Goal: Task Accomplishment & Management: Use online tool/utility

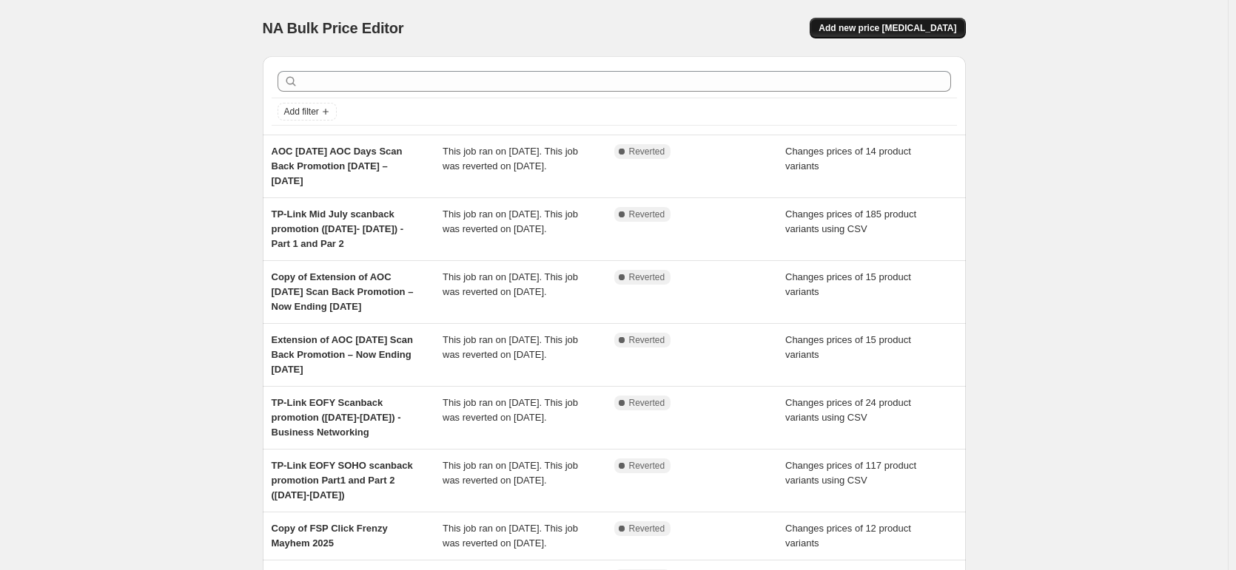
click at [895, 34] on button "Add new price [MEDICAL_DATA]" at bounding box center [886, 28] width 155 height 21
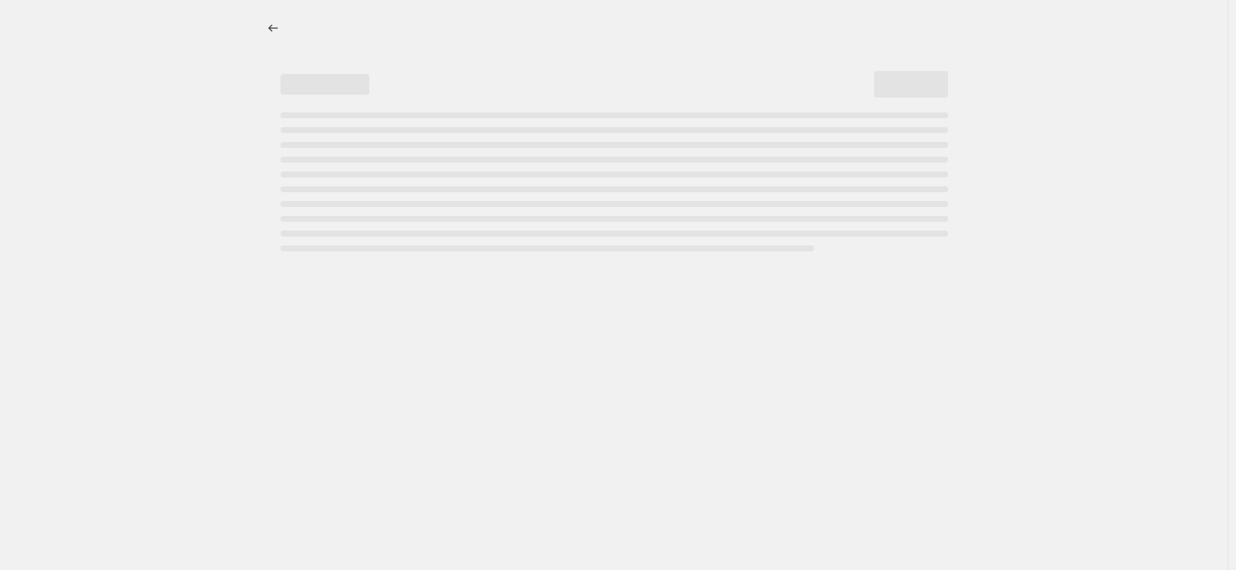
select select "percentage"
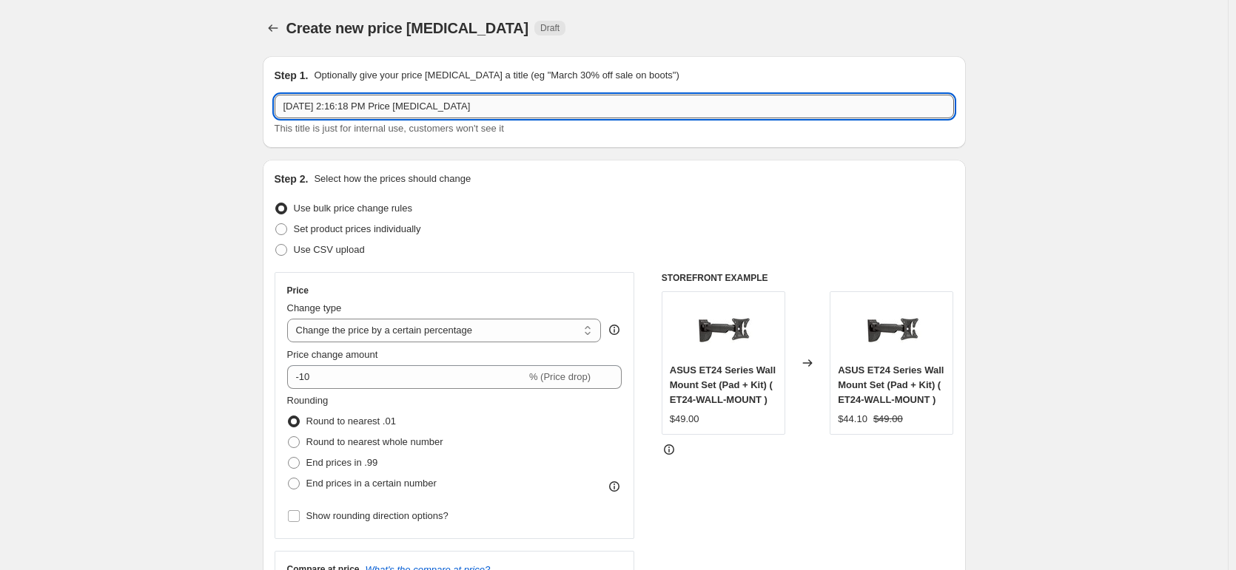
click at [488, 107] on input "[DATE] 2:16:18 PM Price [MEDICAL_DATA]" at bounding box center [614, 107] width 679 height 24
drag, startPoint x: 505, startPoint y: 107, endPoint x: 252, endPoint y: 104, distance: 253.1
paste input "OC [DATE] Scan Back Promotion [DATE] – [DATE]"
type input "AOC [DATE] Scan Back Promotion [DATE] – [DATE]"
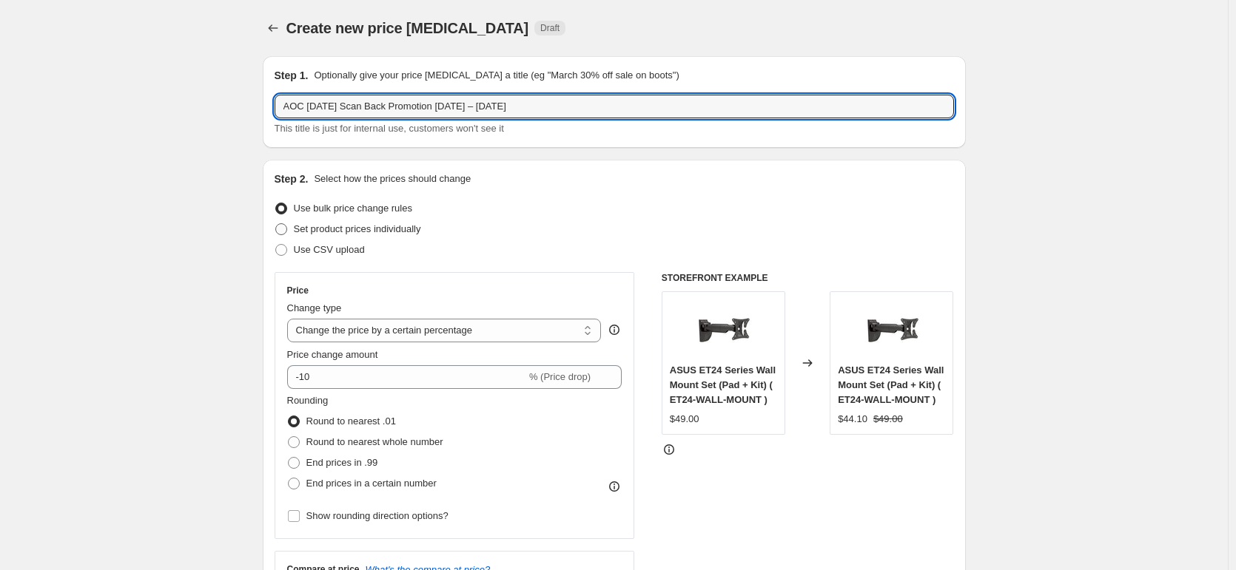
click at [295, 235] on label "Set product prices individually" at bounding box center [348, 229] width 147 height 21
click at [276, 224] on input "Set product prices individually" at bounding box center [275, 223] width 1 height 1
radio input "true"
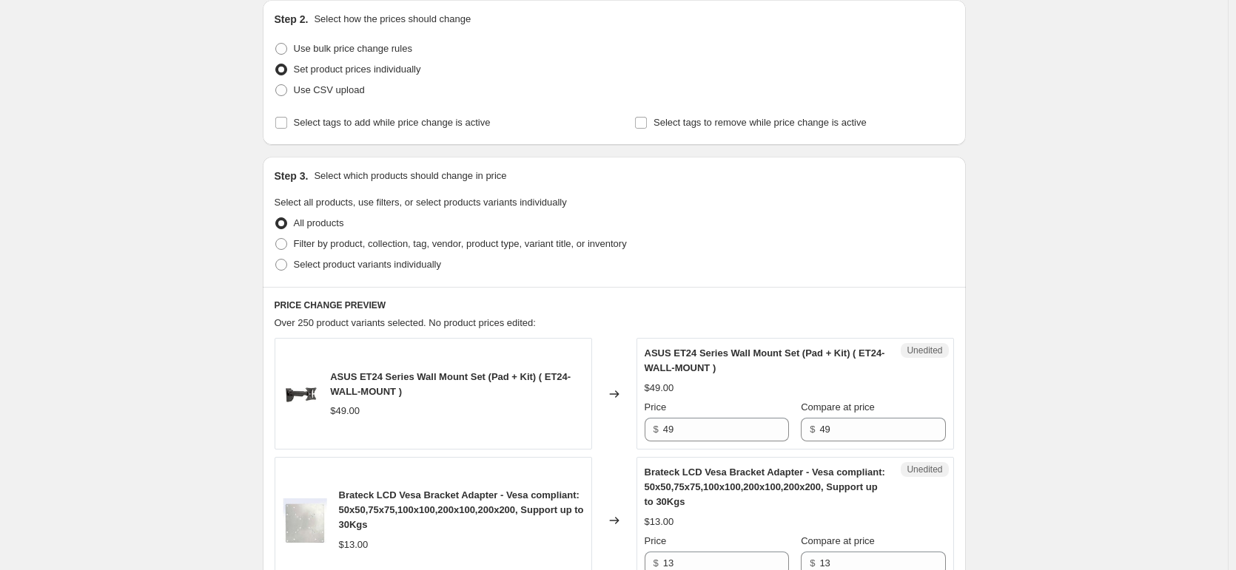
scroll to position [222, 0]
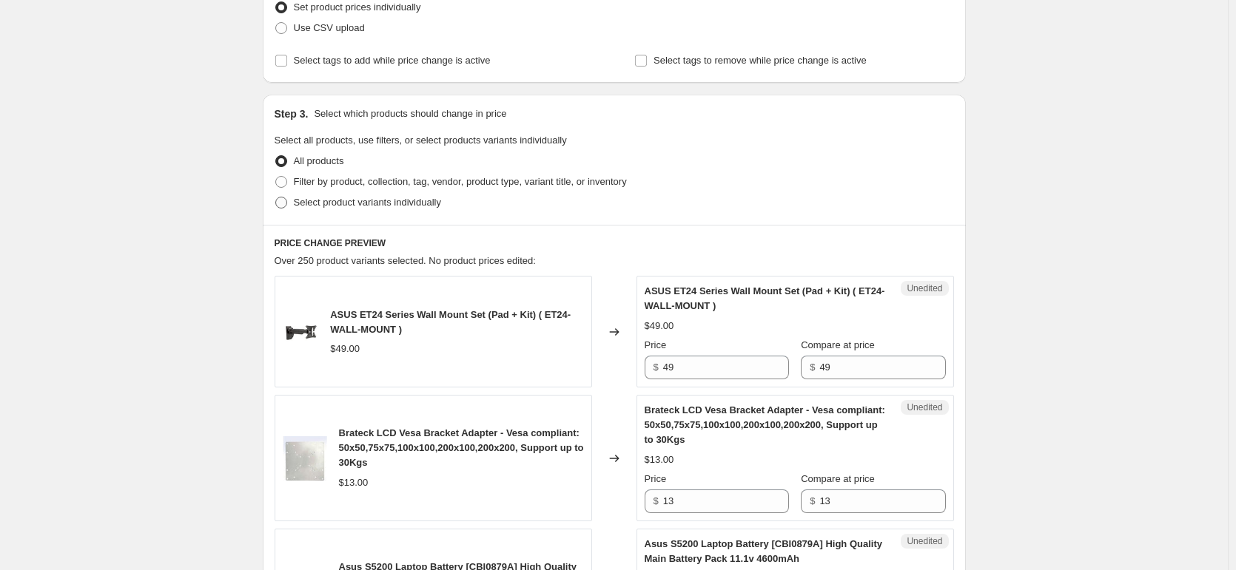
click at [289, 209] on label "Select product variants individually" at bounding box center [358, 202] width 166 height 21
click at [276, 198] on input "Select product variants individually" at bounding box center [275, 197] width 1 height 1
radio input "true"
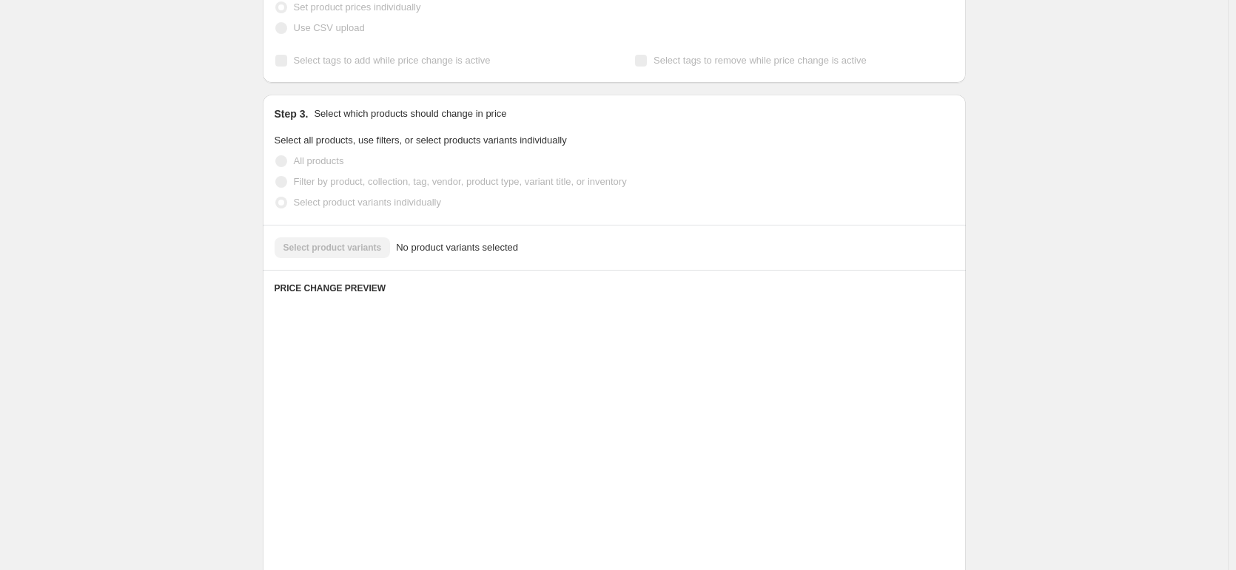
scroll to position [206, 0]
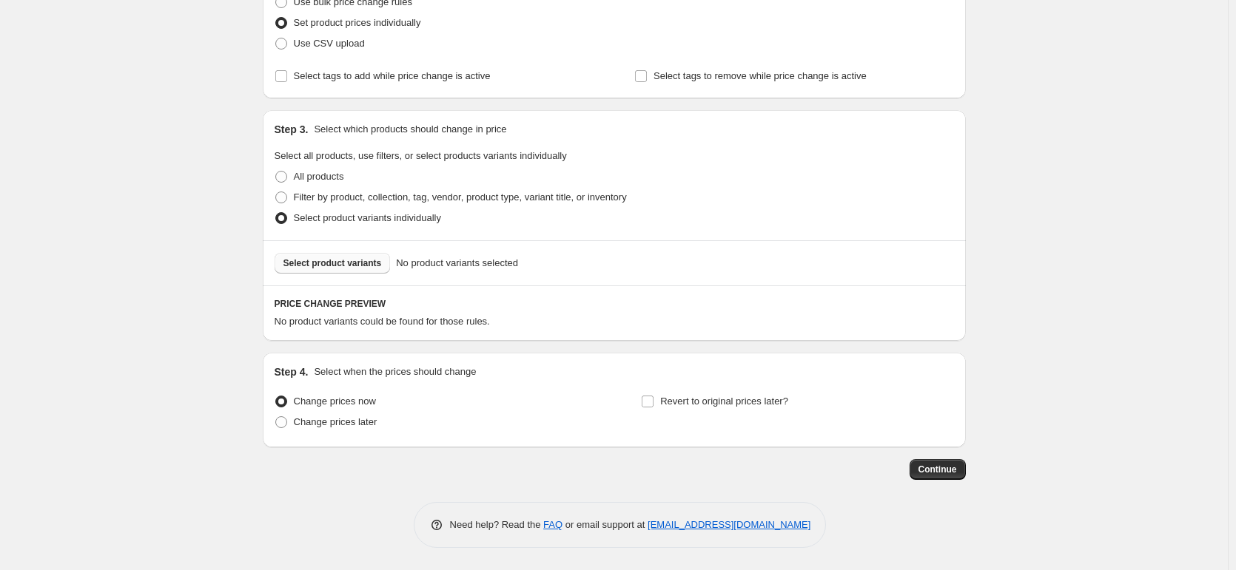
click at [354, 265] on span "Select product variants" at bounding box center [332, 263] width 98 height 12
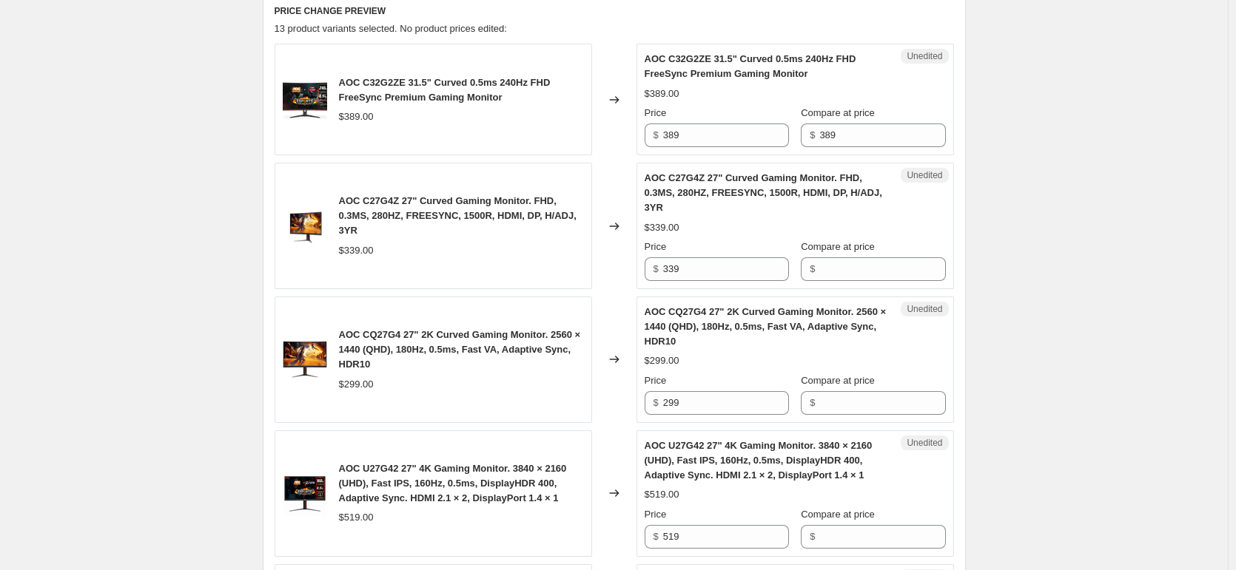
scroll to position [502, 0]
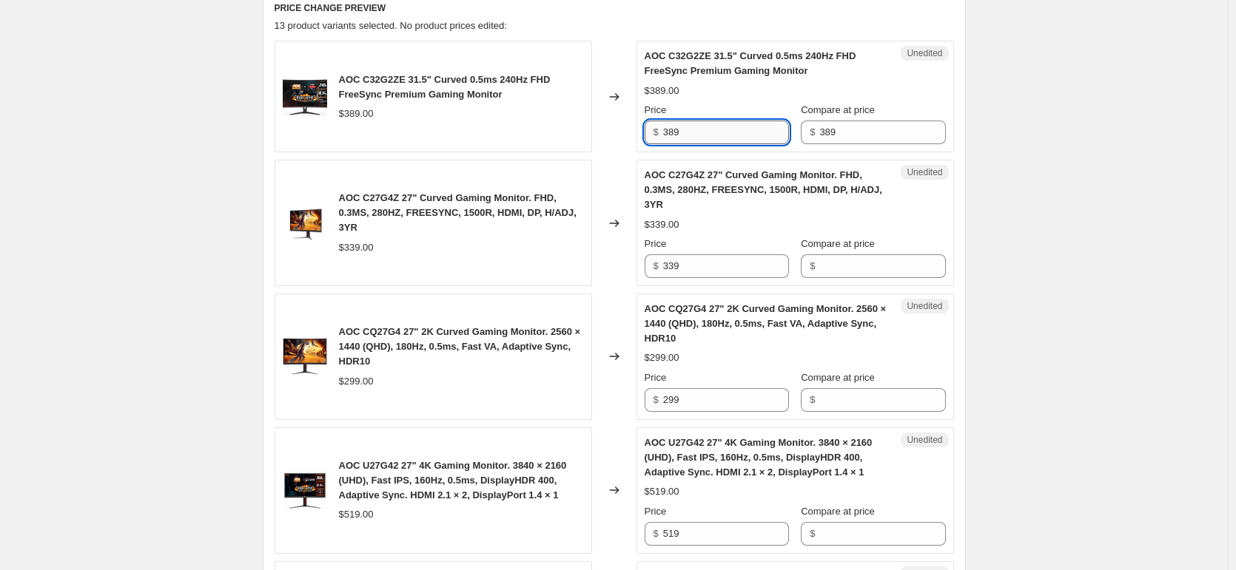
click at [743, 133] on input "389" at bounding box center [726, 133] width 126 height 24
type input "309"
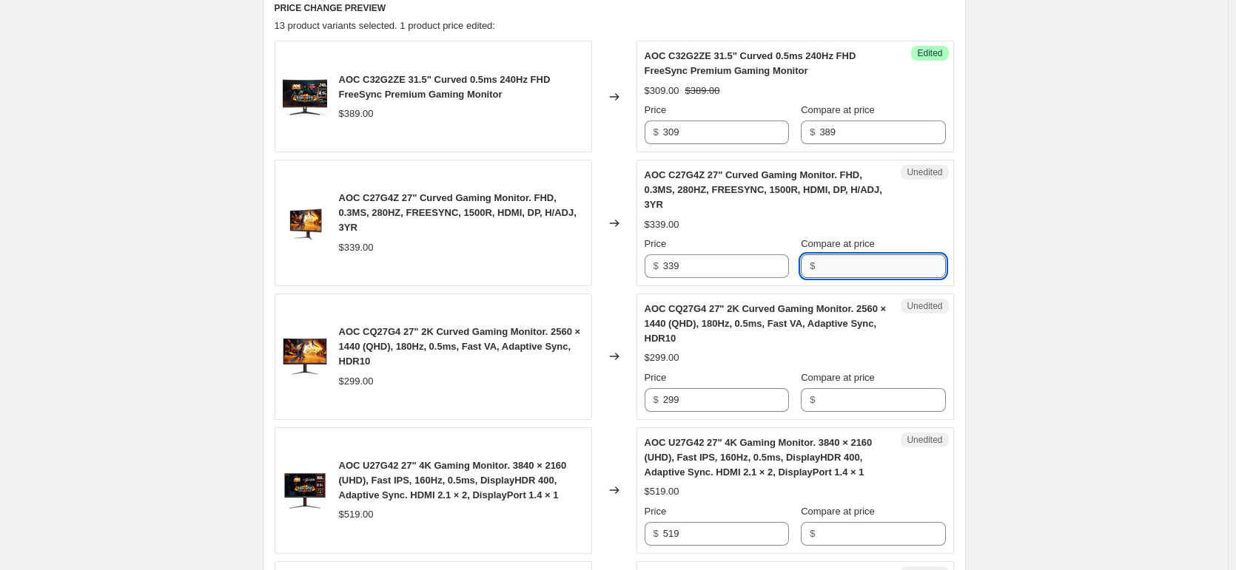
click at [869, 275] on input "Compare at price" at bounding box center [882, 267] width 126 height 24
type input "339"
click at [724, 269] on input "339" at bounding box center [726, 267] width 126 height 24
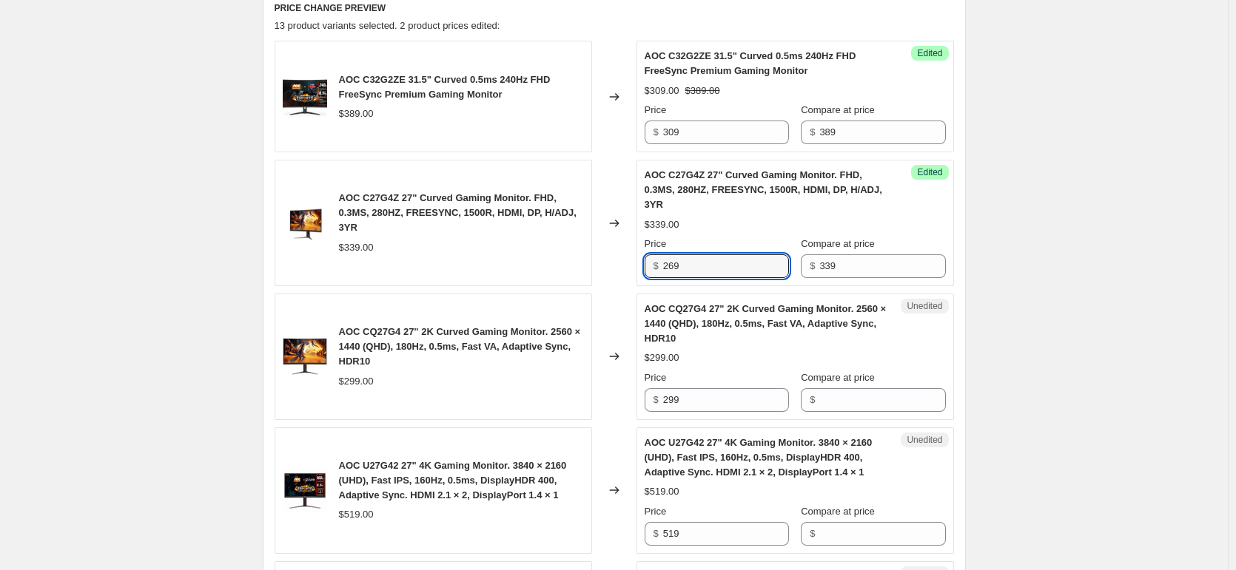
type input "269"
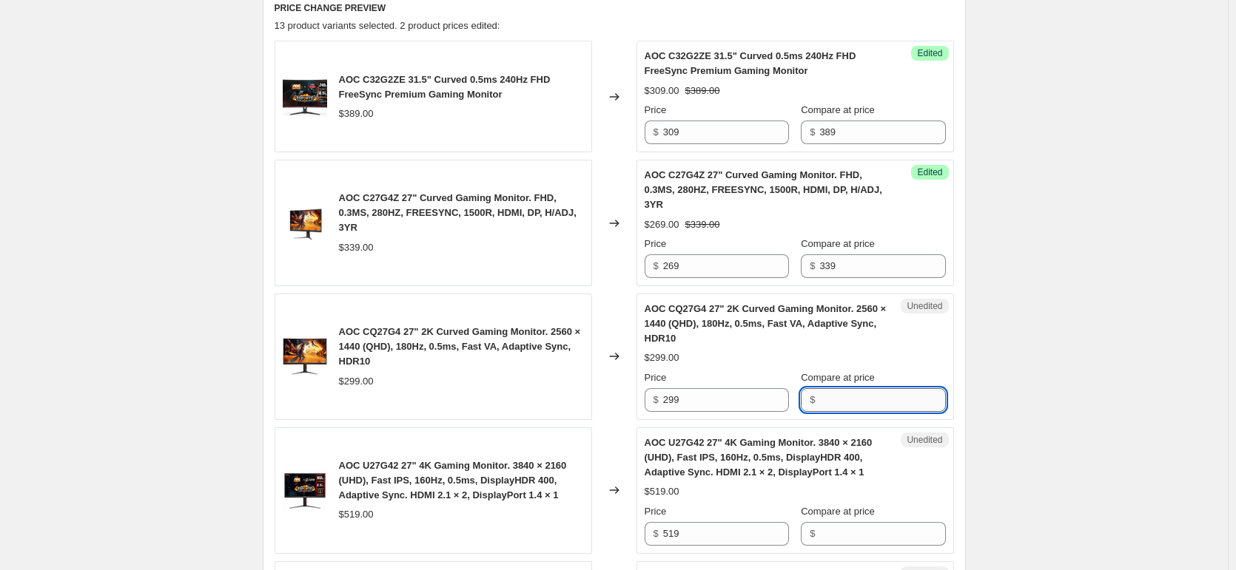
click at [867, 406] on input "Compare at price" at bounding box center [882, 400] width 126 height 24
type input "299"
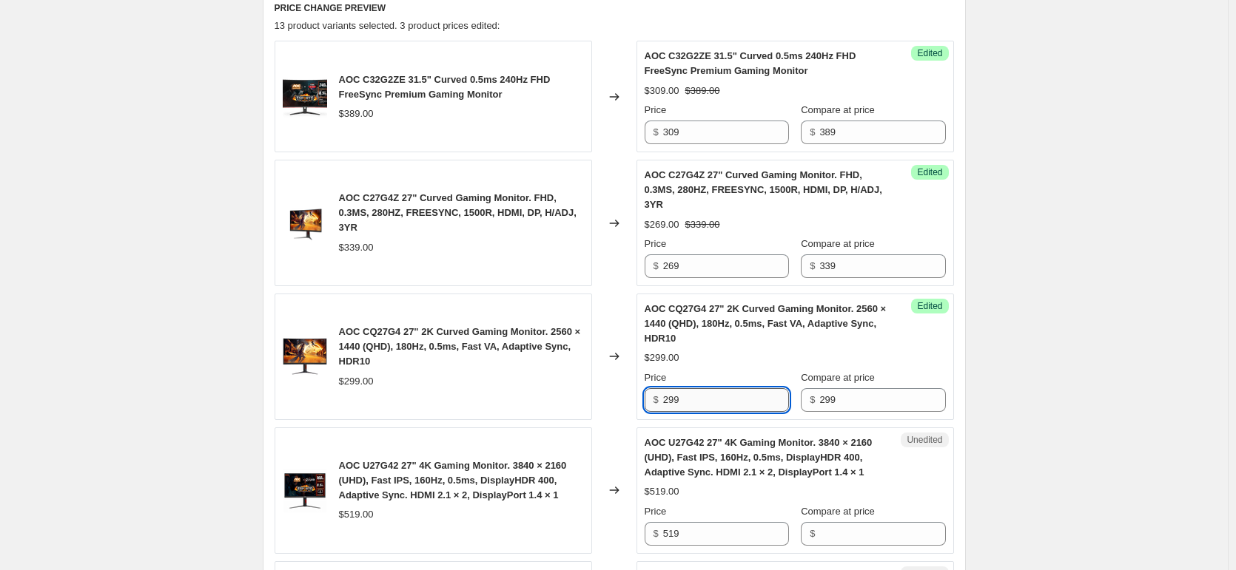
click at [730, 410] on input "299" at bounding box center [726, 400] width 126 height 24
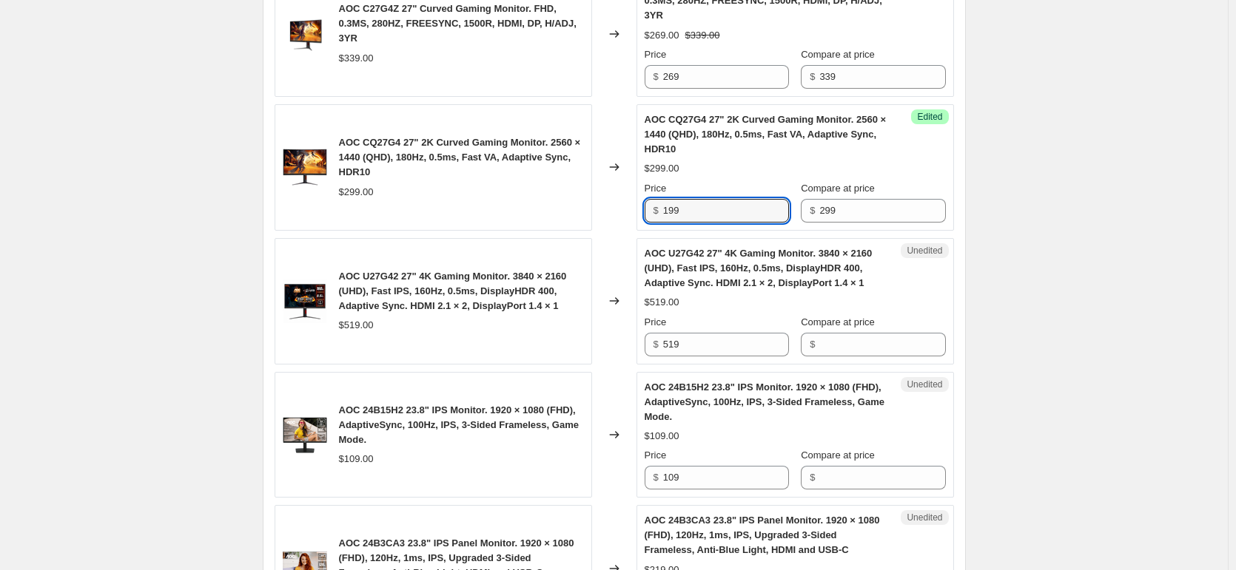
scroll to position [724, 0]
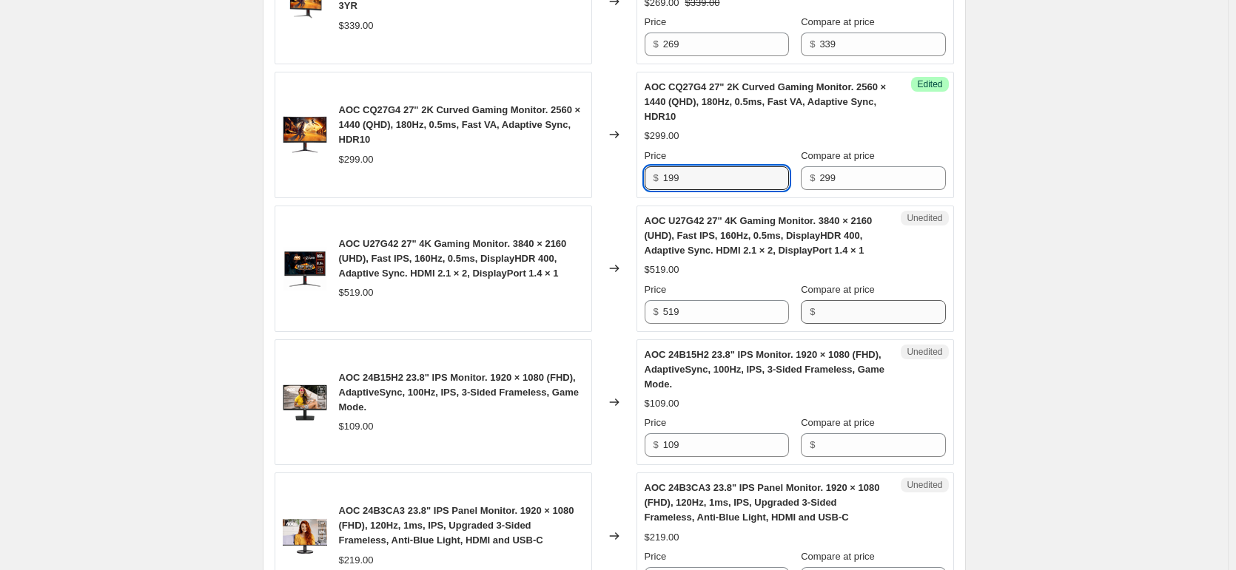
type input "199"
click at [876, 320] on input "Compare at price" at bounding box center [882, 312] width 126 height 24
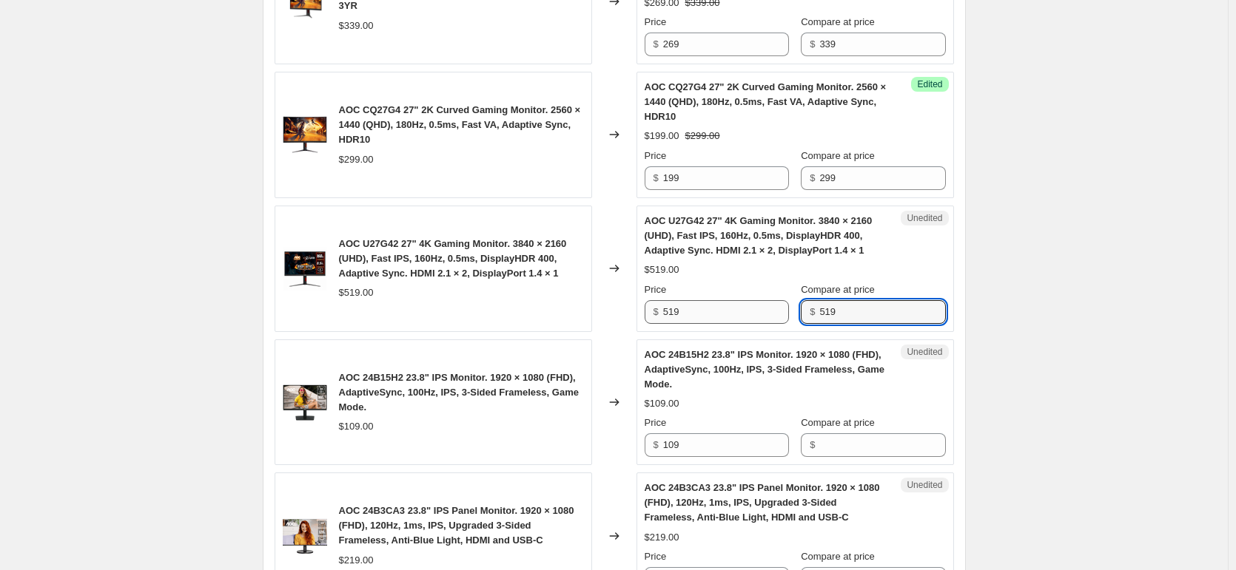
type input "519"
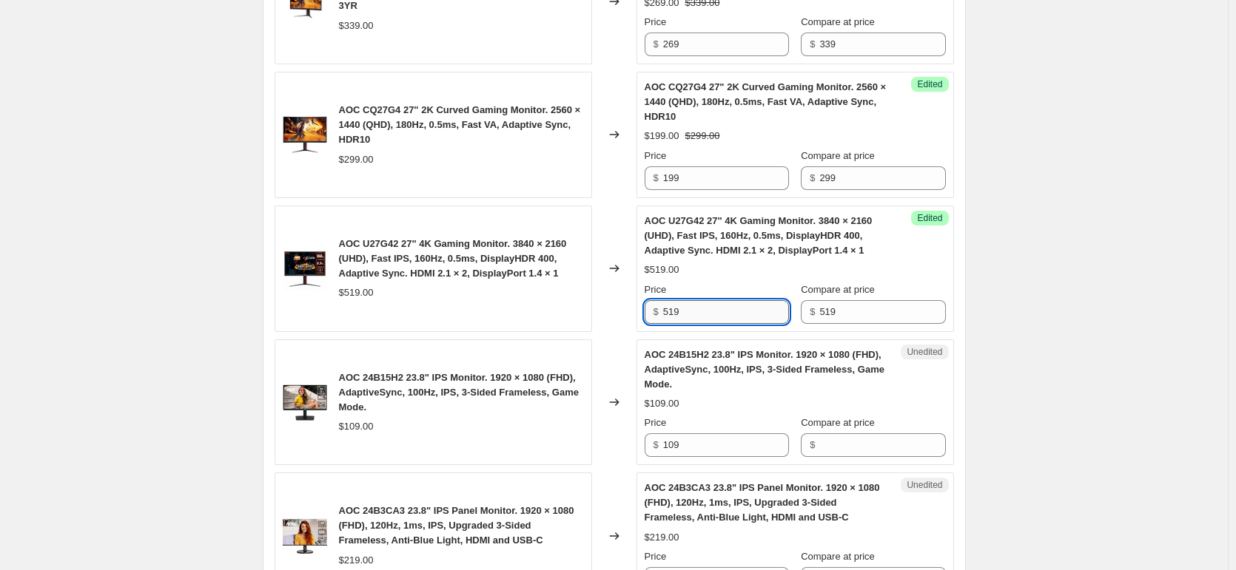
click at [749, 315] on input "519" at bounding box center [726, 312] width 126 height 24
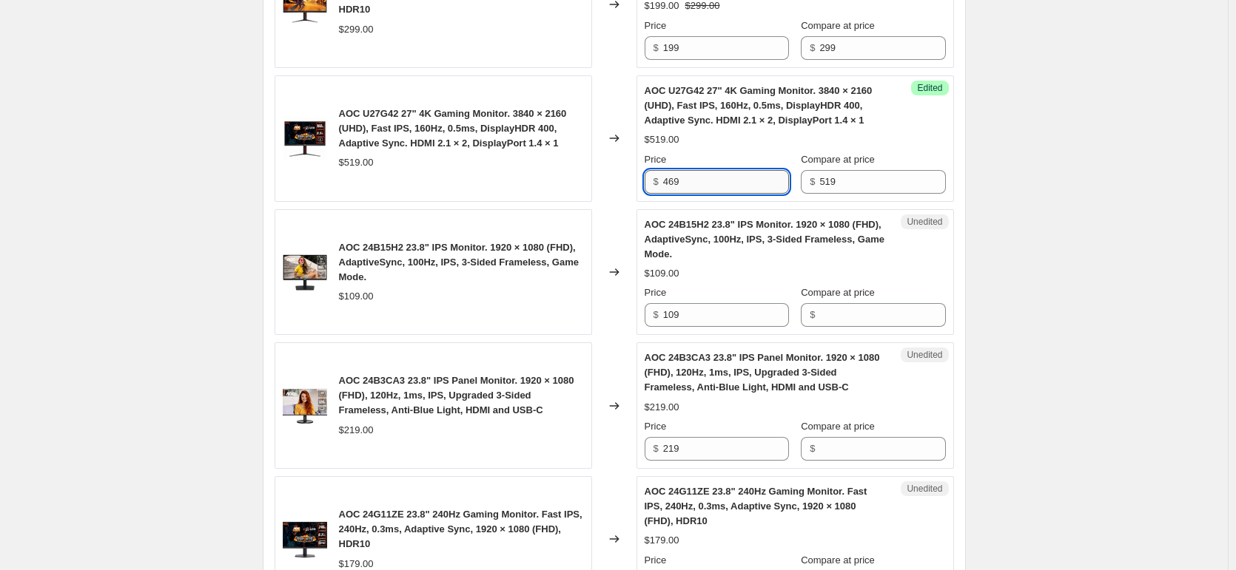
scroll to position [872, 0]
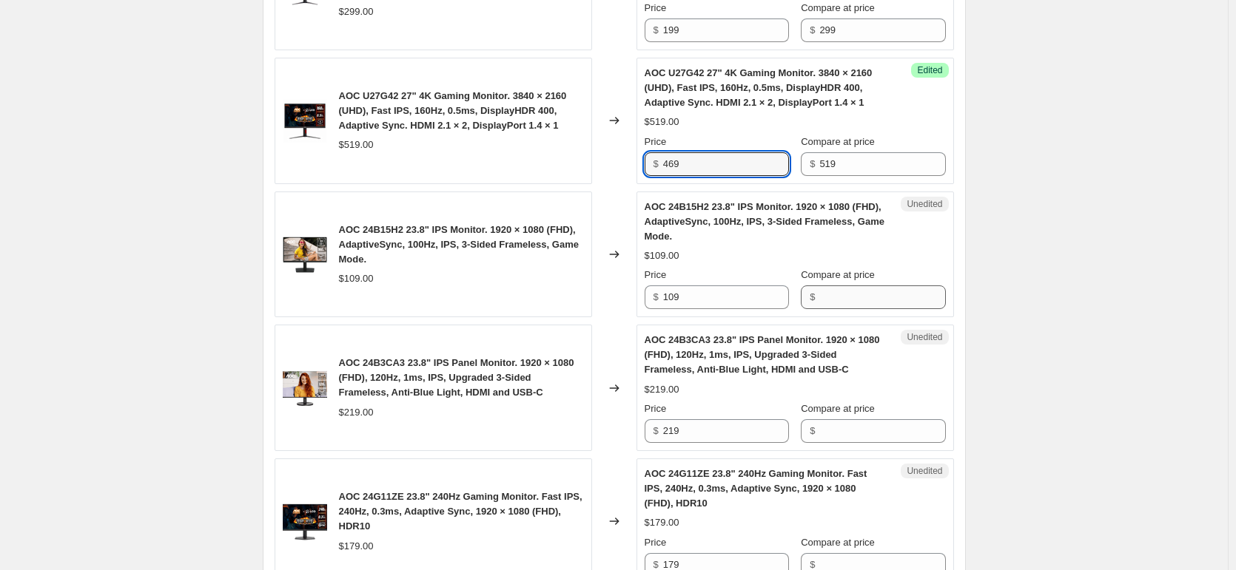
type input "469"
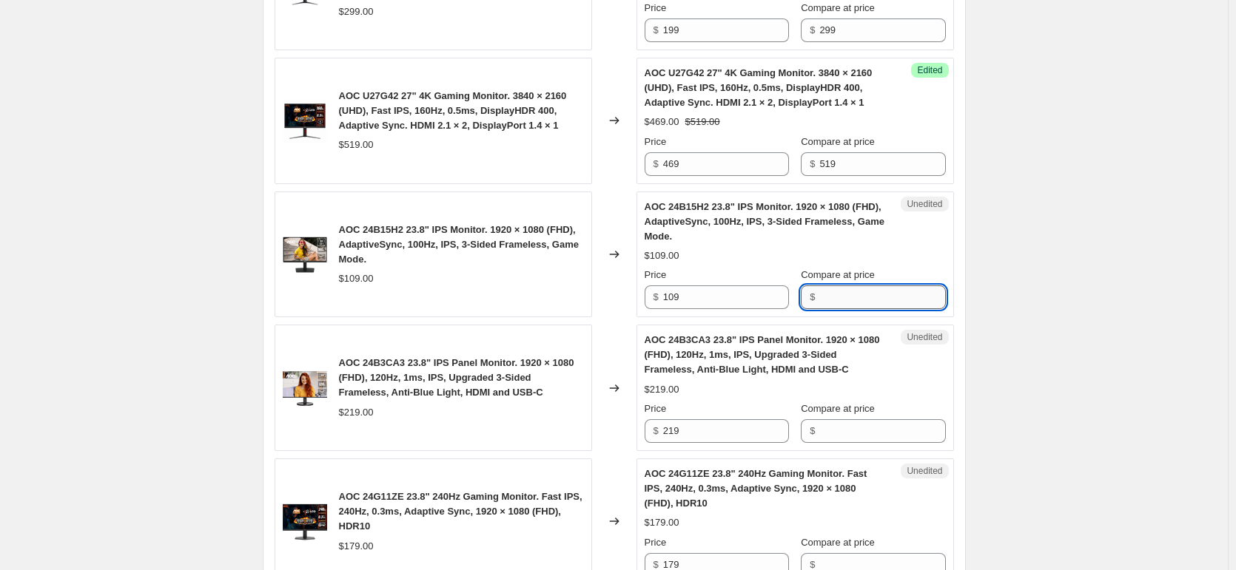
click at [843, 291] on input "Compare at price" at bounding box center [882, 298] width 126 height 24
type input "109"
click at [755, 306] on input "109" at bounding box center [726, 298] width 126 height 24
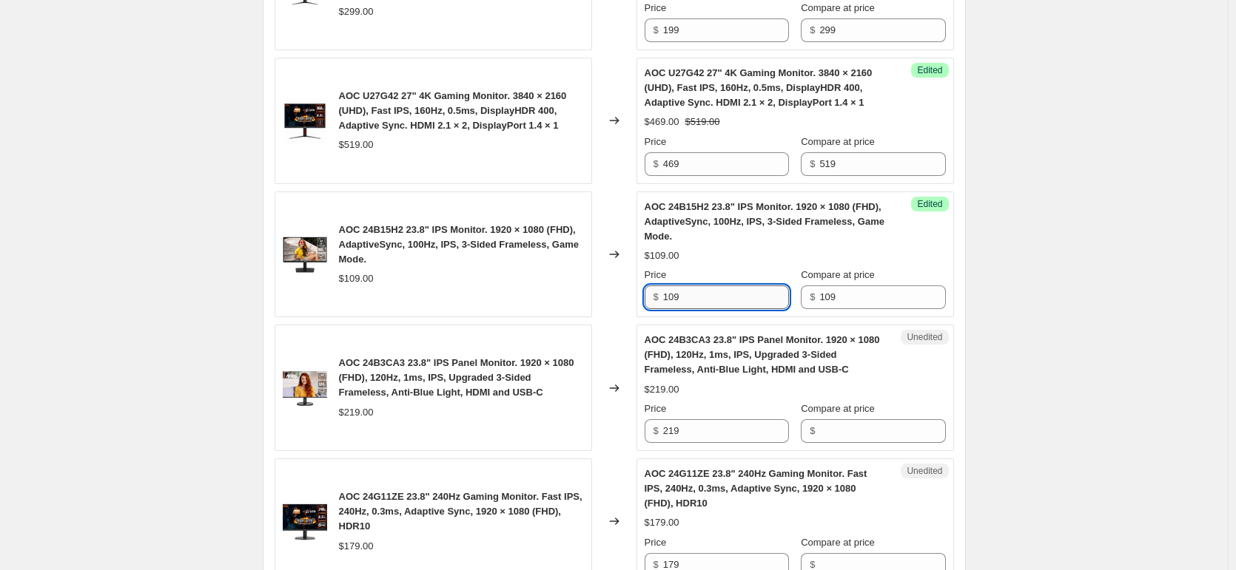
click at [755, 306] on input "109" at bounding box center [726, 298] width 126 height 24
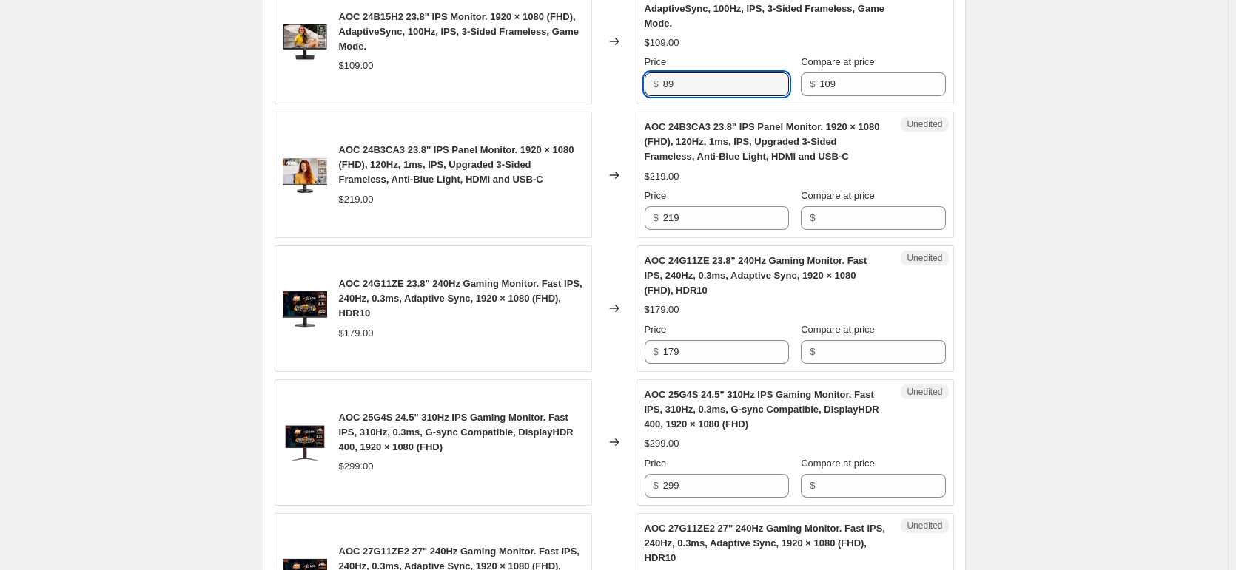
scroll to position [1094, 0]
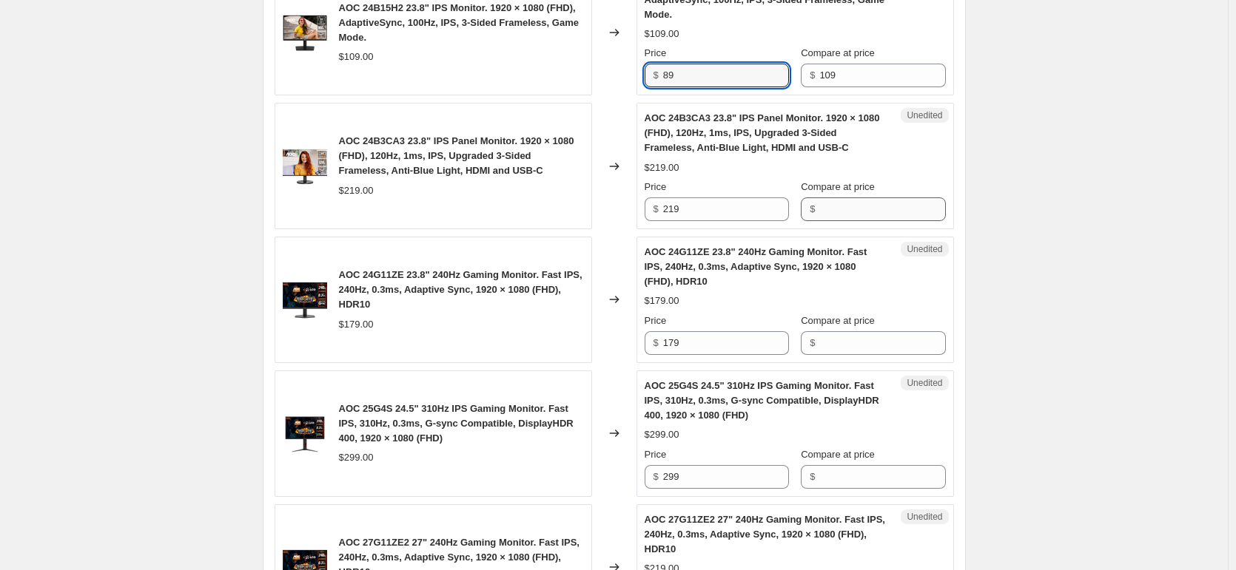
type input "89"
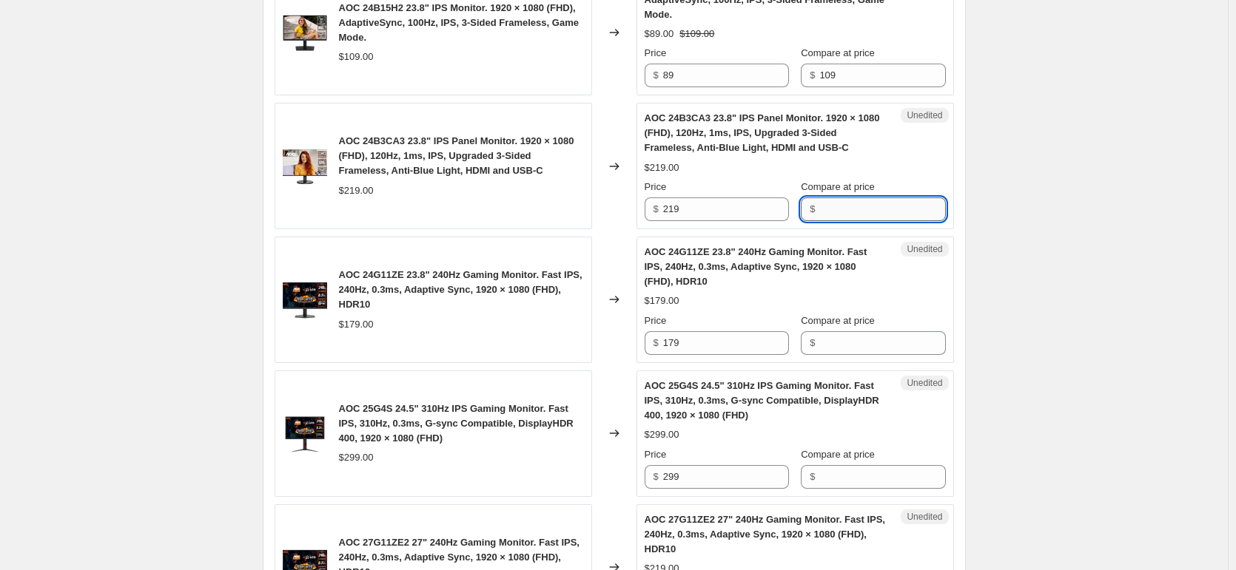
click at [844, 203] on input "Compare at price" at bounding box center [882, 210] width 126 height 24
type input "219"
click at [735, 214] on input "219" at bounding box center [726, 210] width 126 height 24
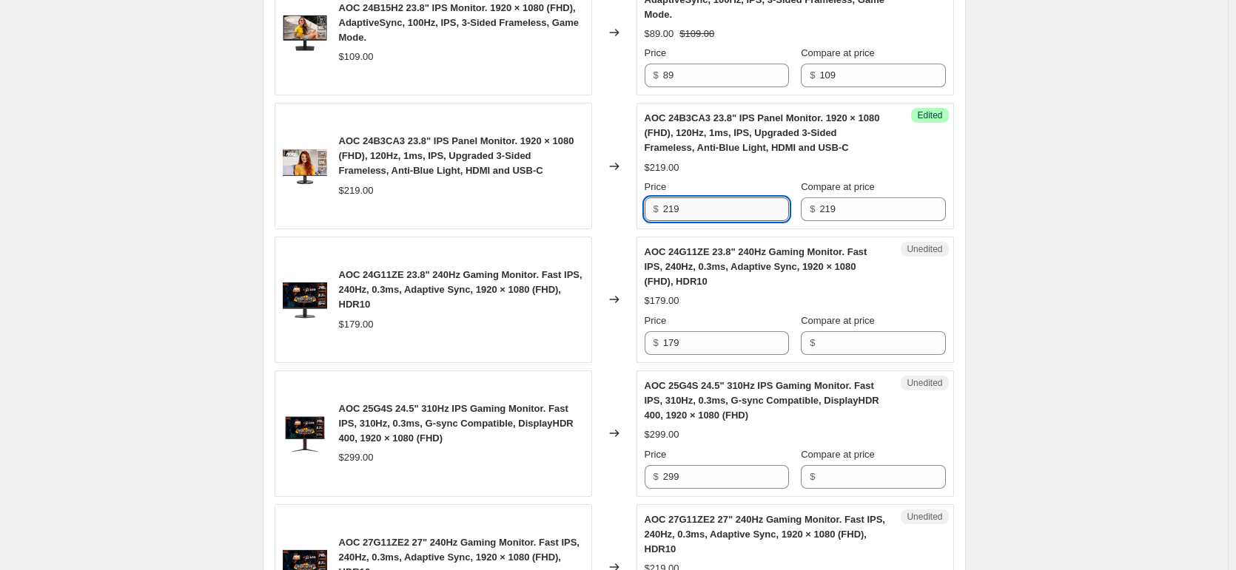
click at [735, 214] on input "219" at bounding box center [726, 210] width 126 height 24
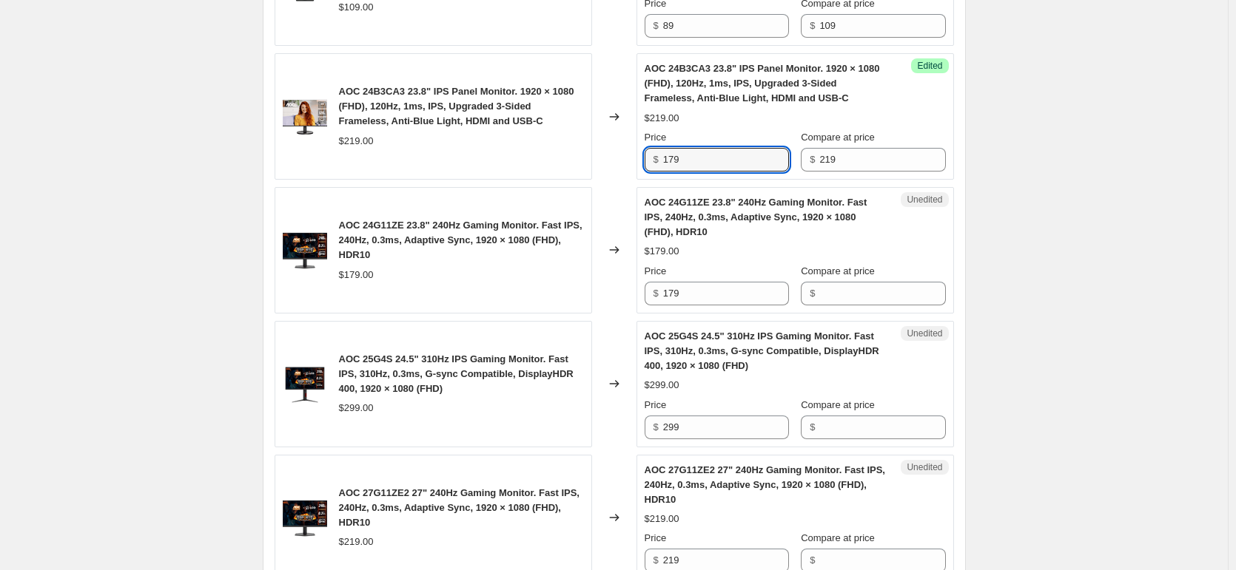
scroll to position [1168, 0]
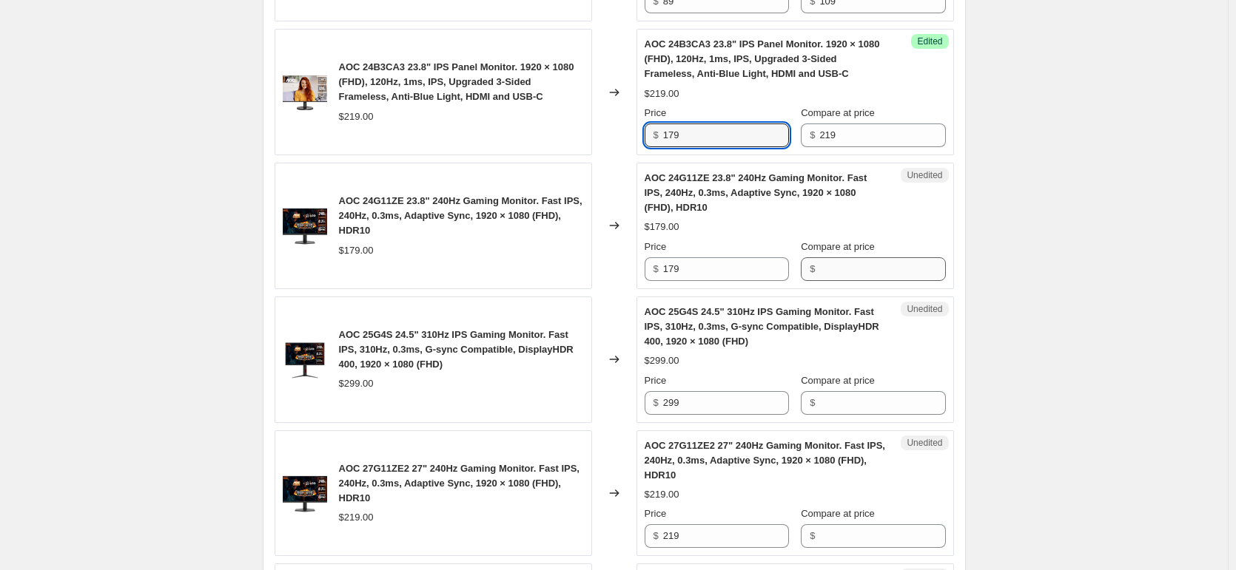
type input "179"
click at [846, 269] on input "Compare at price" at bounding box center [882, 269] width 126 height 24
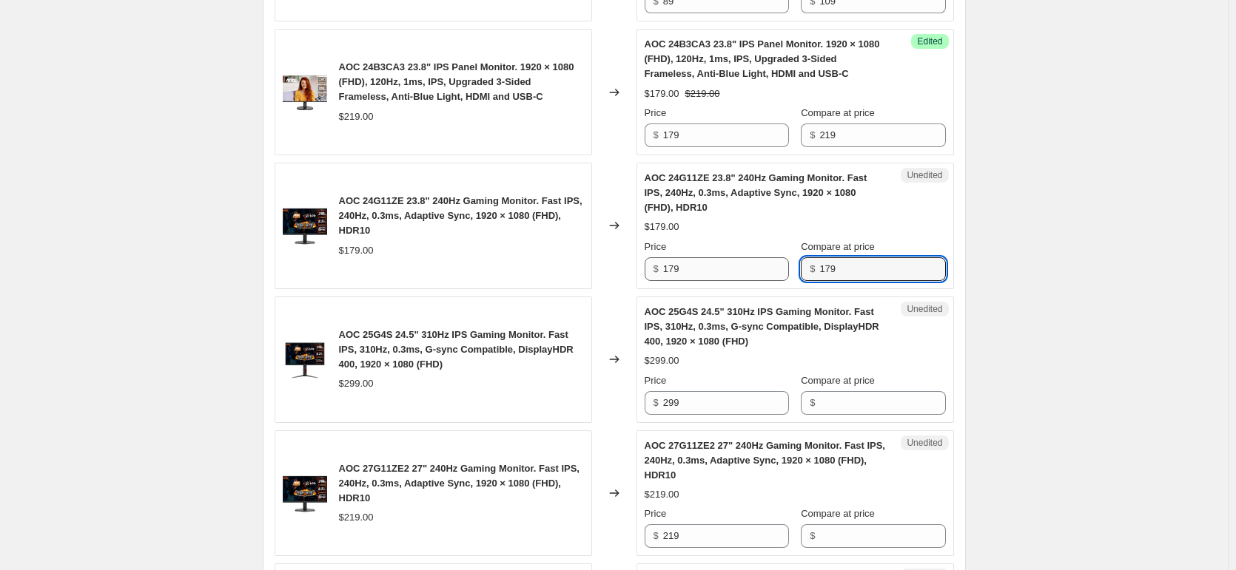
type input "179"
click at [738, 275] on input "179" at bounding box center [726, 269] width 126 height 24
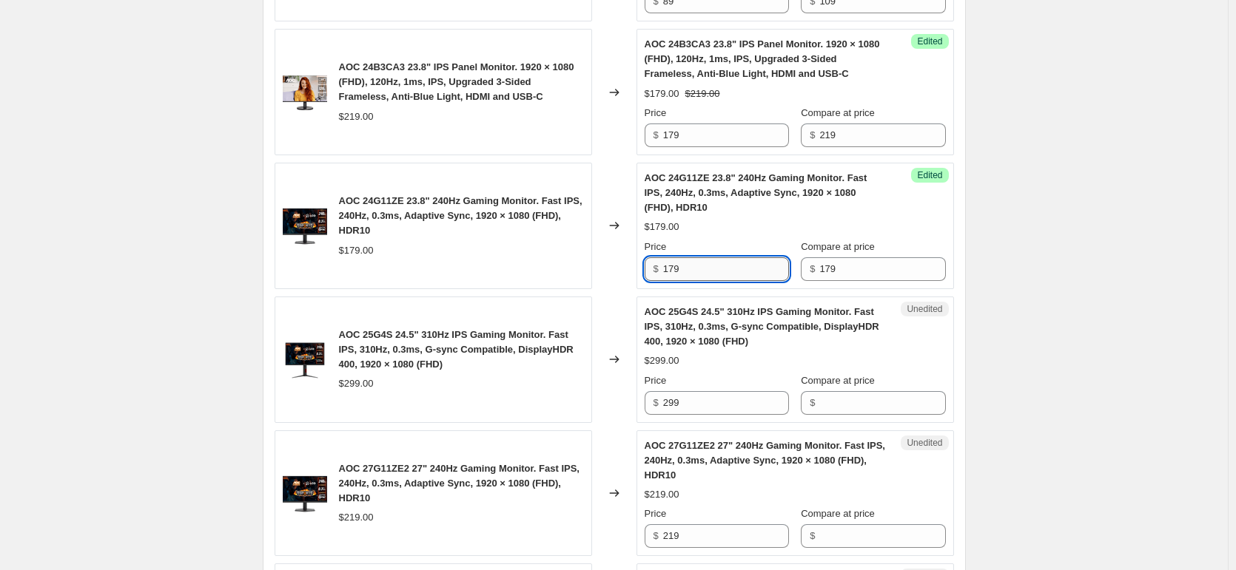
click at [738, 275] on input "179" at bounding box center [726, 269] width 126 height 24
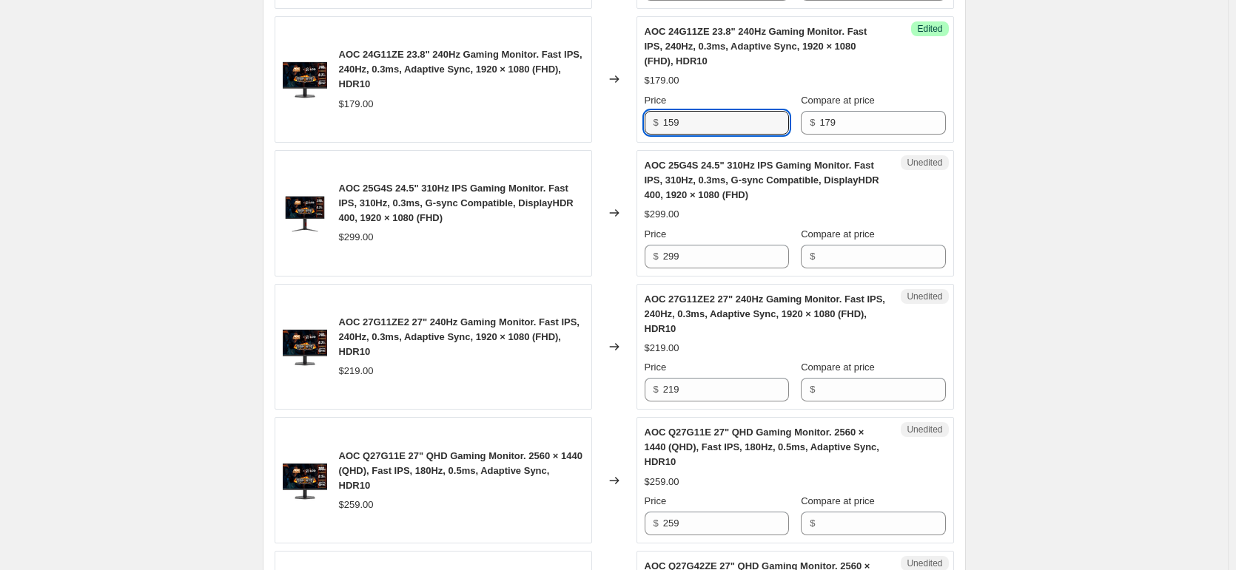
scroll to position [1316, 0]
type input "159"
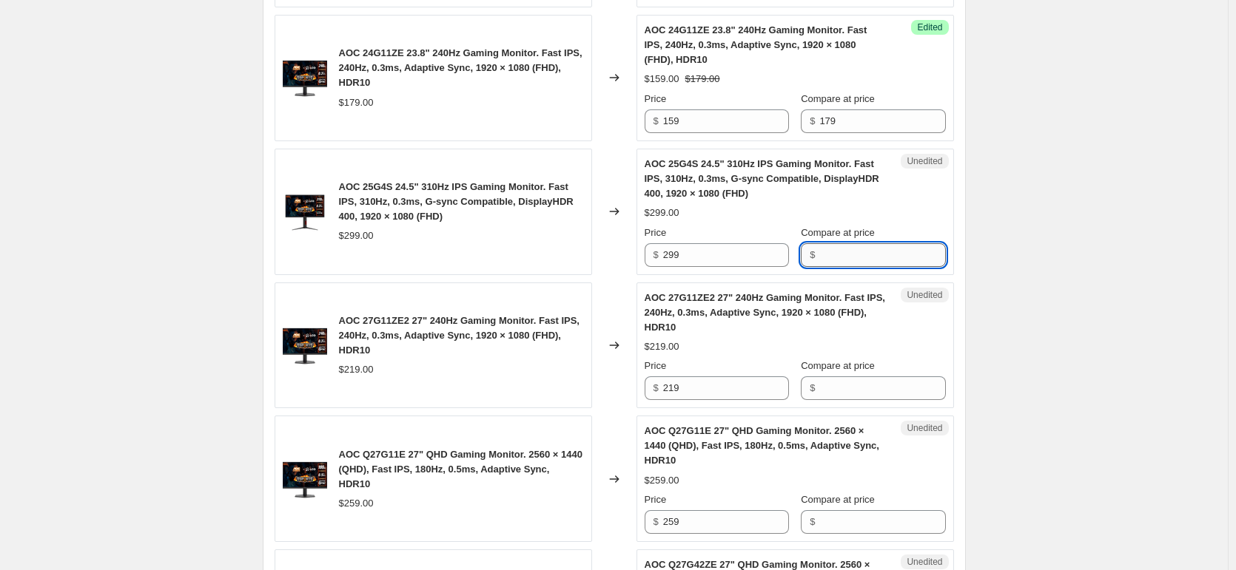
click at [865, 259] on input "Compare at price" at bounding box center [882, 255] width 126 height 24
type input "299"
click at [761, 255] on input "299" at bounding box center [726, 255] width 126 height 24
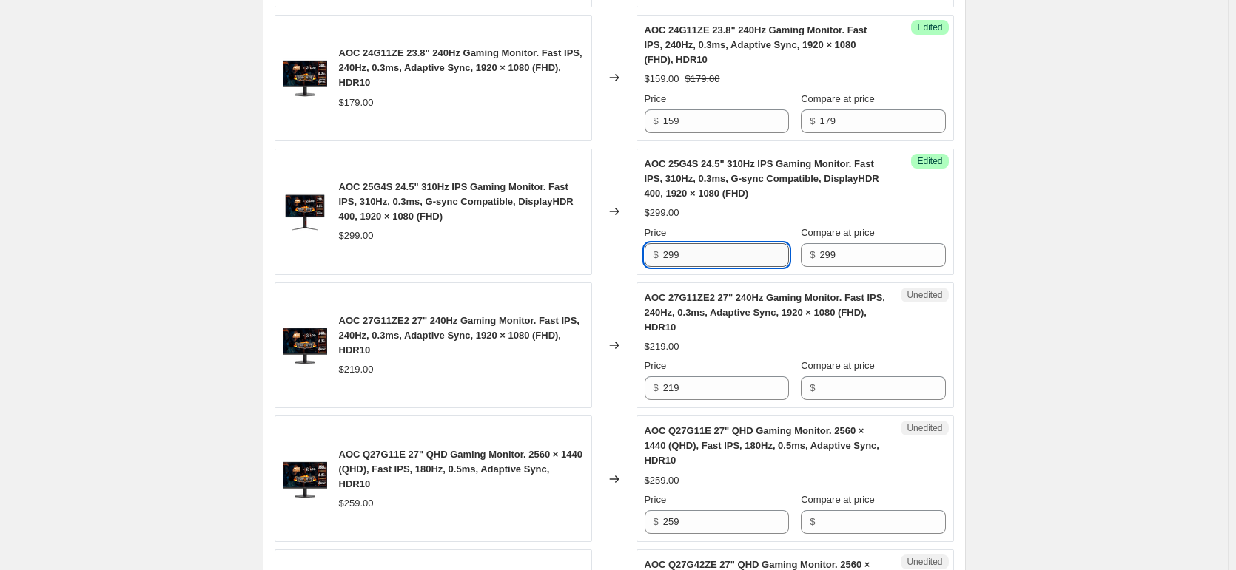
click at [761, 255] on input "299" at bounding box center [726, 255] width 126 height 24
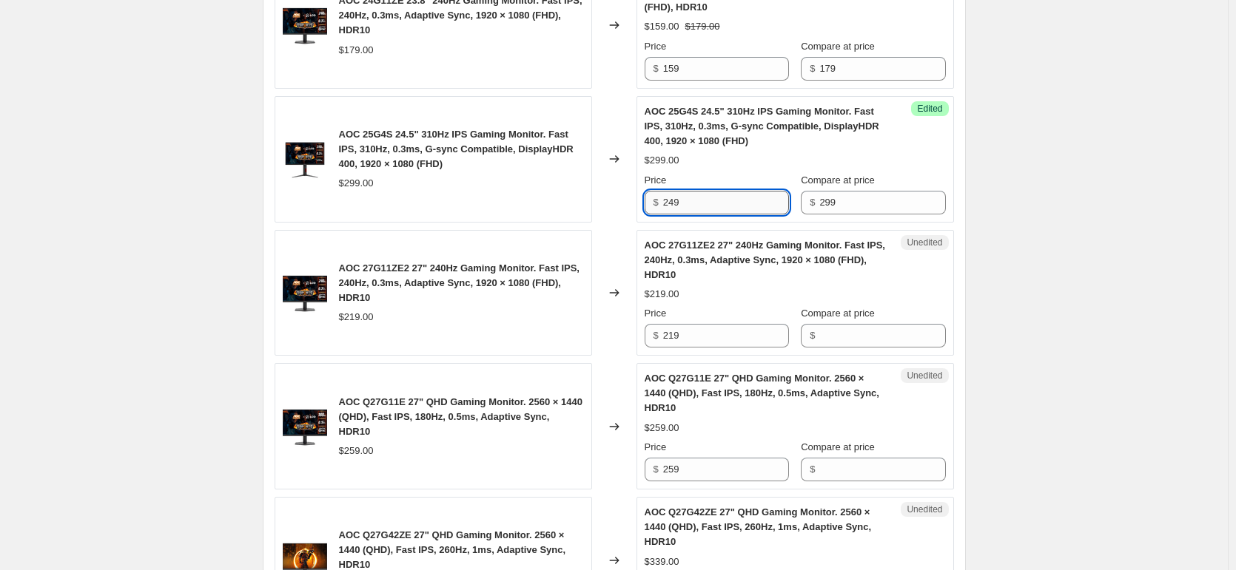
scroll to position [1390, 0]
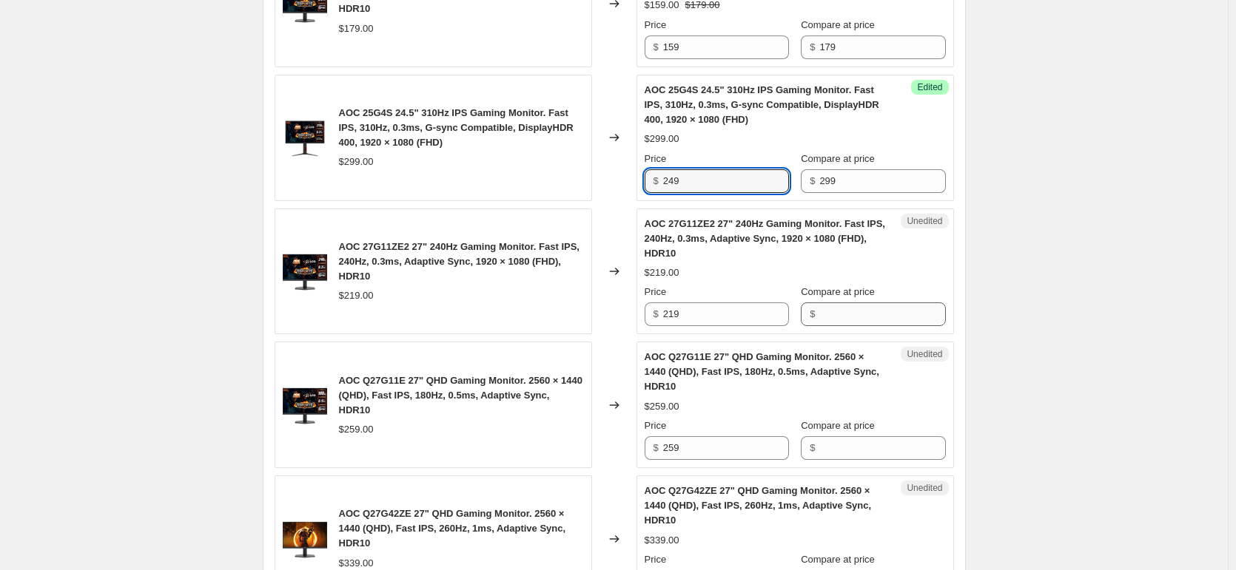
type input "249"
click at [894, 310] on input "Compare at price" at bounding box center [882, 315] width 126 height 24
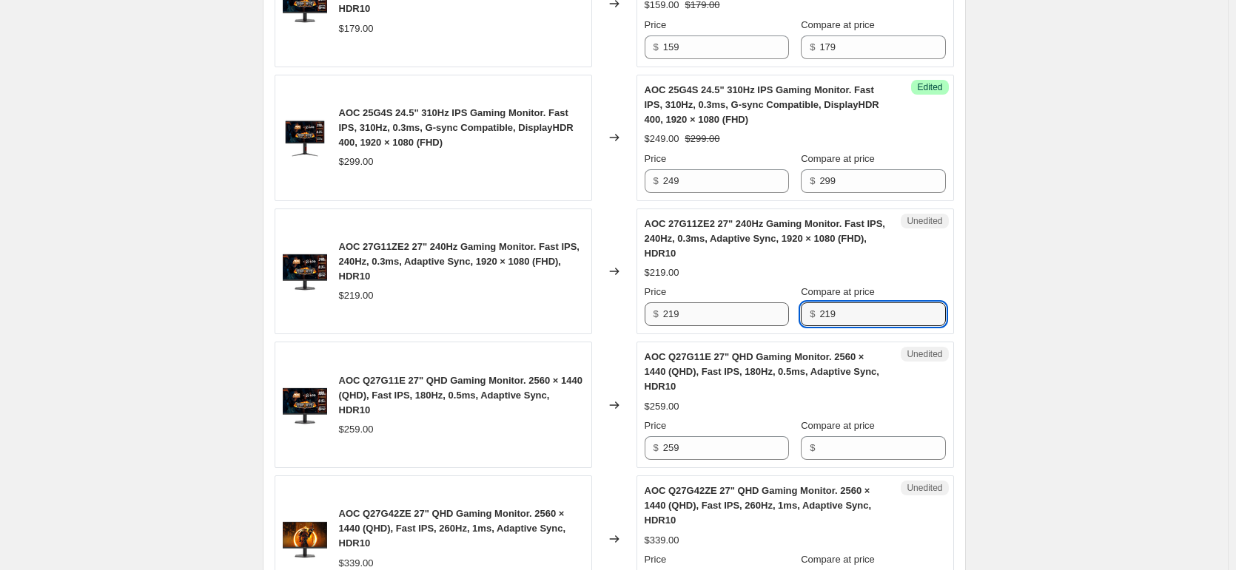
type input "219"
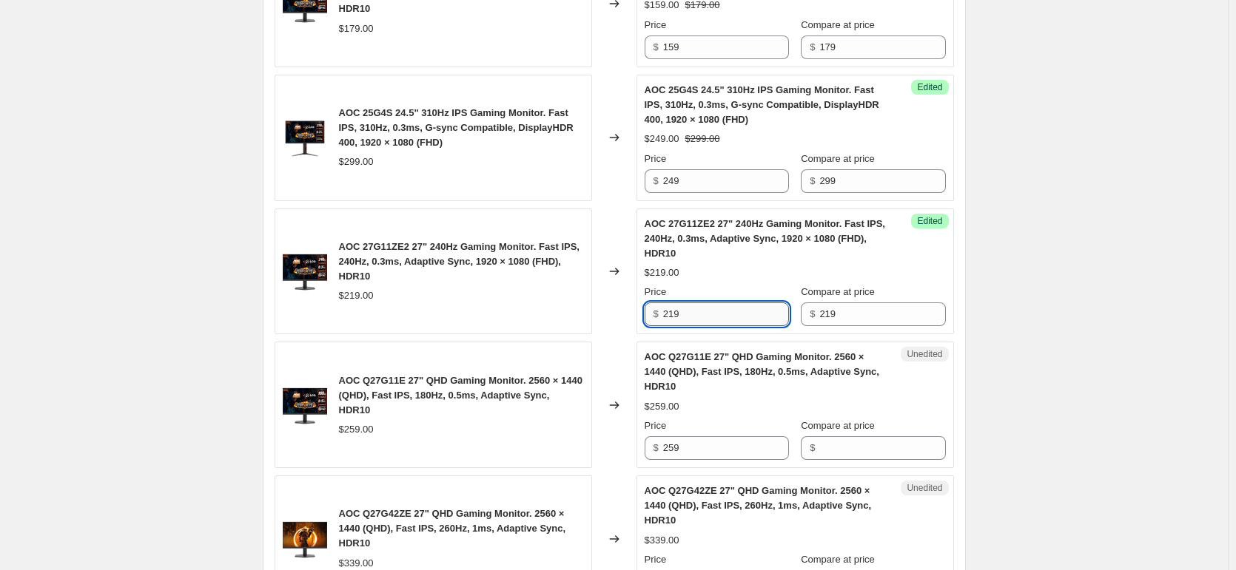
click at [737, 309] on input "219" at bounding box center [726, 315] width 126 height 24
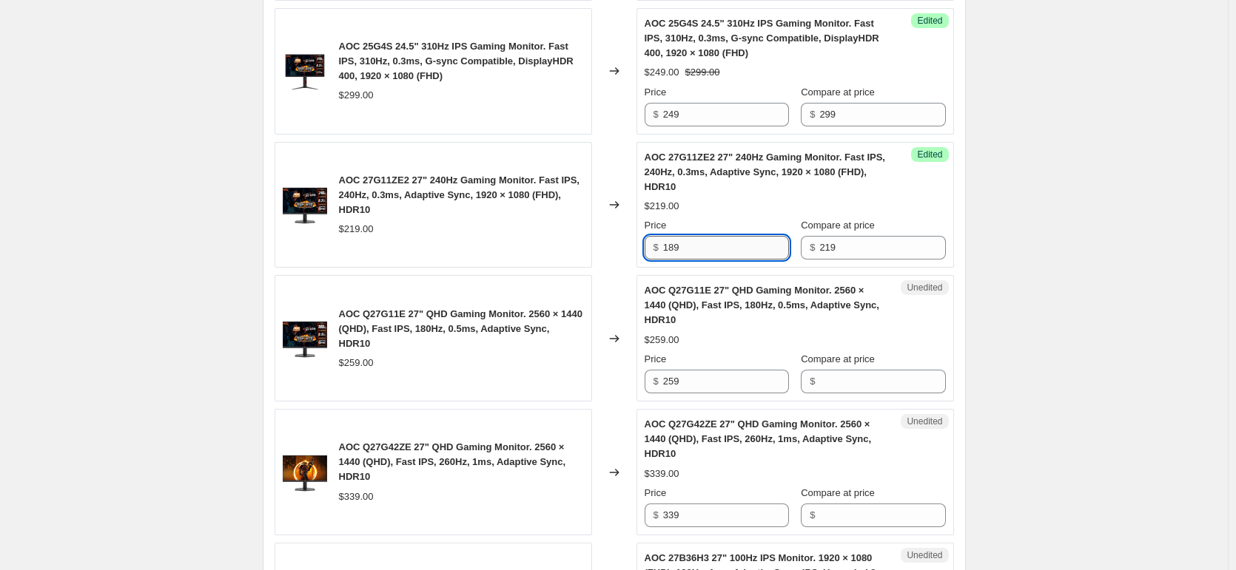
scroll to position [1538, 0]
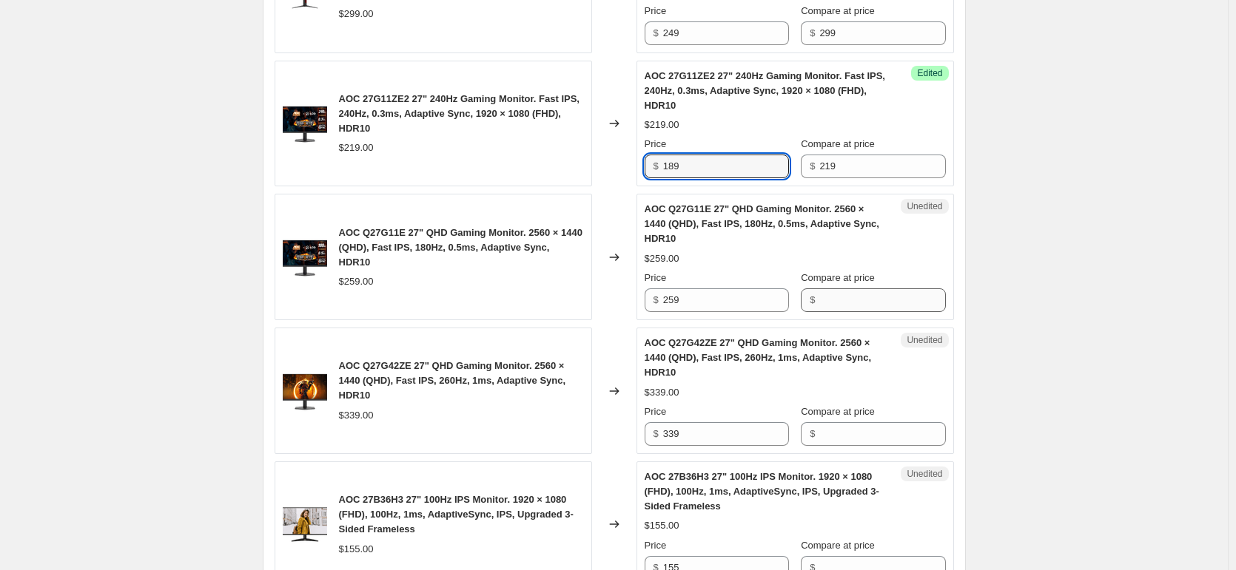
type input "189"
click at [873, 301] on input "Compare at price" at bounding box center [882, 301] width 126 height 24
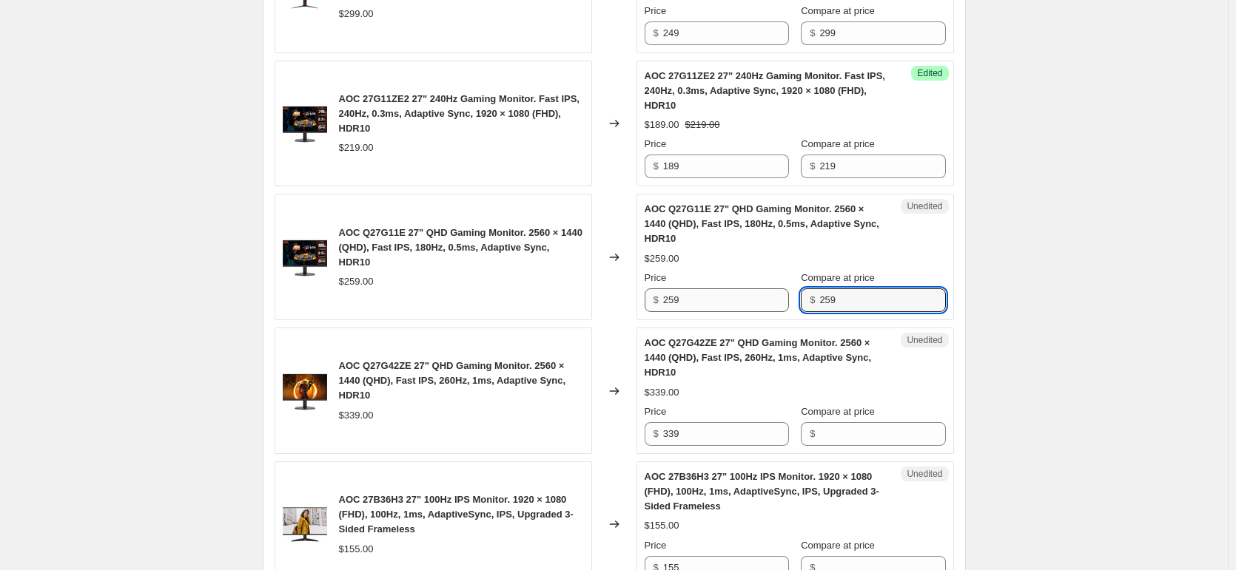
type input "259"
click at [730, 303] on input "259" at bounding box center [726, 301] width 126 height 24
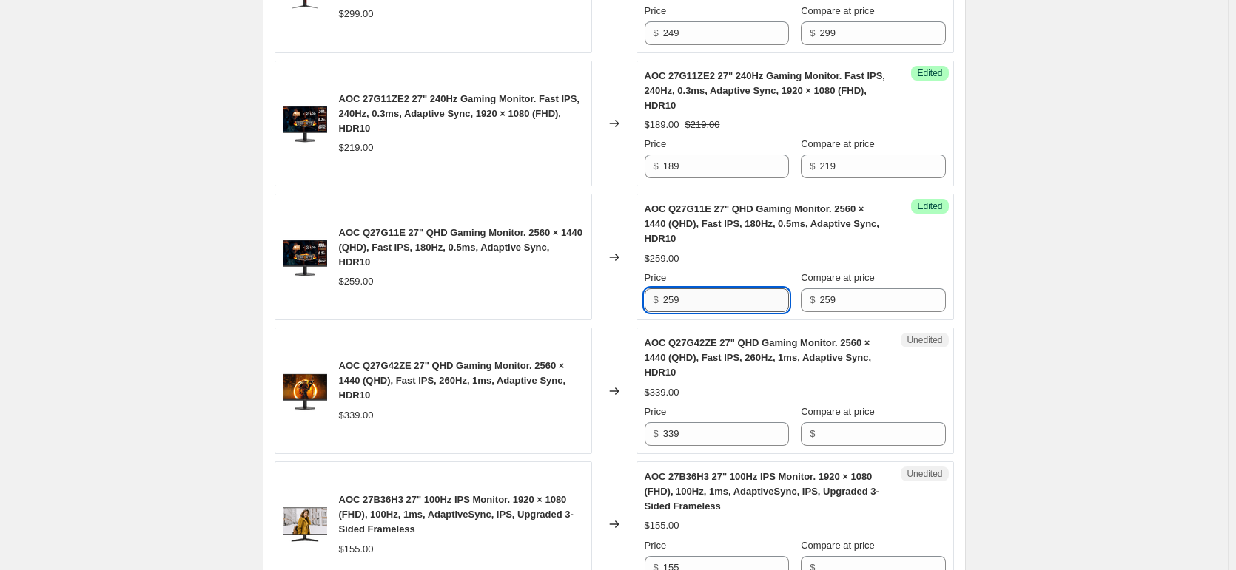
click at [730, 303] on input "259" at bounding box center [726, 301] width 126 height 24
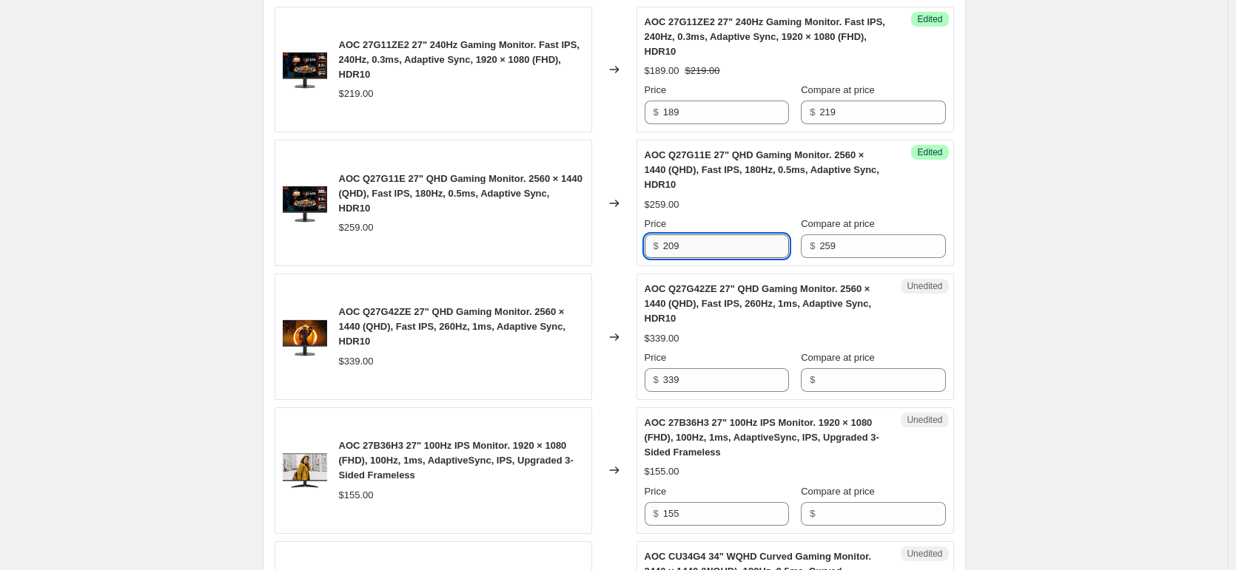
scroll to position [1612, 0]
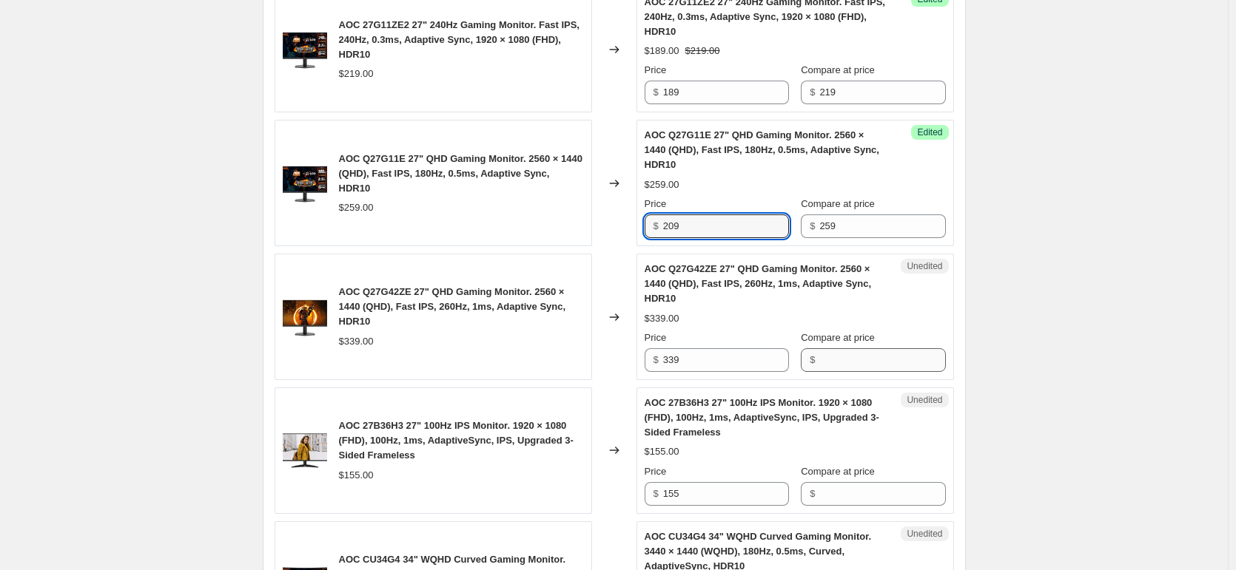
type input "209"
click at [852, 357] on input "Compare at price" at bounding box center [882, 360] width 126 height 24
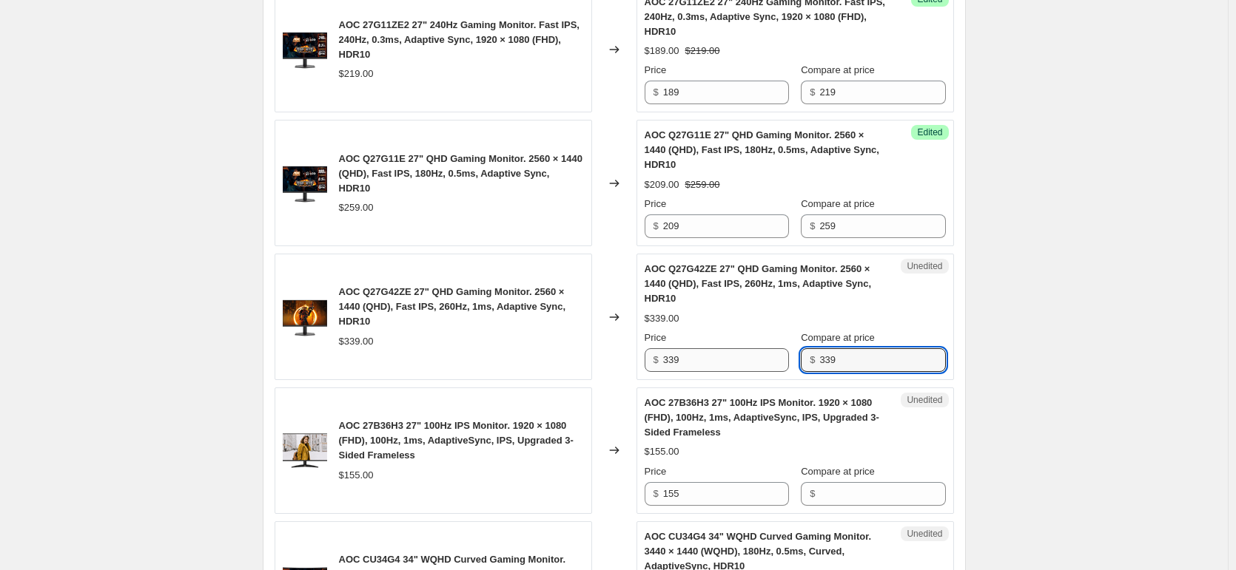
type input "339"
click at [739, 365] on input "339" at bounding box center [726, 360] width 126 height 24
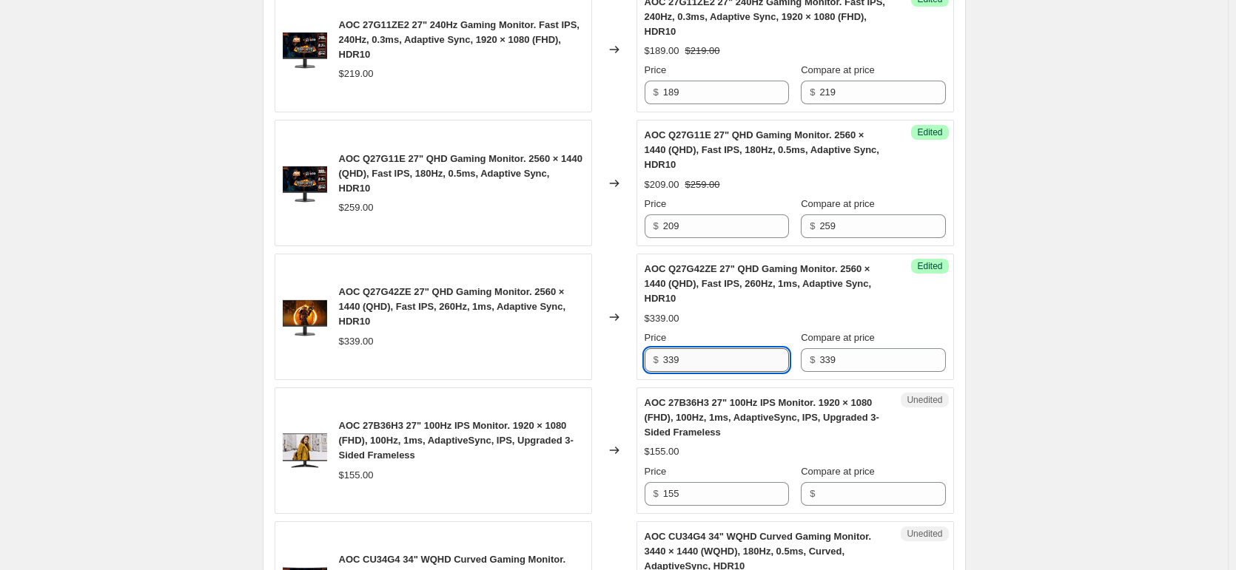
click at [738, 365] on input "339" at bounding box center [726, 360] width 126 height 24
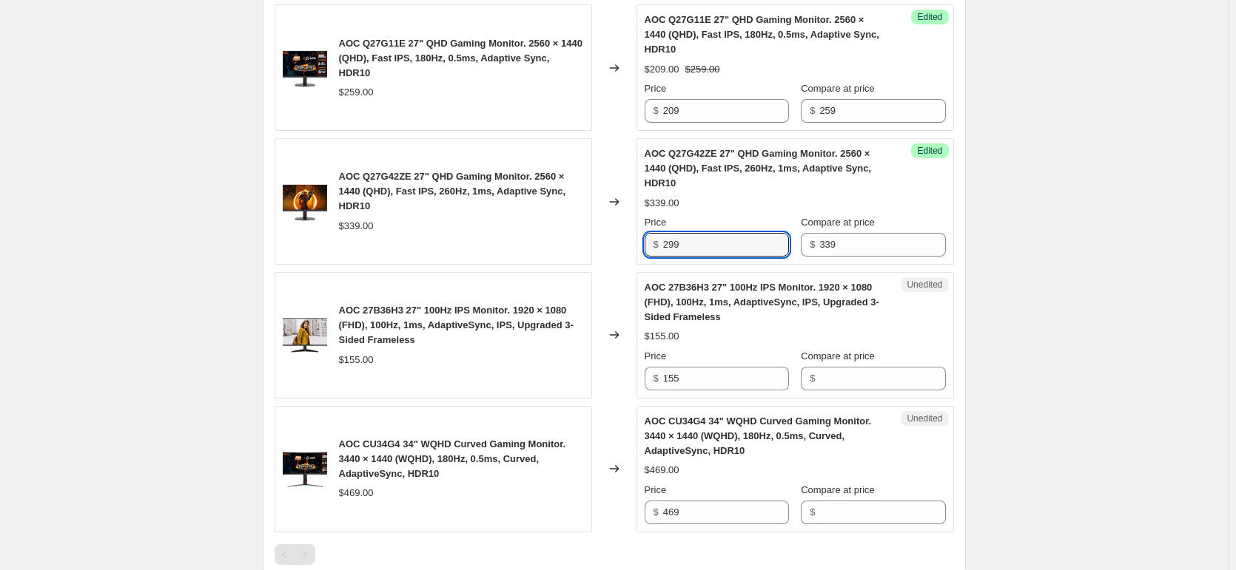
scroll to position [1760, 0]
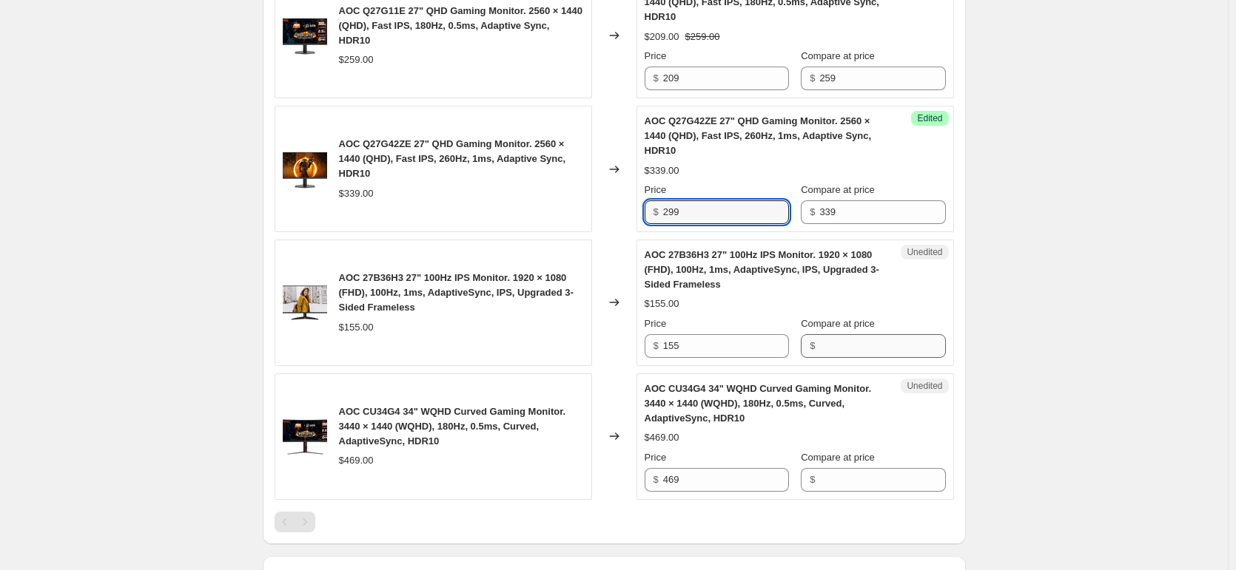
type input "299"
click at [832, 350] on input "Compare at price" at bounding box center [882, 346] width 126 height 24
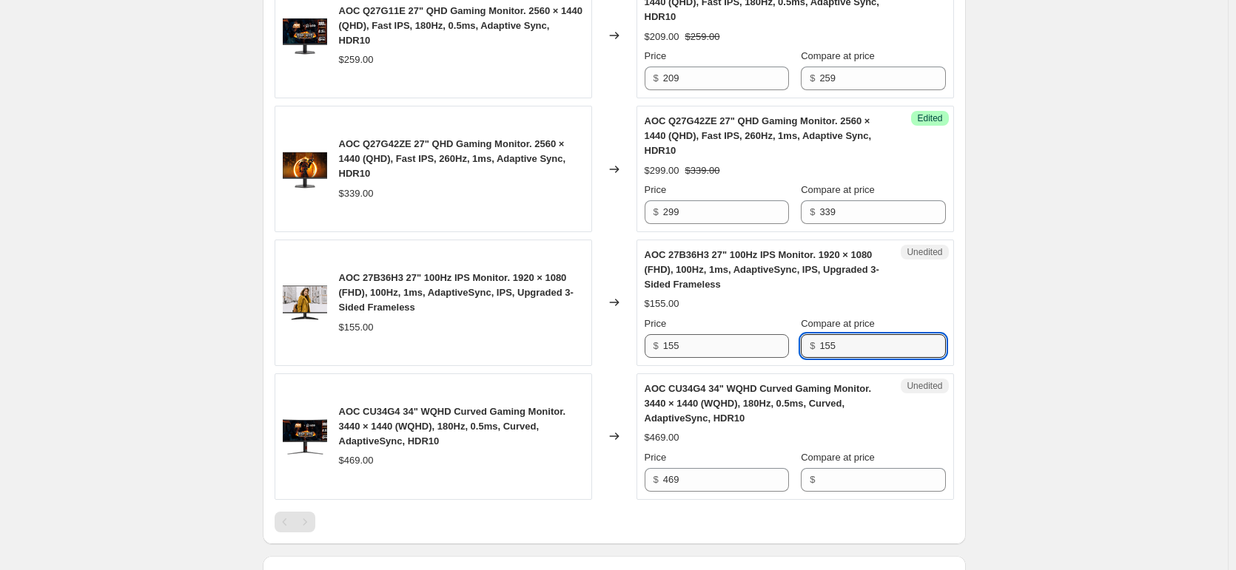
type input "155"
click at [755, 348] on input "155" at bounding box center [726, 346] width 126 height 24
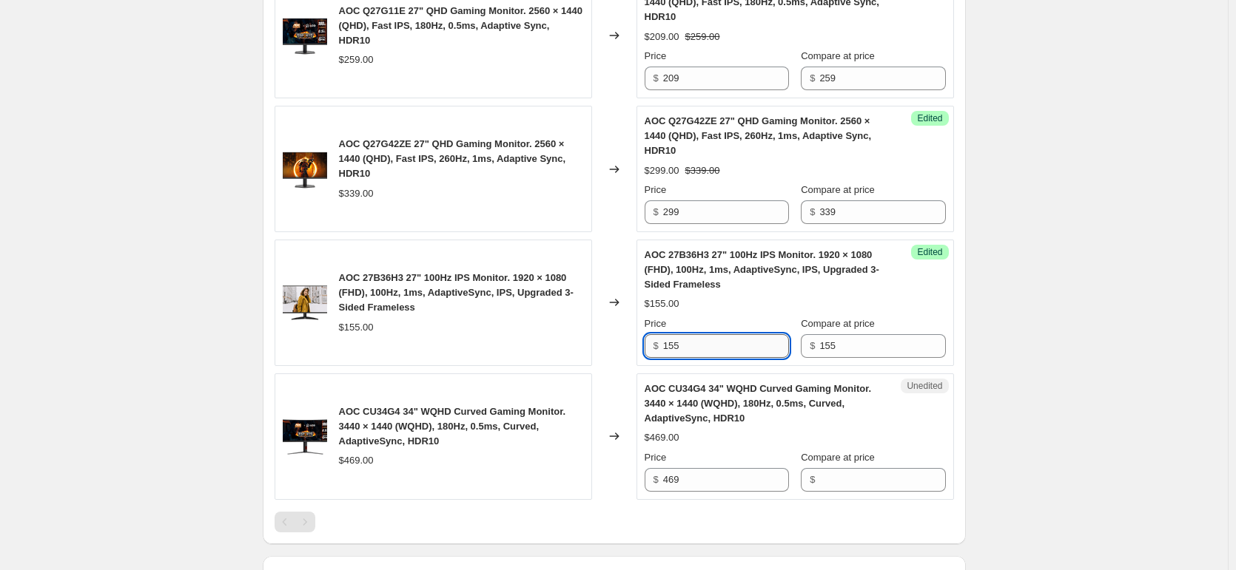
click at [755, 348] on input "155" at bounding box center [726, 346] width 126 height 24
type input "125"
click at [848, 467] on div "Compare at price $" at bounding box center [873, 471] width 144 height 41
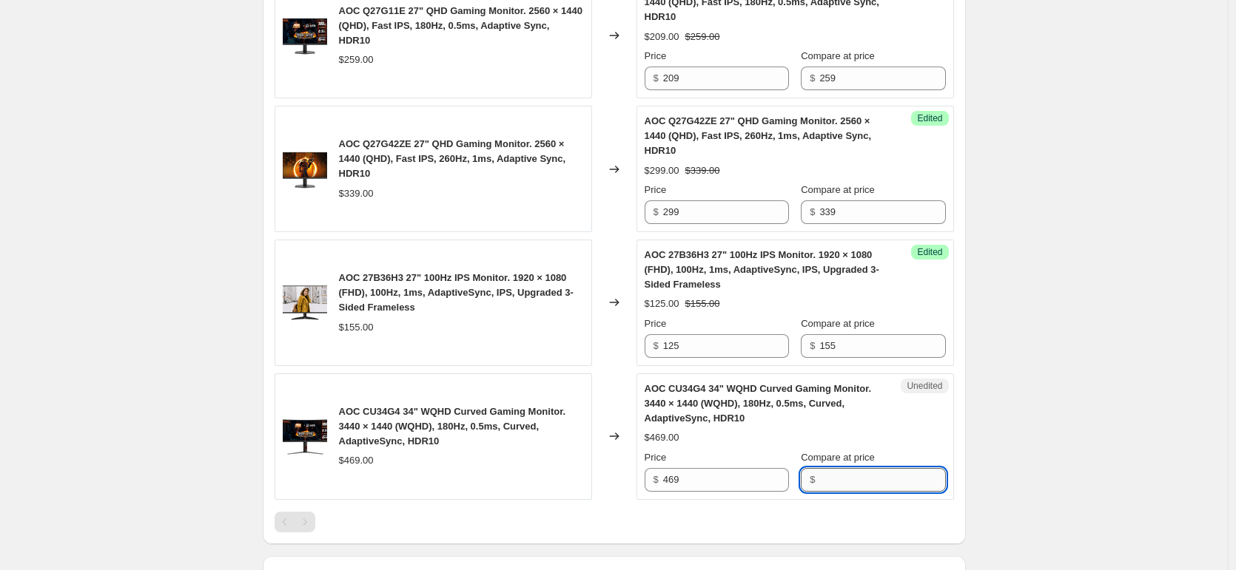
click at [843, 473] on input "Compare at price" at bounding box center [882, 480] width 126 height 24
type input "469"
click at [734, 482] on input "469" at bounding box center [726, 480] width 126 height 24
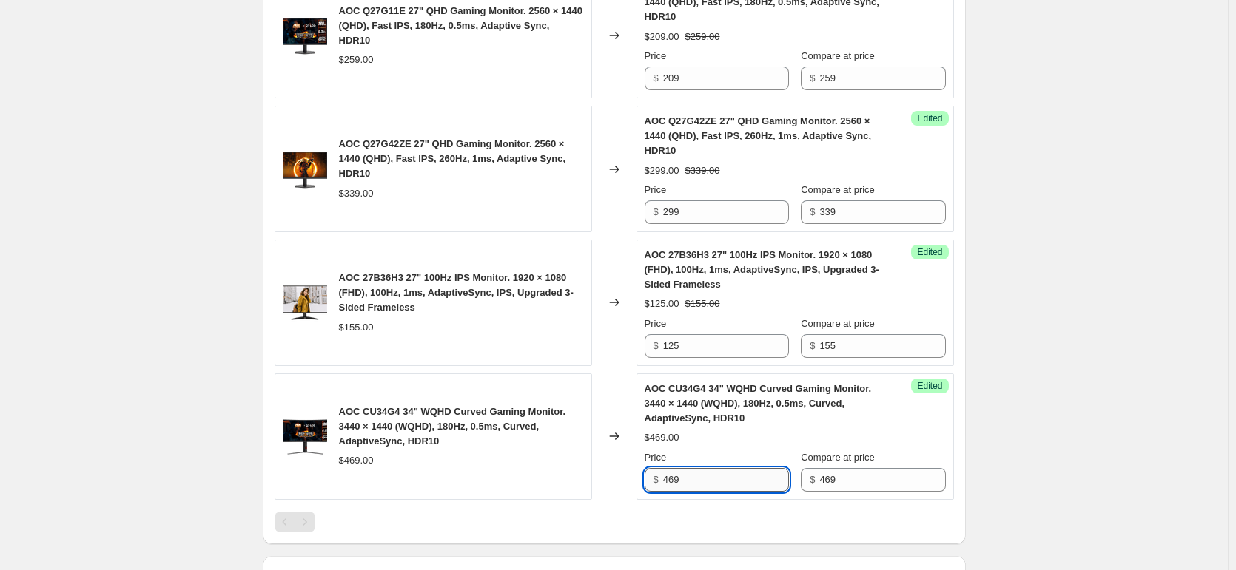
click at [734, 482] on input "469" at bounding box center [726, 480] width 126 height 24
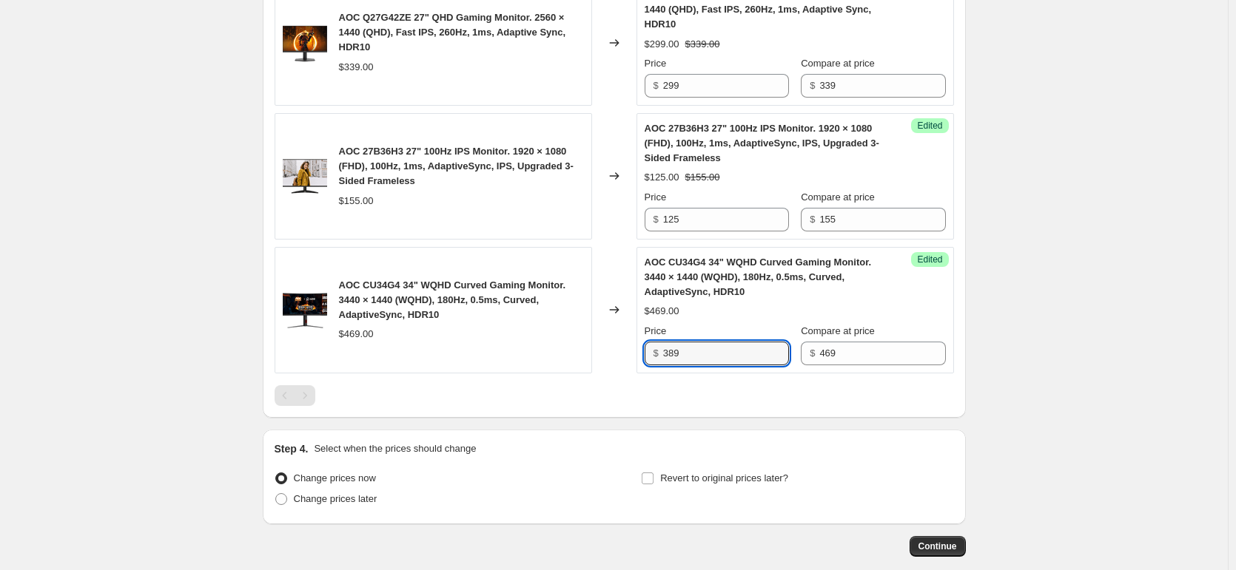
scroll to position [1908, 0]
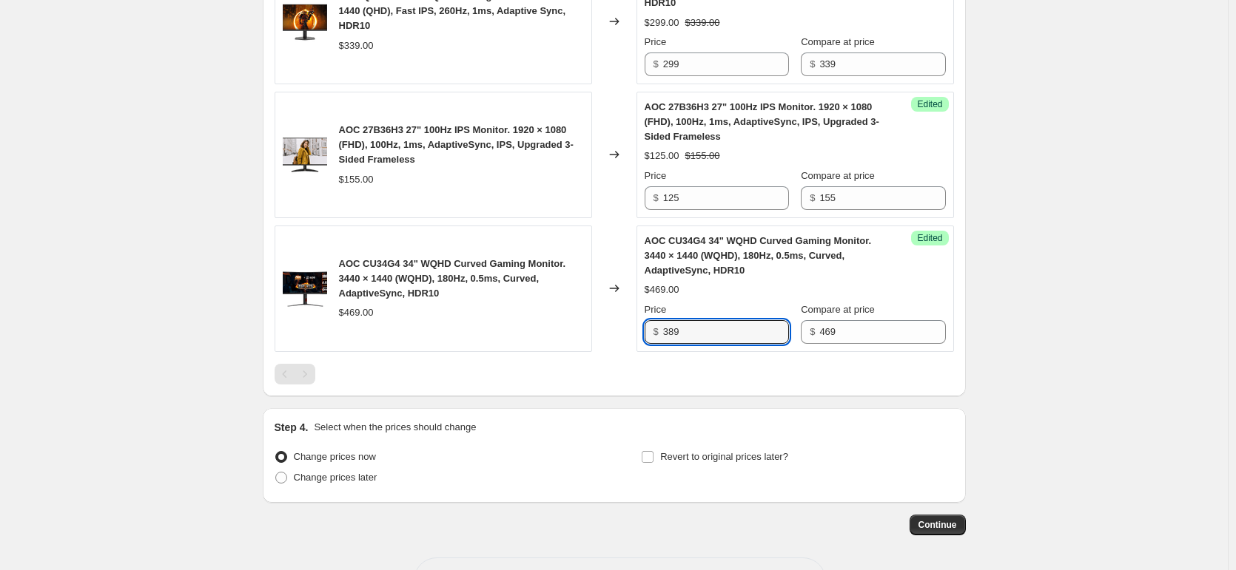
type input "389"
click at [949, 377] on div at bounding box center [614, 374] width 679 height 21
click at [340, 475] on span "Change prices later" at bounding box center [336, 477] width 84 height 11
click at [276, 473] on input "Change prices later" at bounding box center [275, 472] width 1 height 1
radio input "true"
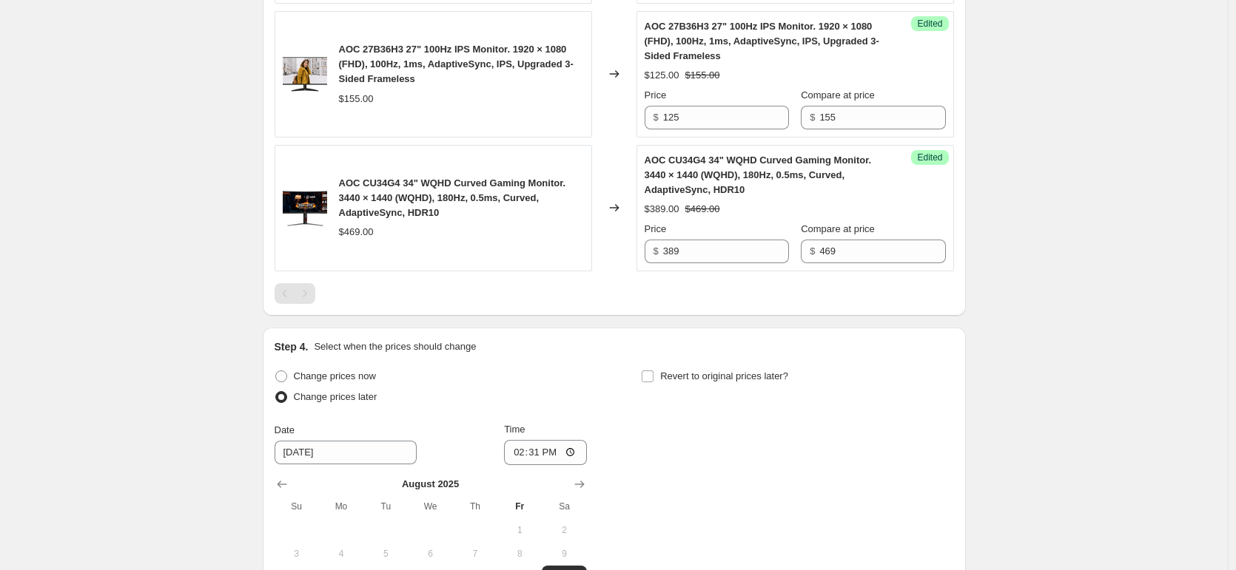
scroll to position [2130, 0]
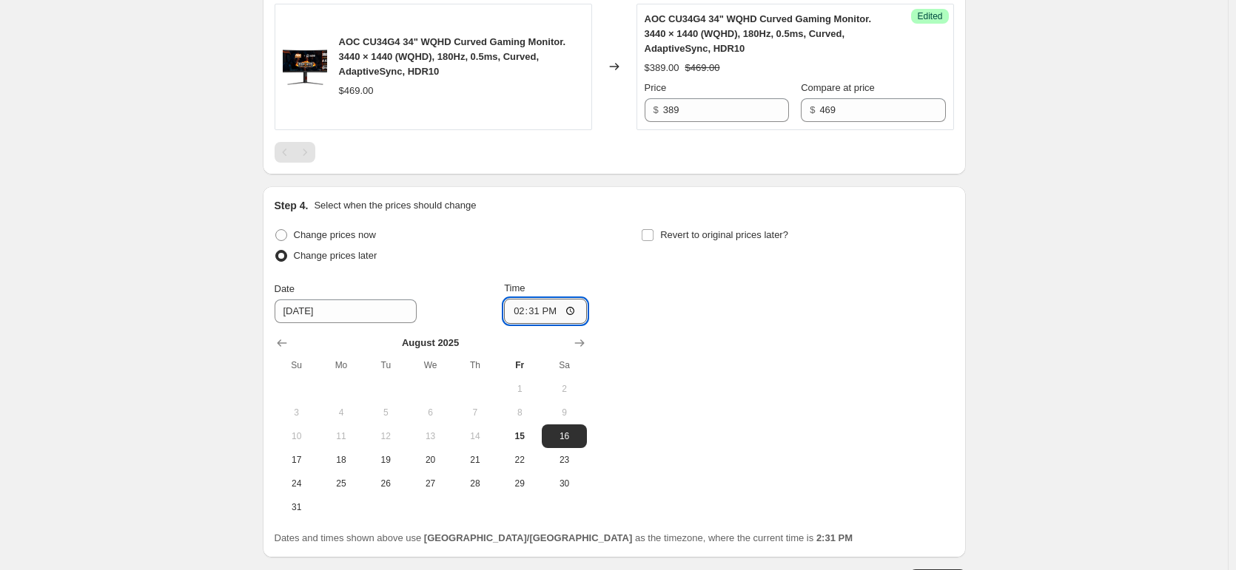
click at [525, 314] on input "14:31" at bounding box center [545, 311] width 83 height 25
type input "01:00"
click at [659, 234] on label "Revert to original prices later?" at bounding box center [714, 235] width 147 height 21
click at [653, 234] on input "Revert to original prices later?" at bounding box center [648, 235] width 12 height 12
checkbox input "true"
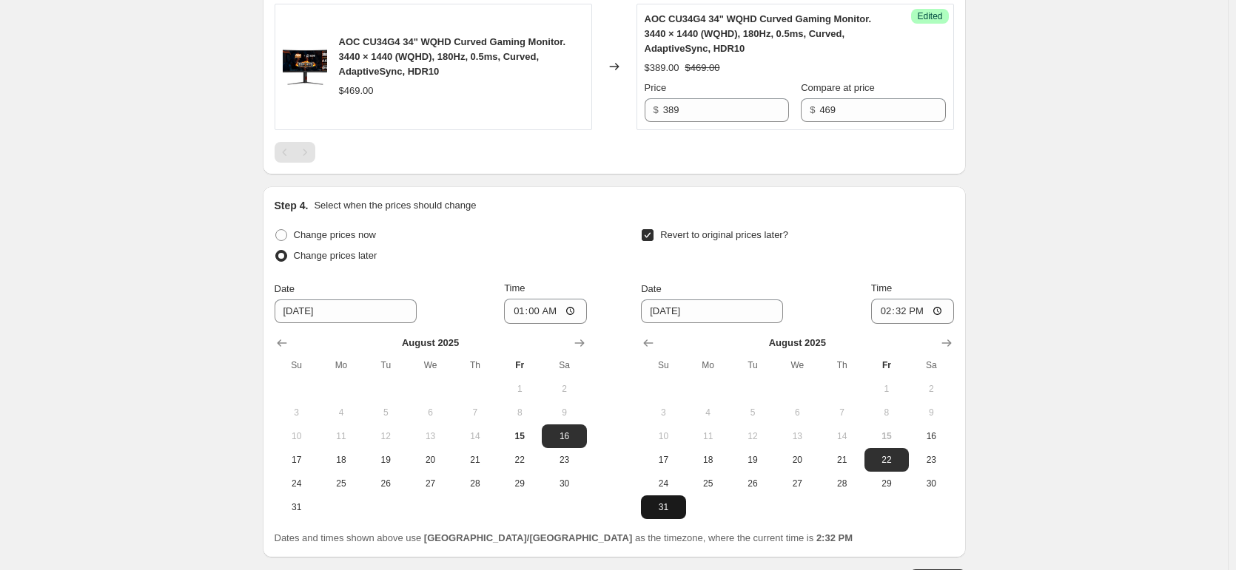
click at [676, 513] on span "31" at bounding box center [663, 508] width 33 height 12
type input "[DATE]"
click at [896, 316] on input "14:32" at bounding box center [912, 311] width 83 height 25
click at [886, 311] on input "14:32" at bounding box center [912, 311] width 83 height 25
type input "23:59"
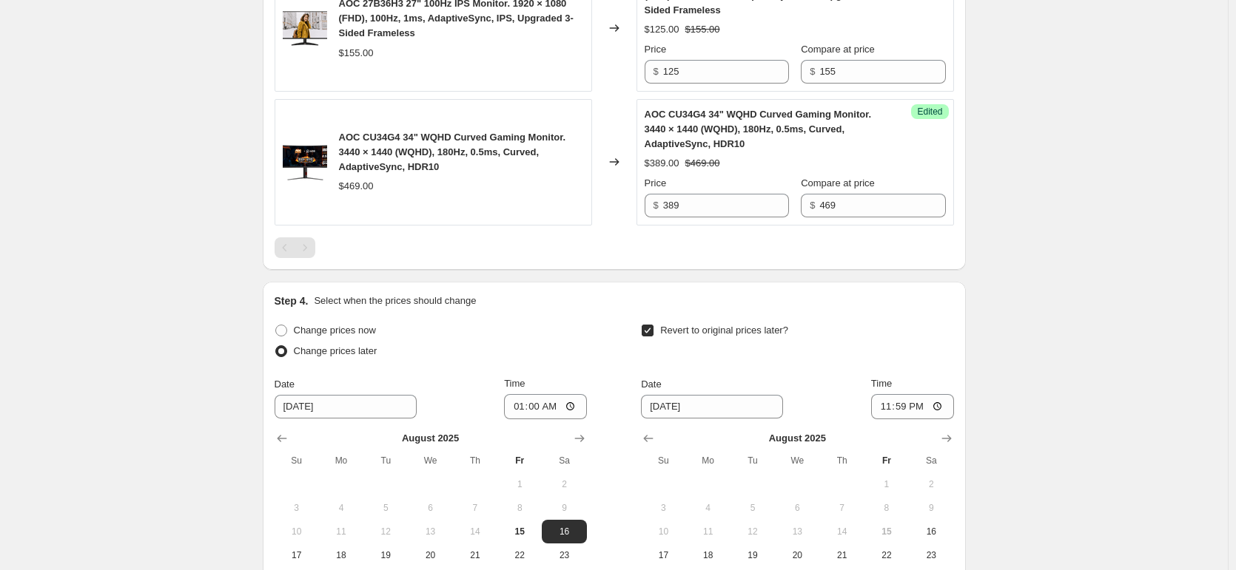
scroll to position [2240, 0]
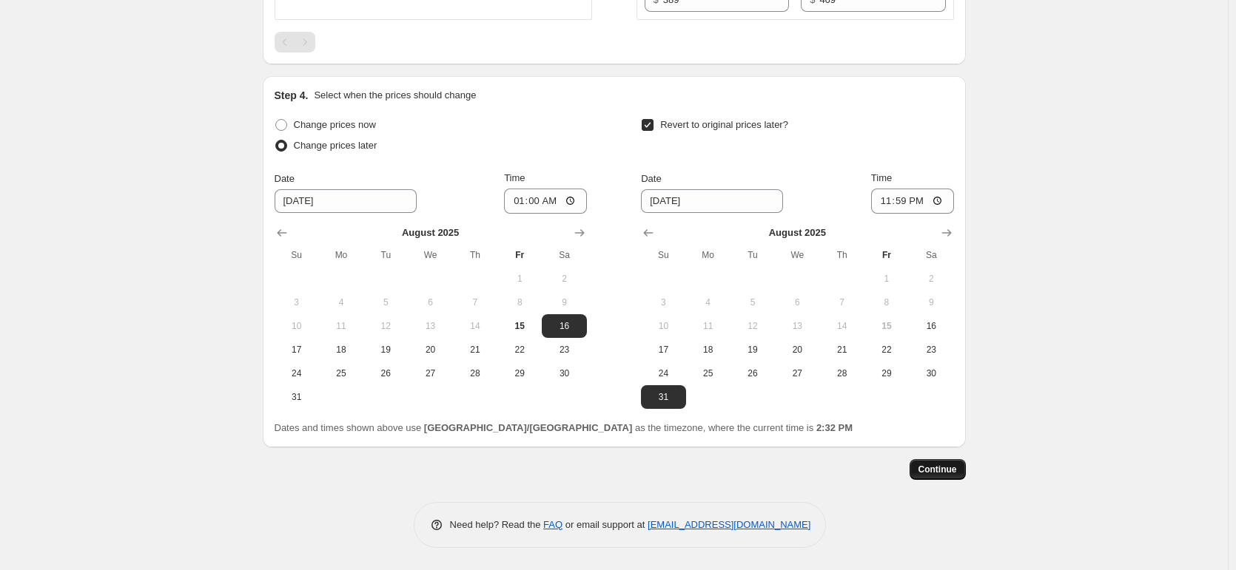
click at [945, 468] on span "Continue" at bounding box center [937, 470] width 38 height 12
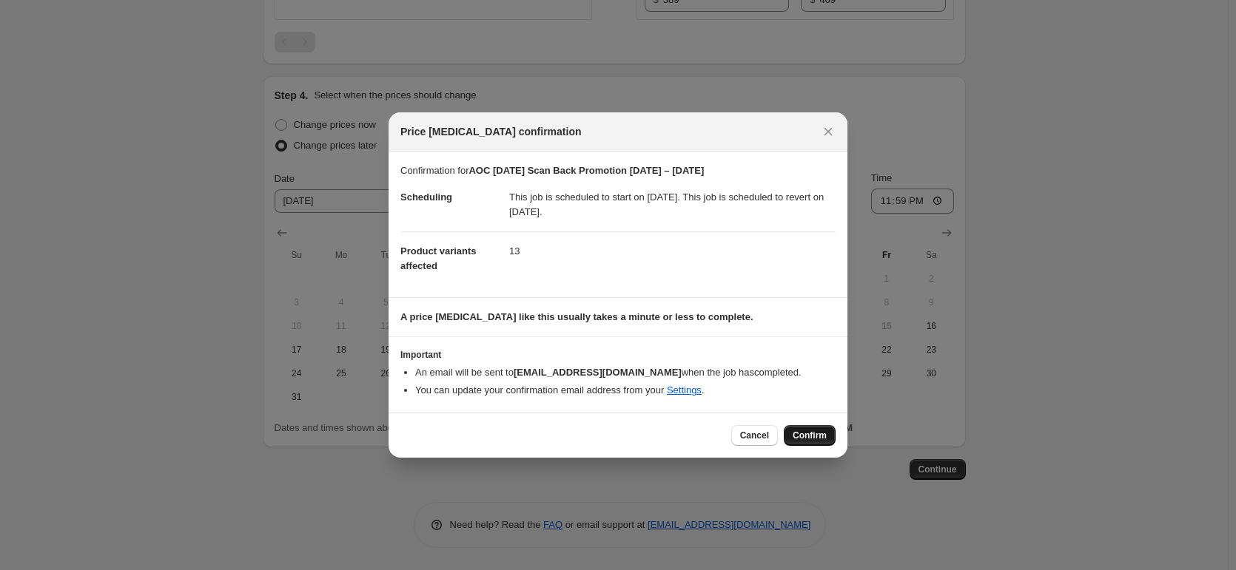
click at [807, 436] on span "Confirm" at bounding box center [809, 436] width 34 height 12
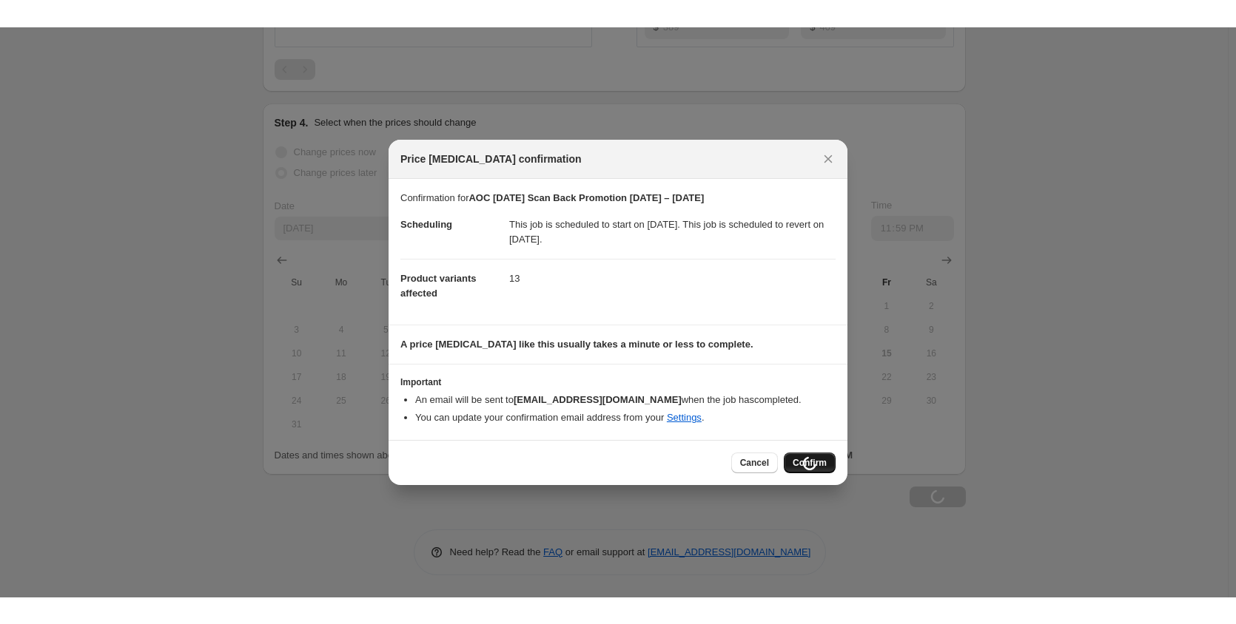
scroll to position [2240, 0]
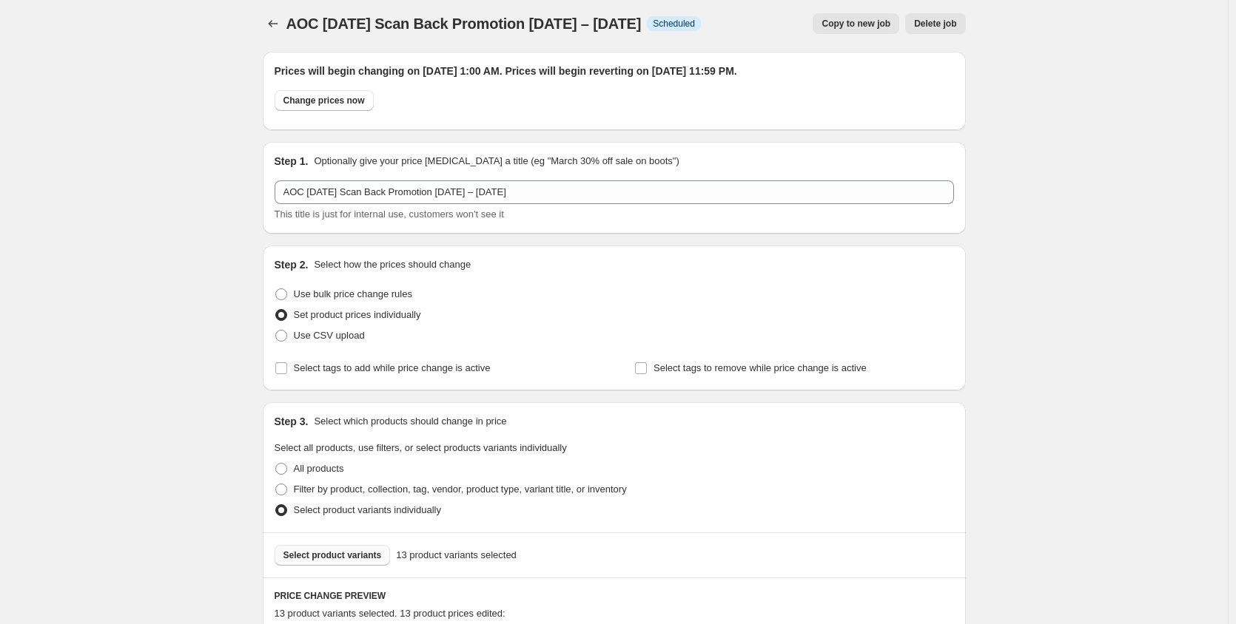
scroll to position [0, 0]
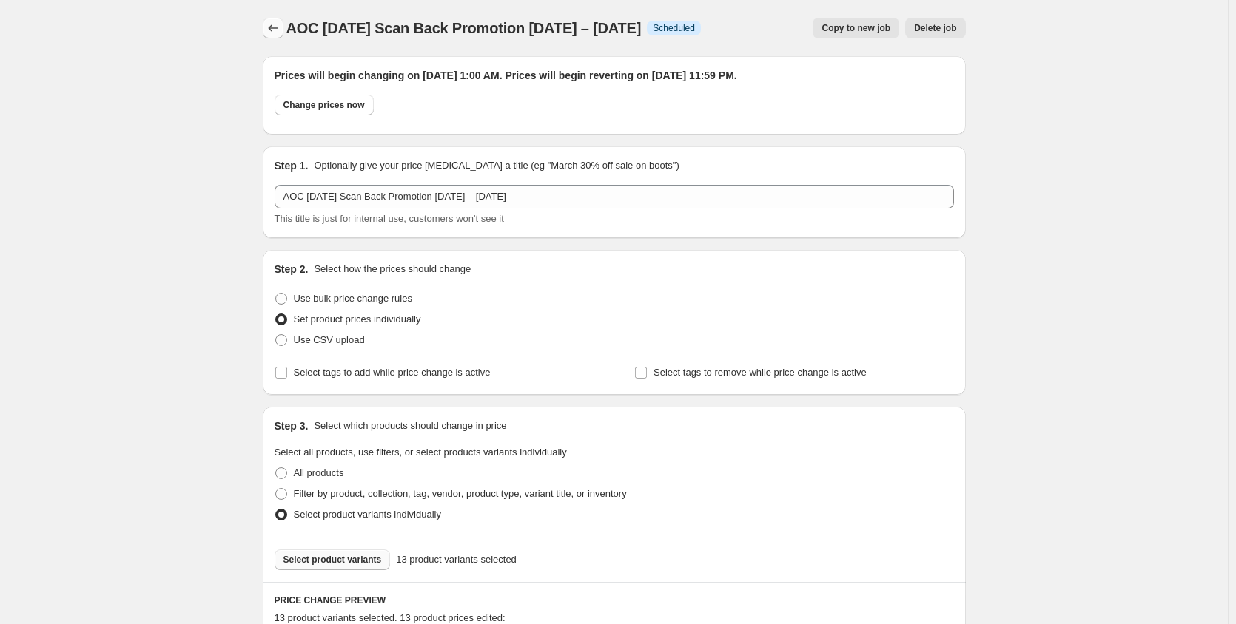
click at [273, 27] on icon "Price change jobs" at bounding box center [273, 27] width 10 height 7
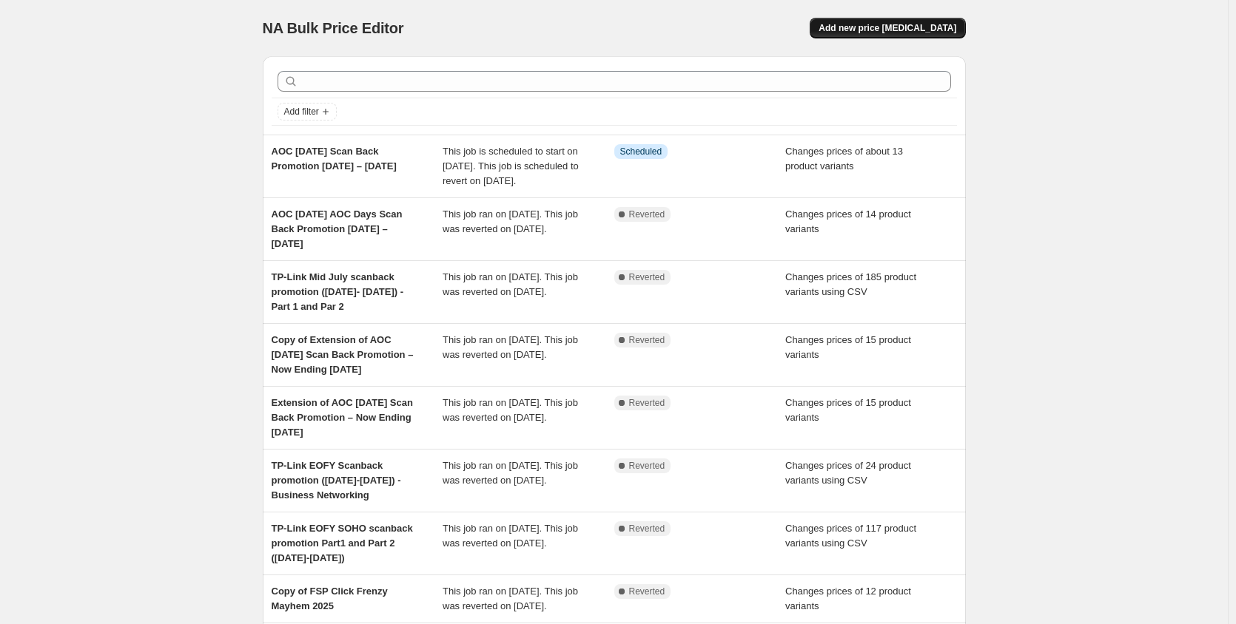
click at [882, 27] on span "Add new price [MEDICAL_DATA]" at bounding box center [887, 28] width 138 height 12
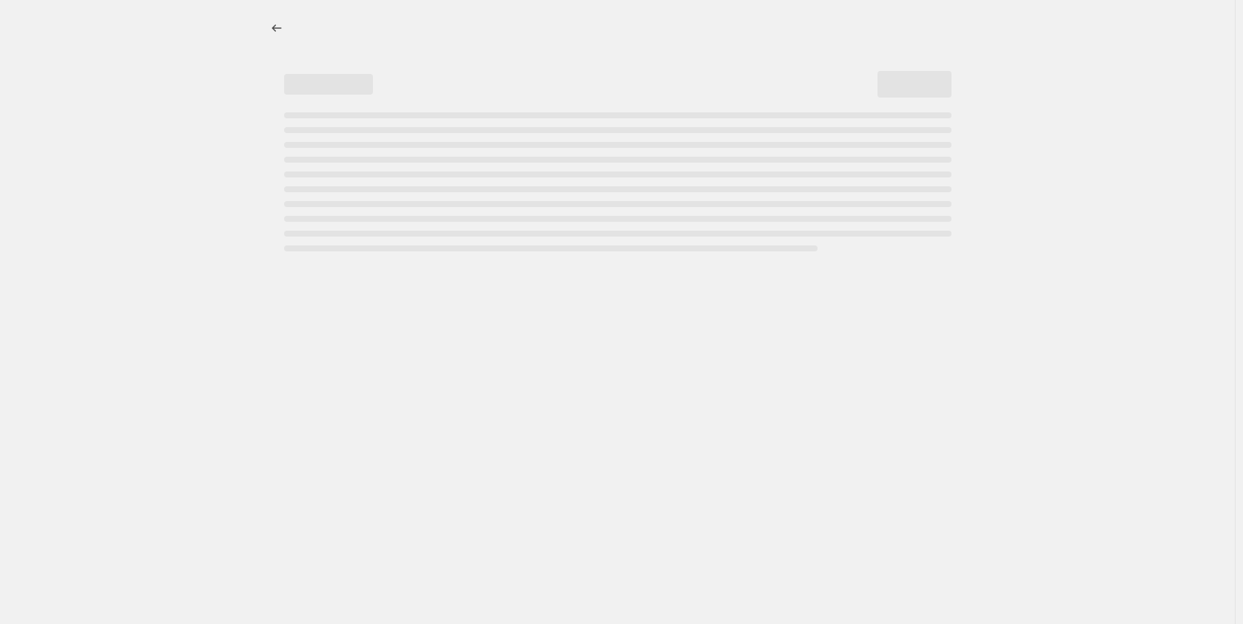
select select "percentage"
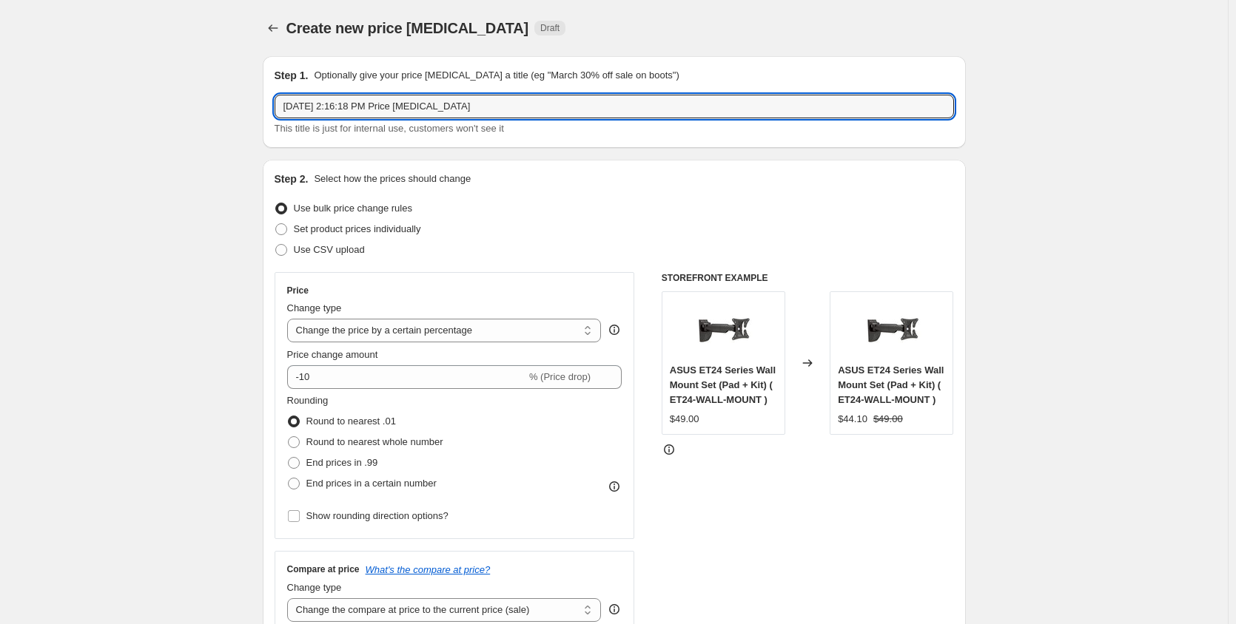
drag, startPoint x: 488, startPoint y: 115, endPoint x: 220, endPoint y: 124, distance: 268.0
paste input "FSP 8/25~9/30 Promo"
type input "FSP 8/25~9/30 Promo"
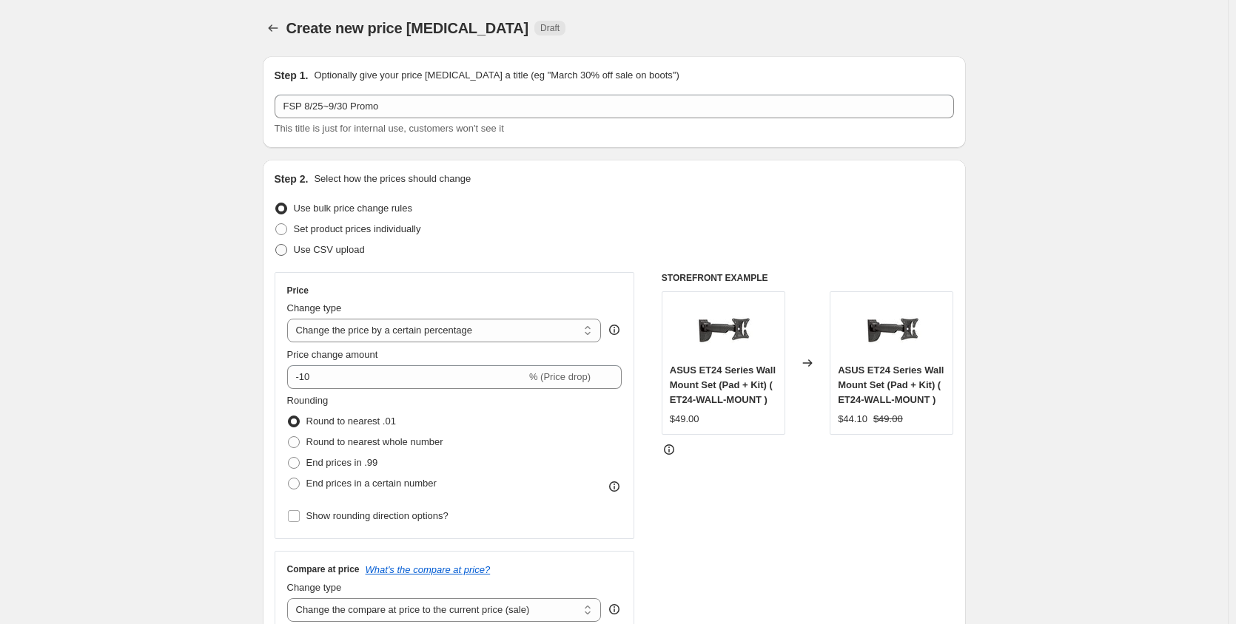
click at [292, 253] on label "Use CSV upload" at bounding box center [320, 250] width 90 height 21
click at [276, 245] on input "Use CSV upload" at bounding box center [275, 244] width 1 height 1
radio input "true"
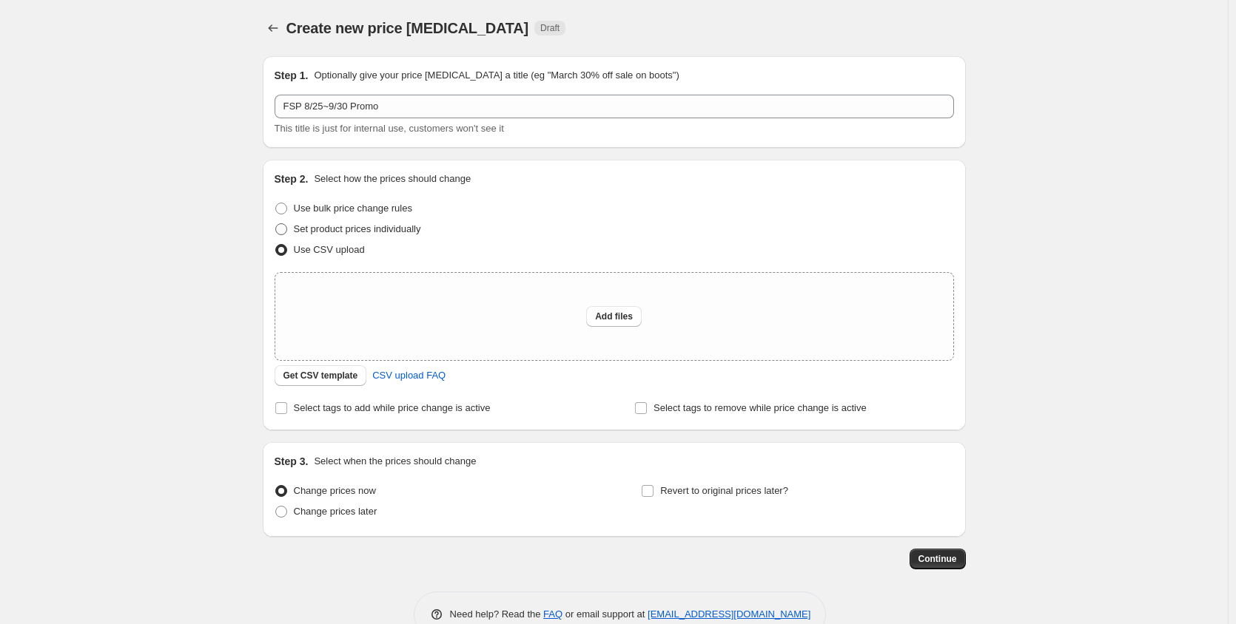
click at [296, 232] on label "Set product prices individually" at bounding box center [348, 229] width 147 height 21
click at [276, 224] on input "Set product prices individually" at bounding box center [275, 223] width 1 height 1
radio input "true"
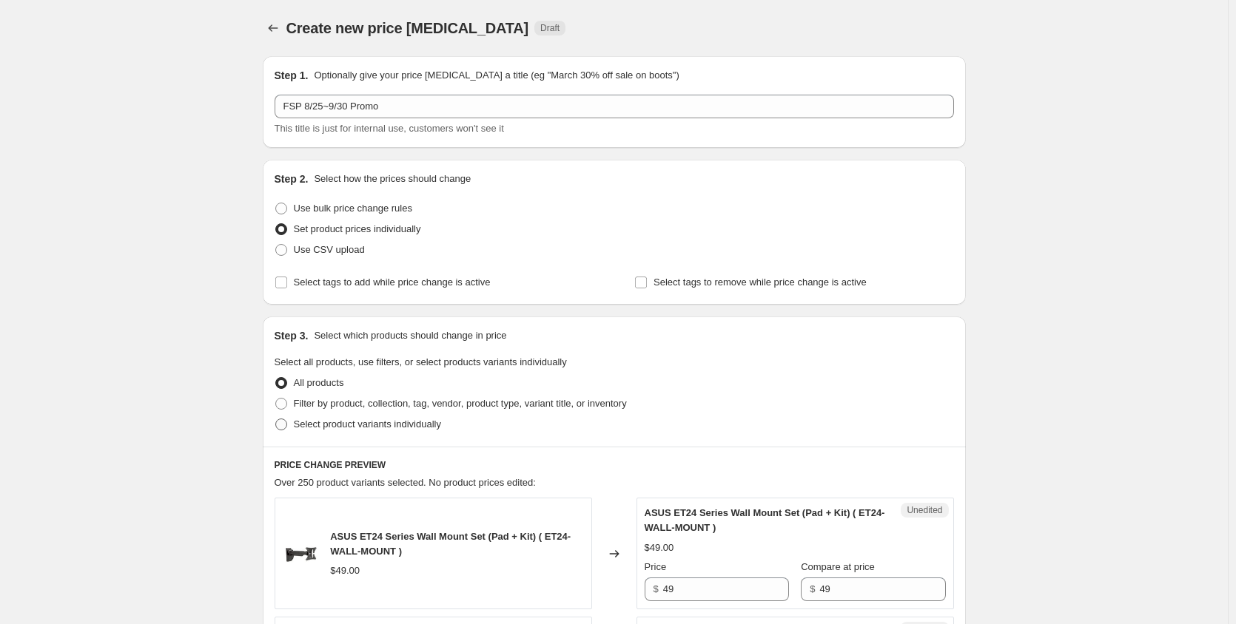
click at [304, 431] on span "Select product variants individually" at bounding box center [367, 424] width 147 height 15
click at [276, 420] on input "Select product variants individually" at bounding box center [275, 419] width 1 height 1
radio input "true"
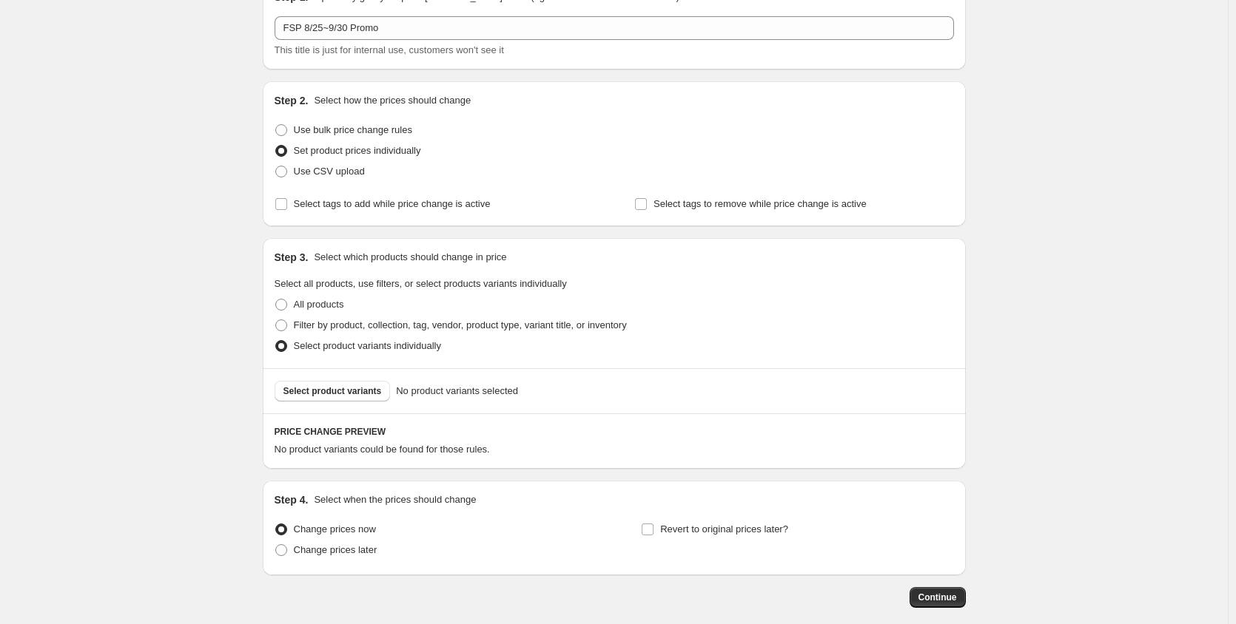
scroll to position [152, 0]
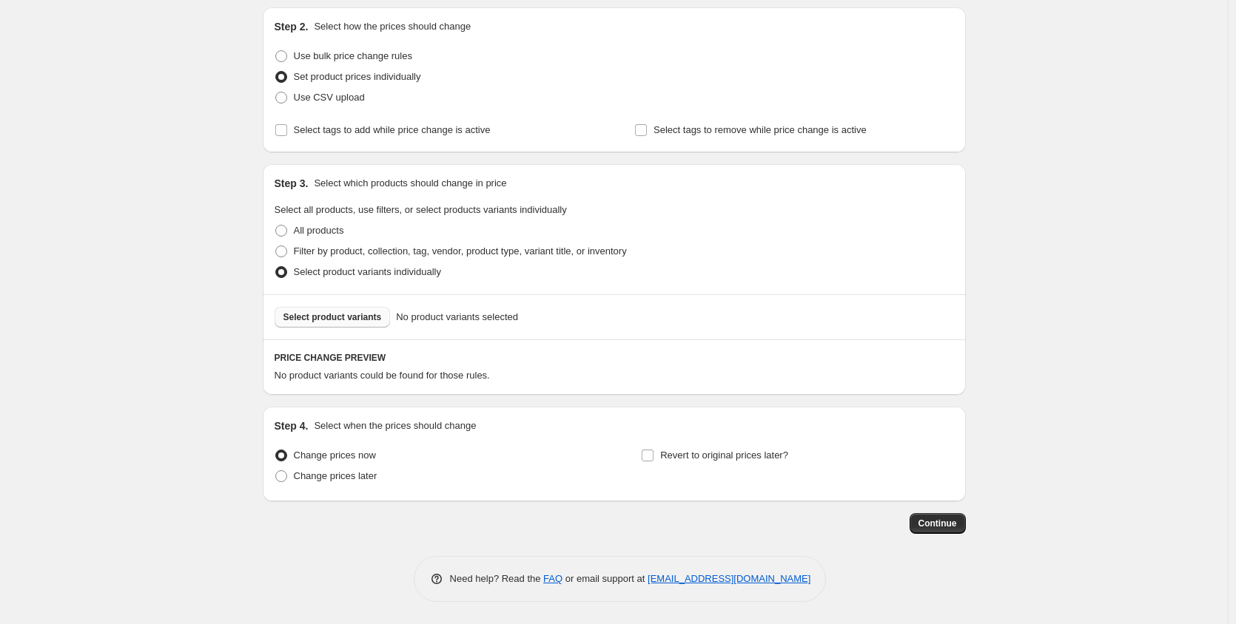
click at [338, 318] on span "Select product variants" at bounding box center [332, 318] width 98 height 12
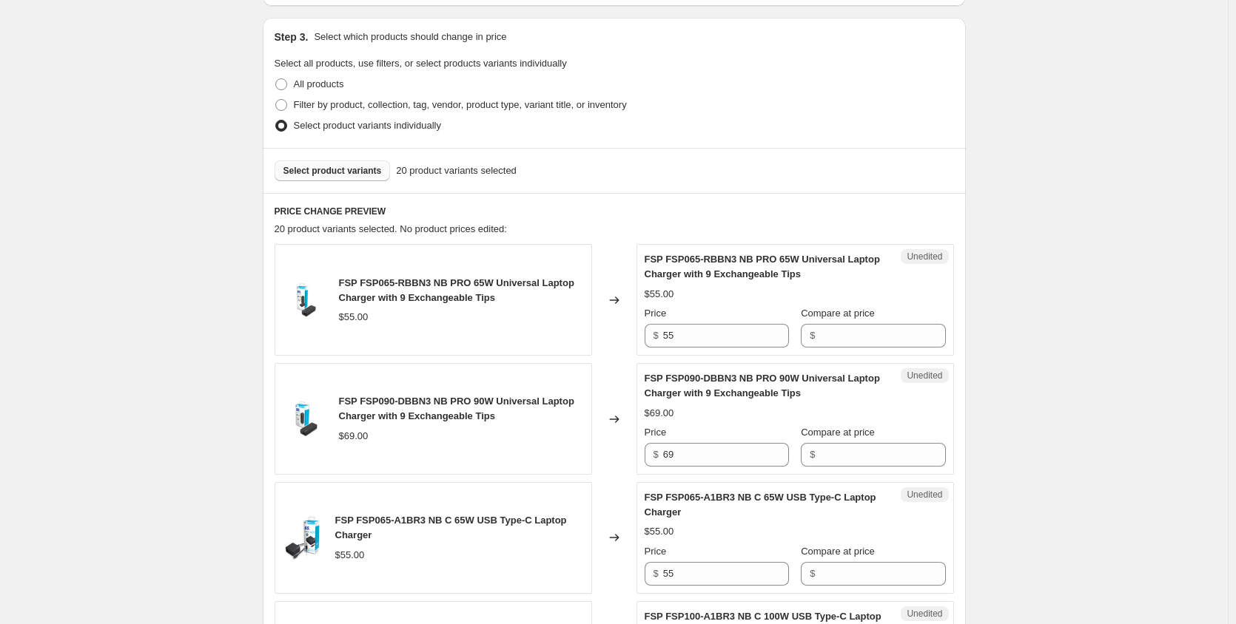
scroll to position [300, 0]
click at [741, 337] on input "55" at bounding box center [726, 335] width 126 height 24
drag, startPoint x: 704, startPoint y: 337, endPoint x: 632, endPoint y: 334, distance: 72.6
click at [632, 334] on div "FSP FSP065-RBBN3 NB PRO 65W Universal Laptop Charger with 9 Exchangeable Tips $…" at bounding box center [614, 299] width 679 height 112
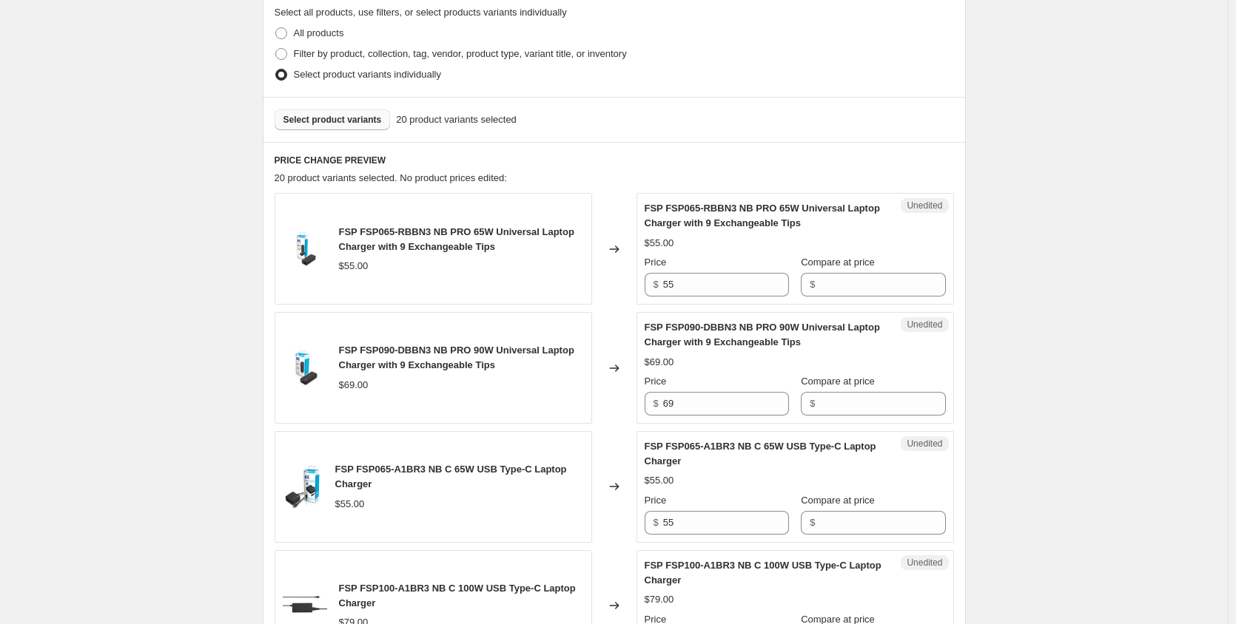
scroll to position [374, 0]
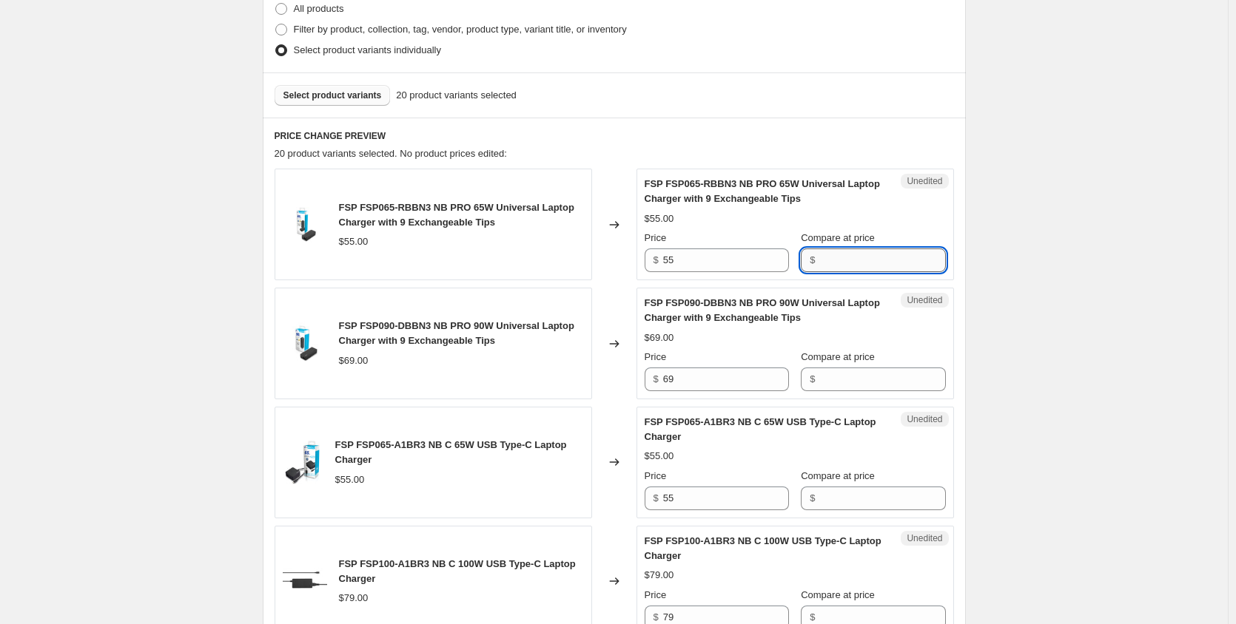
click at [875, 262] on input "Compare at price" at bounding box center [882, 261] width 126 height 24
type input "49"
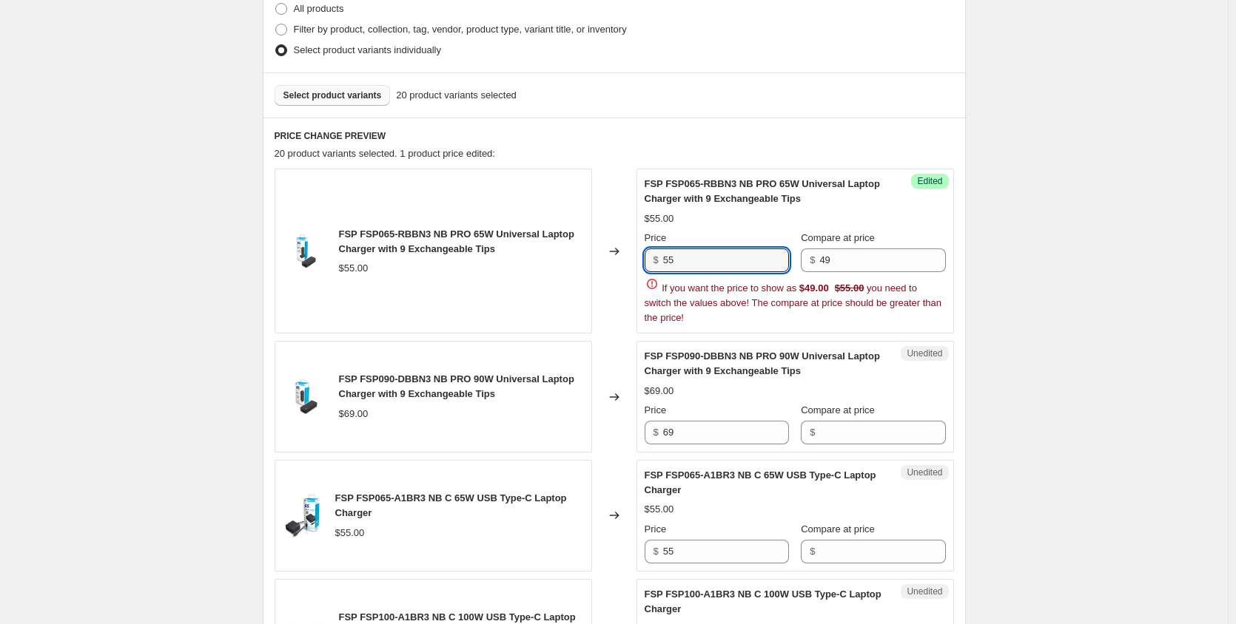
drag, startPoint x: 703, startPoint y: 260, endPoint x: 641, endPoint y: 257, distance: 62.3
click at [641, 257] on div "Success Edited FSP FSP065-RBBN3 NB PRO 65W Universal Laptop Charger with 9 Exch…" at bounding box center [794, 251] width 317 height 165
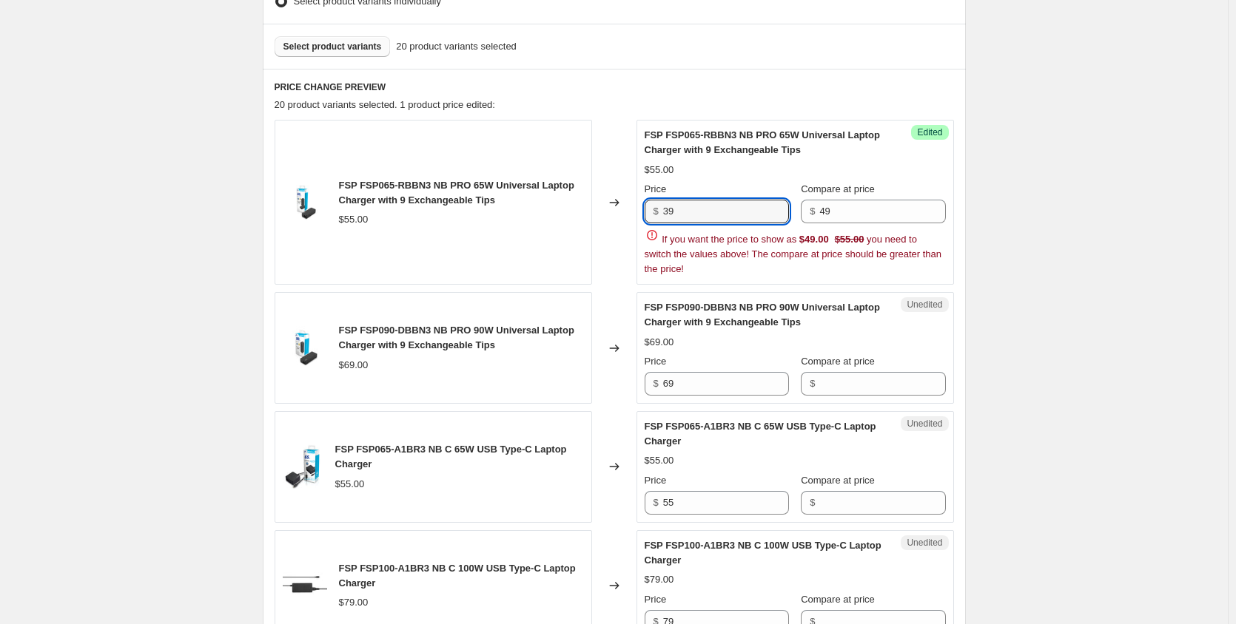
scroll to position [448, 0]
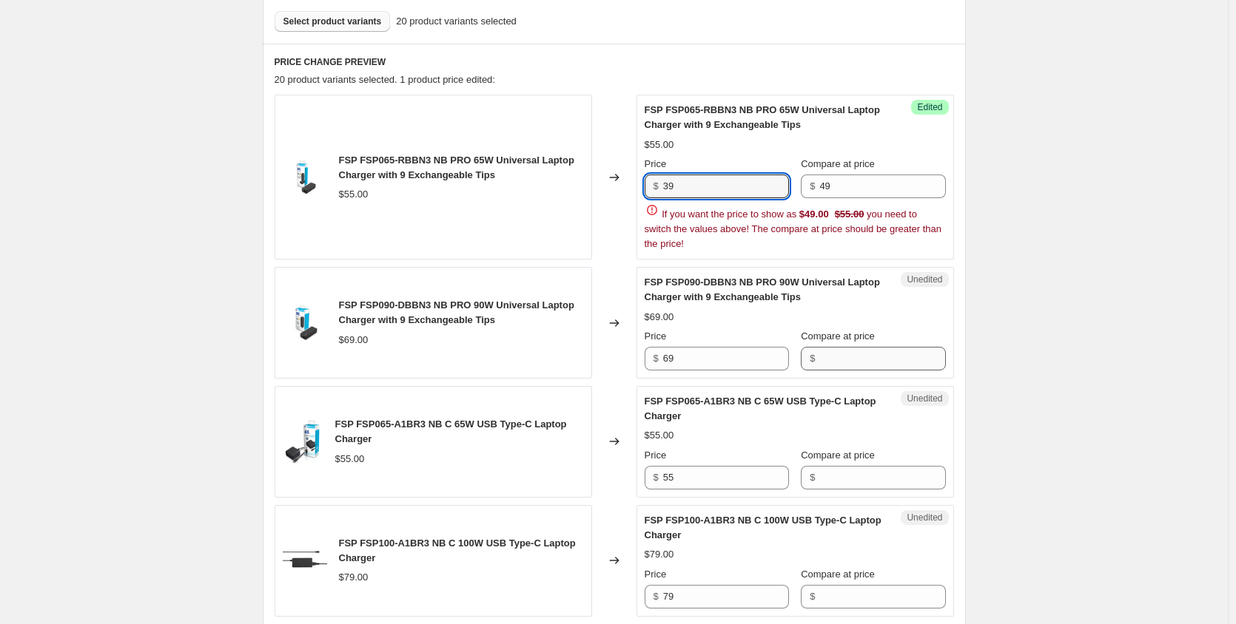
type input "39"
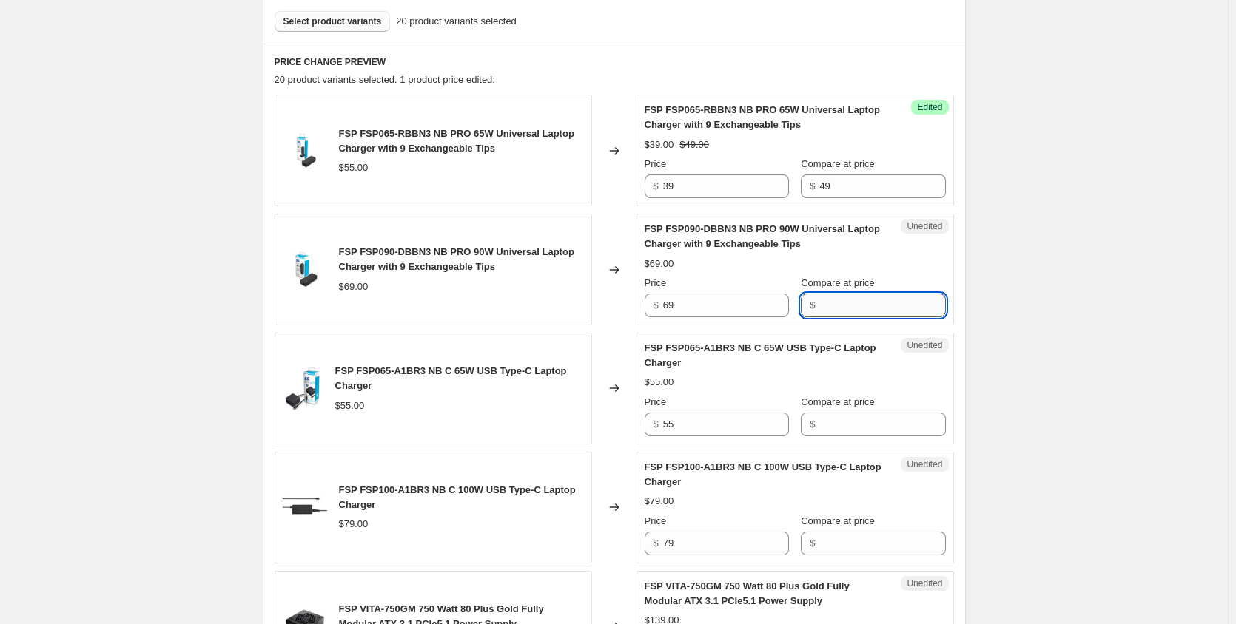
type input "59"
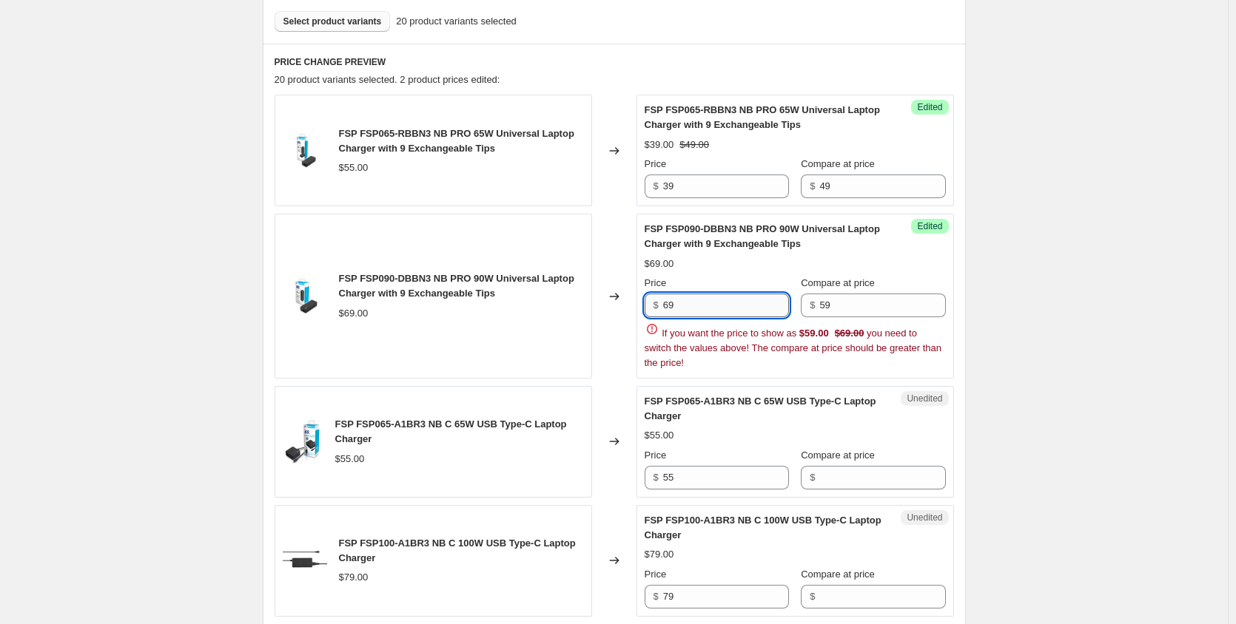
click at [672, 307] on input "69" at bounding box center [726, 306] width 126 height 24
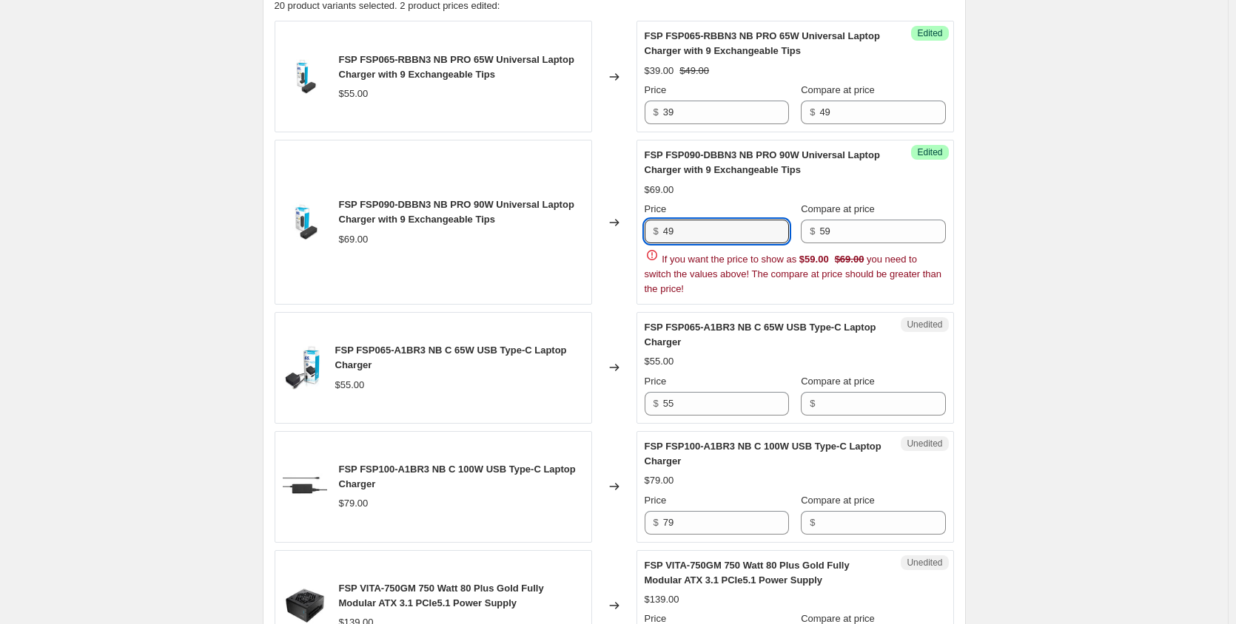
type input "49"
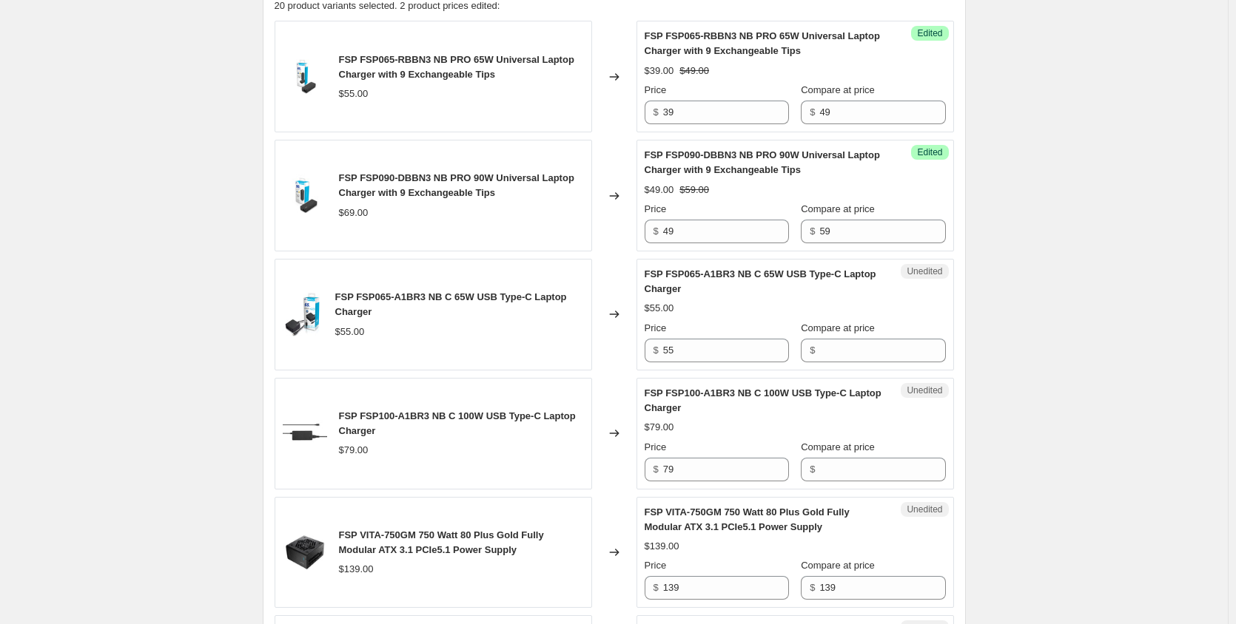
click at [827, 354] on input "Compare at price" at bounding box center [882, 351] width 126 height 24
type input "59"
drag, startPoint x: 728, startPoint y: 354, endPoint x: 622, endPoint y: 348, distance: 106.8
click at [622, 348] on div "FSP FSP065-A1BR3 NB C 65W USB Type-C Laptop Charger $55.00 Changed to Success E…" at bounding box center [614, 315] width 679 height 112
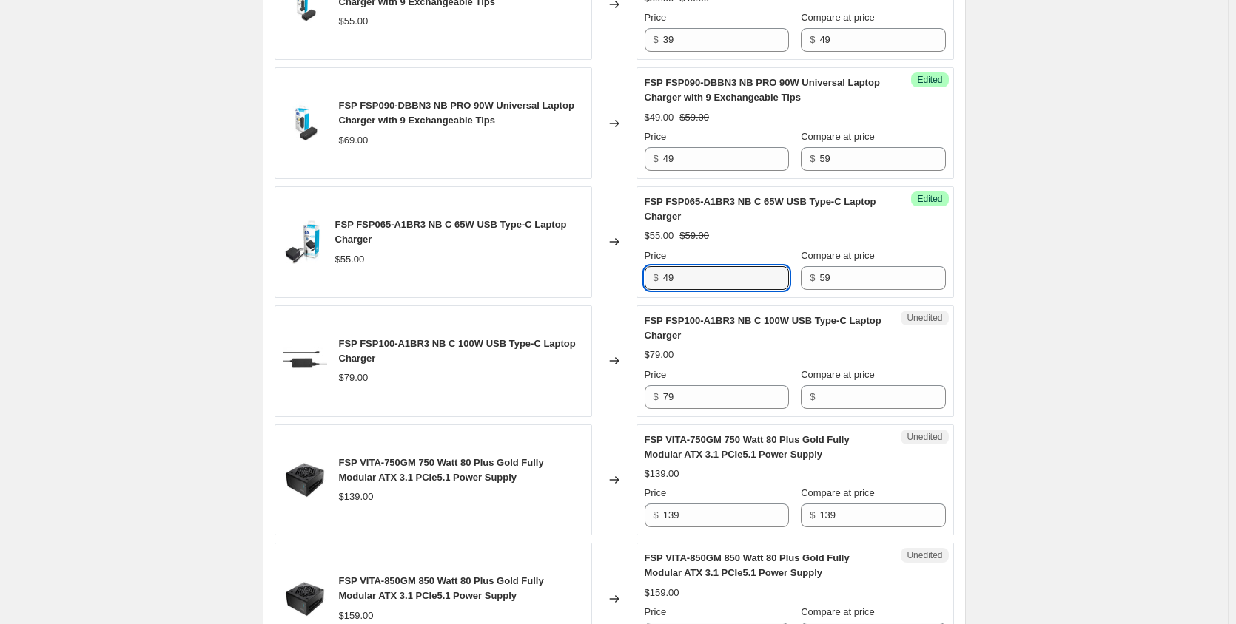
scroll to position [596, 0]
type input "49"
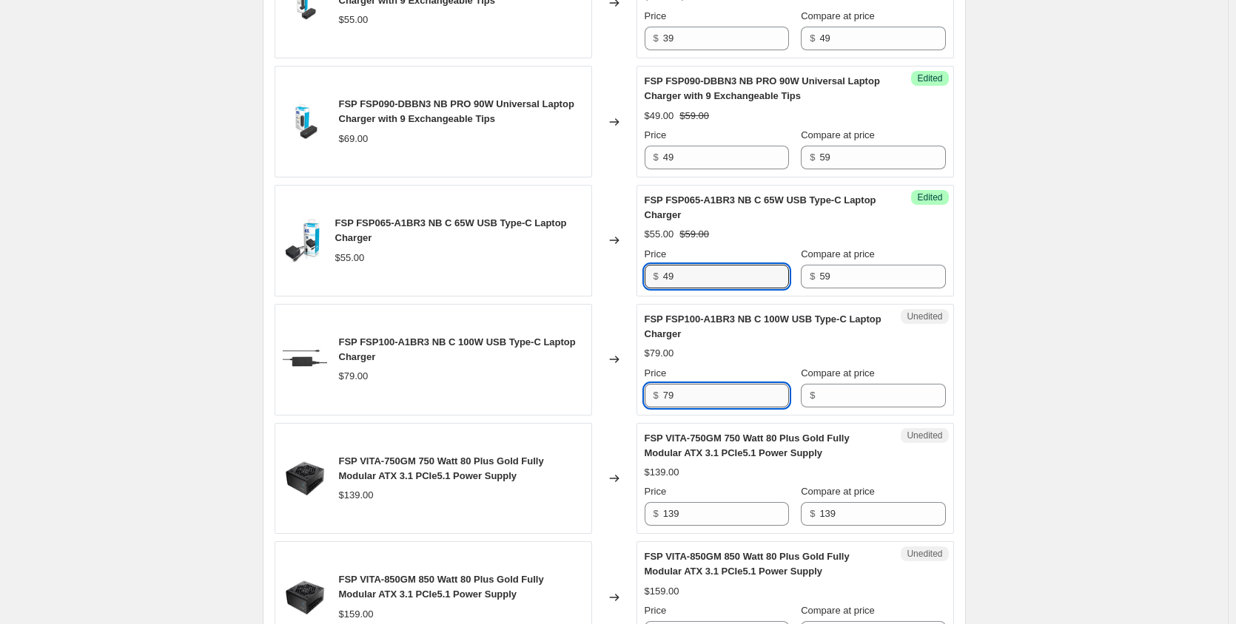
click at [718, 403] on input "79" at bounding box center [726, 396] width 126 height 24
type input "59"
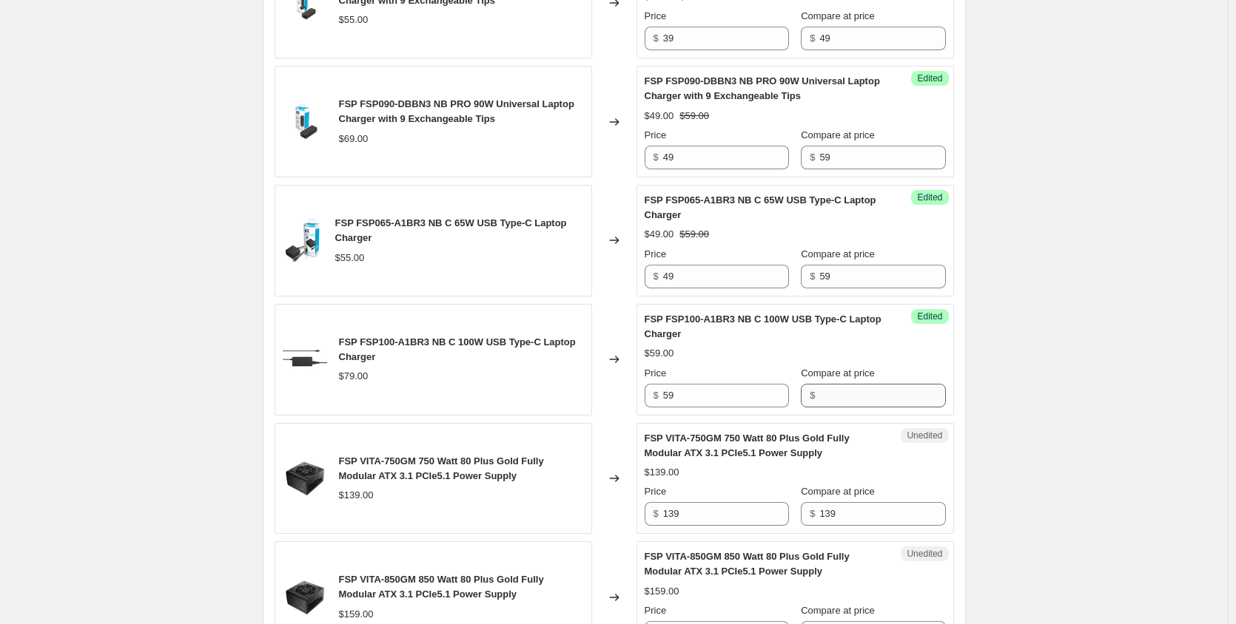
click at [808, 397] on div "$" at bounding box center [873, 396] width 144 height 24
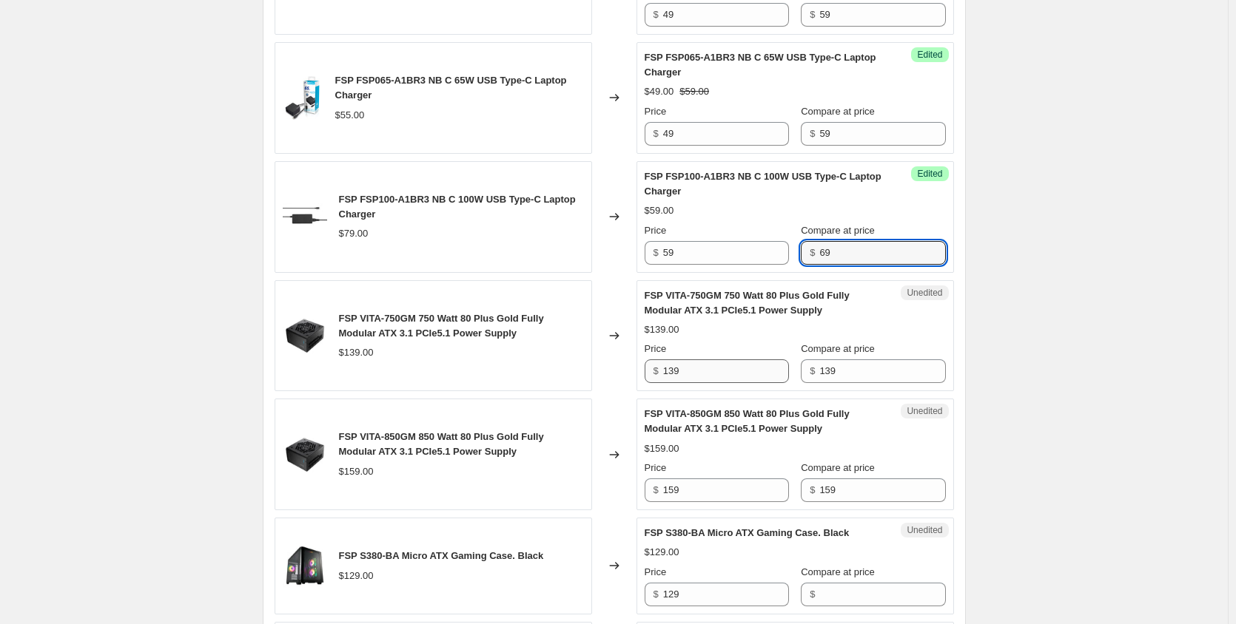
scroll to position [744, 0]
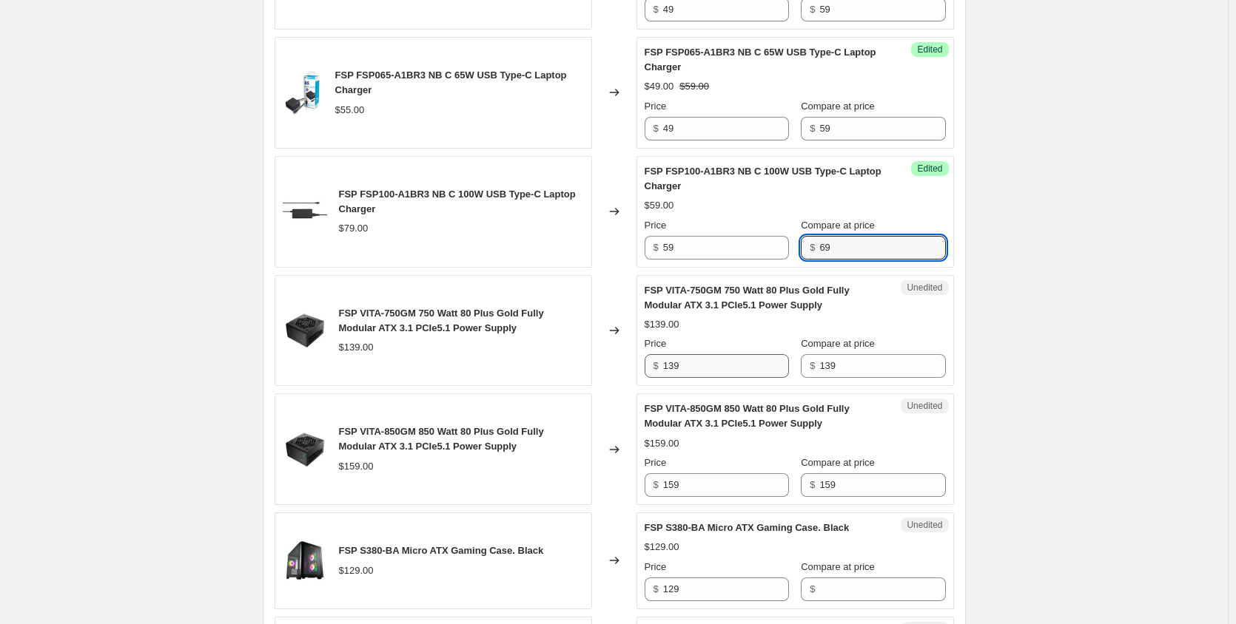
type input "69"
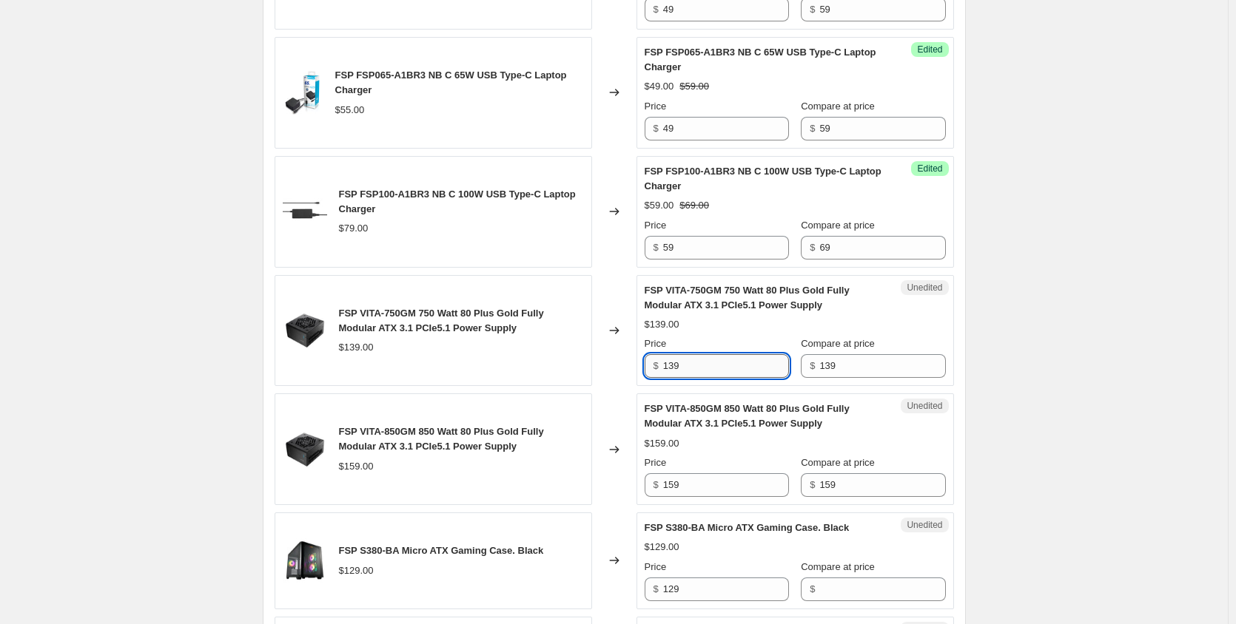
click at [673, 370] on input "139" at bounding box center [726, 366] width 126 height 24
type input "129"
click at [844, 490] on input "159" at bounding box center [882, 486] width 126 height 24
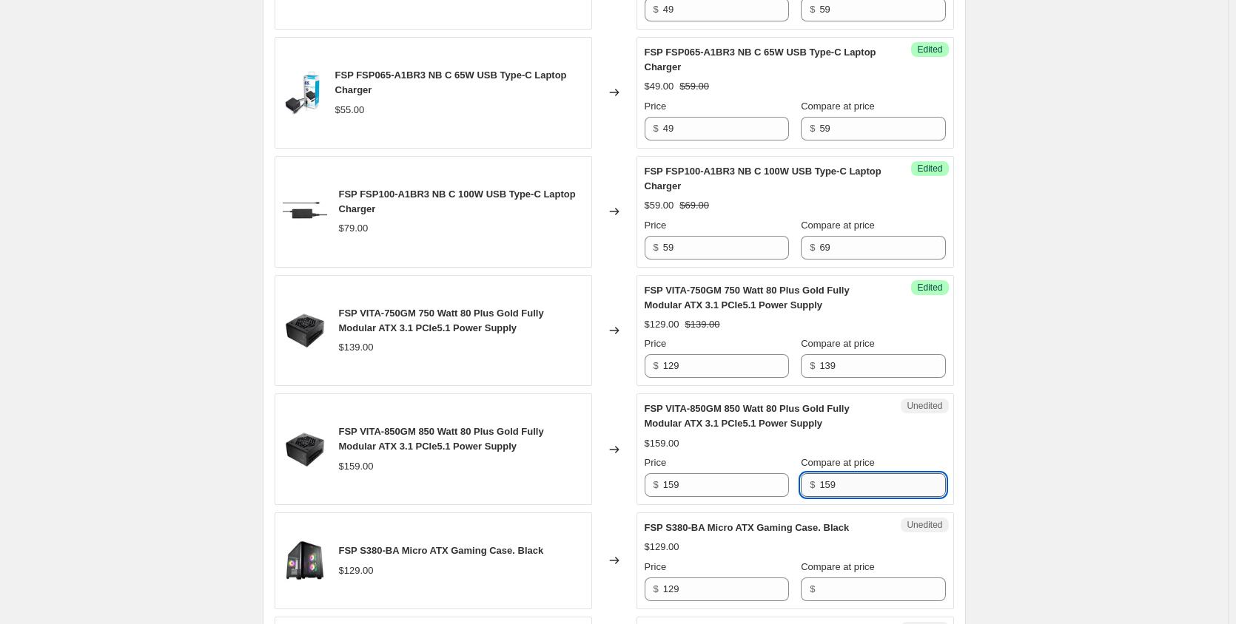
click at [844, 490] on input "159" at bounding box center [882, 486] width 126 height 24
type input "149"
click at [700, 482] on input "159" at bounding box center [726, 486] width 126 height 24
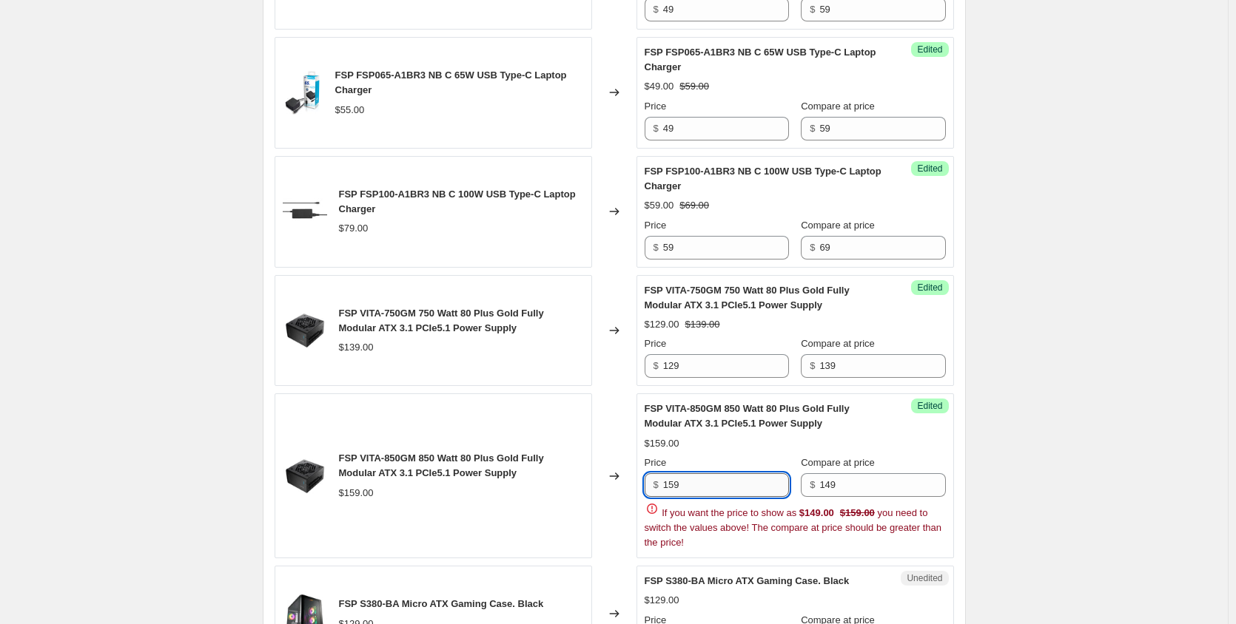
click at [700, 482] on input "159" at bounding box center [726, 486] width 126 height 24
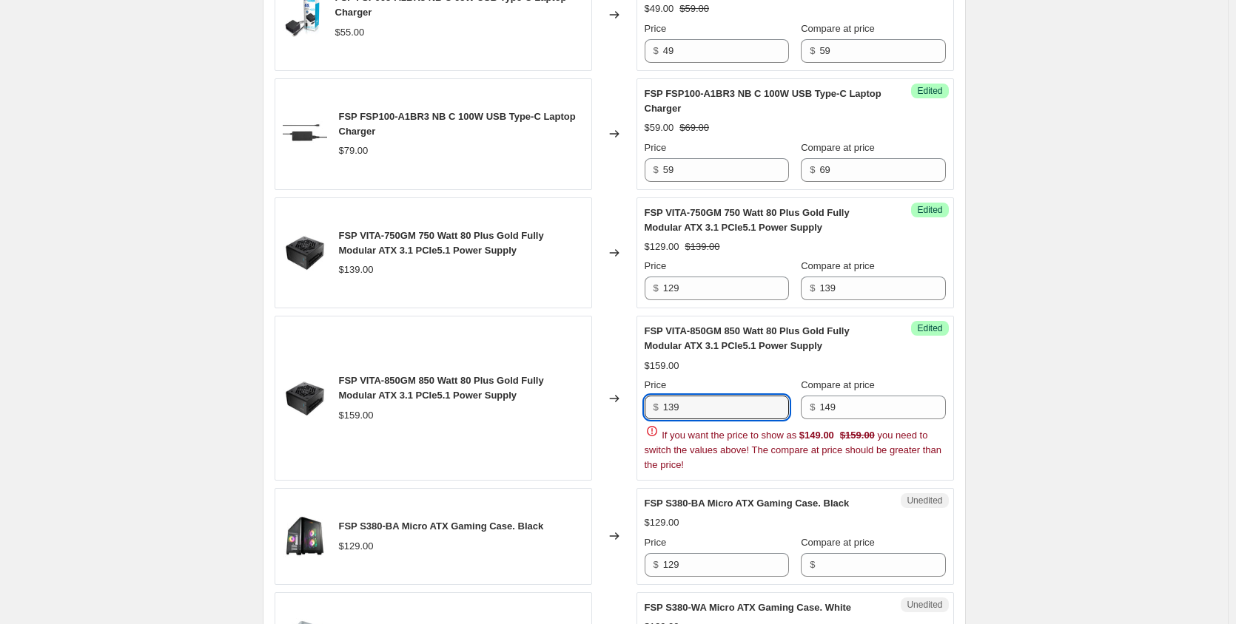
scroll to position [892, 0]
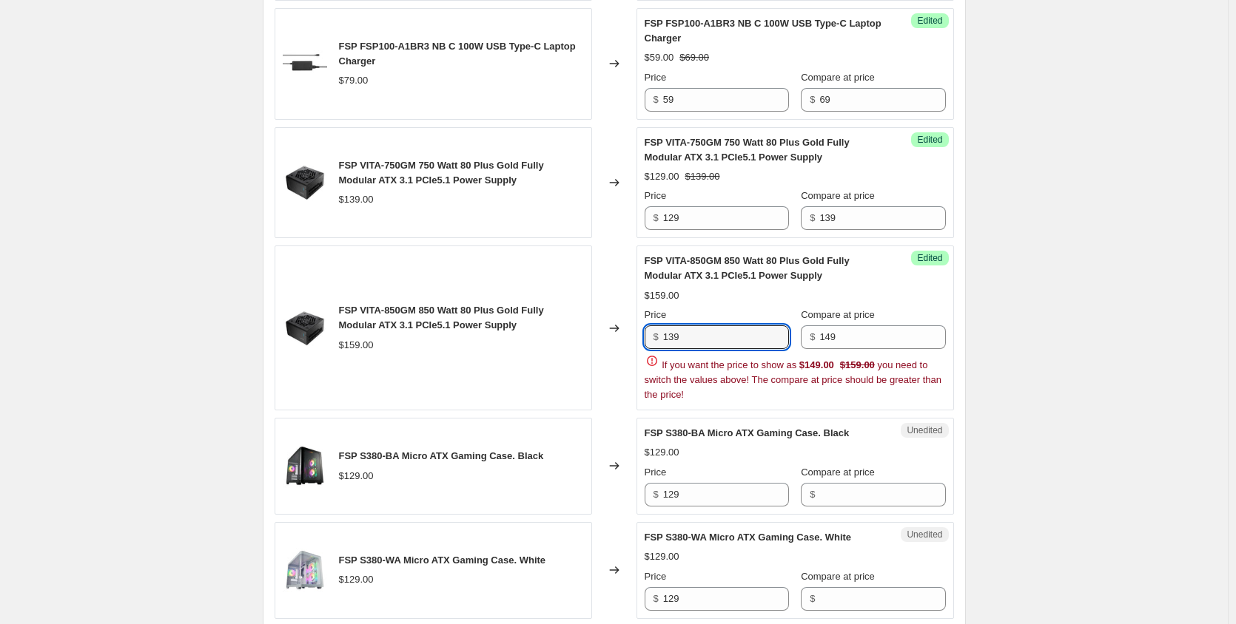
type input "139"
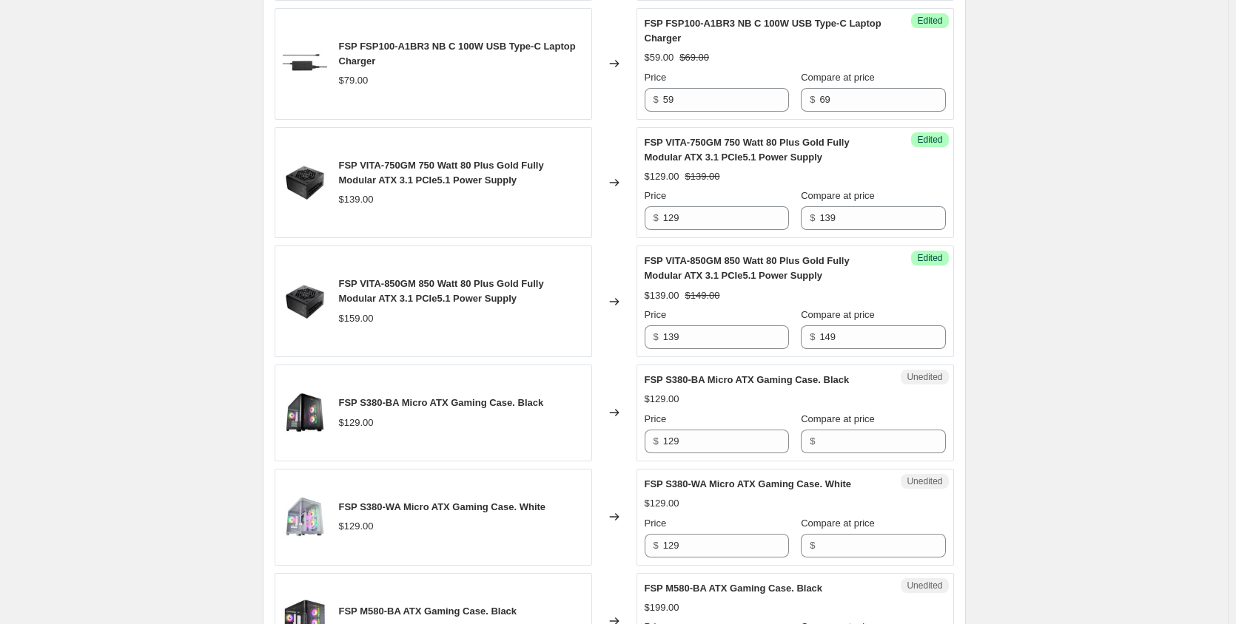
click at [828, 446] on input "Compare at price" at bounding box center [882, 442] width 126 height 24
type input "129"
click at [713, 440] on input "129" at bounding box center [726, 442] width 126 height 24
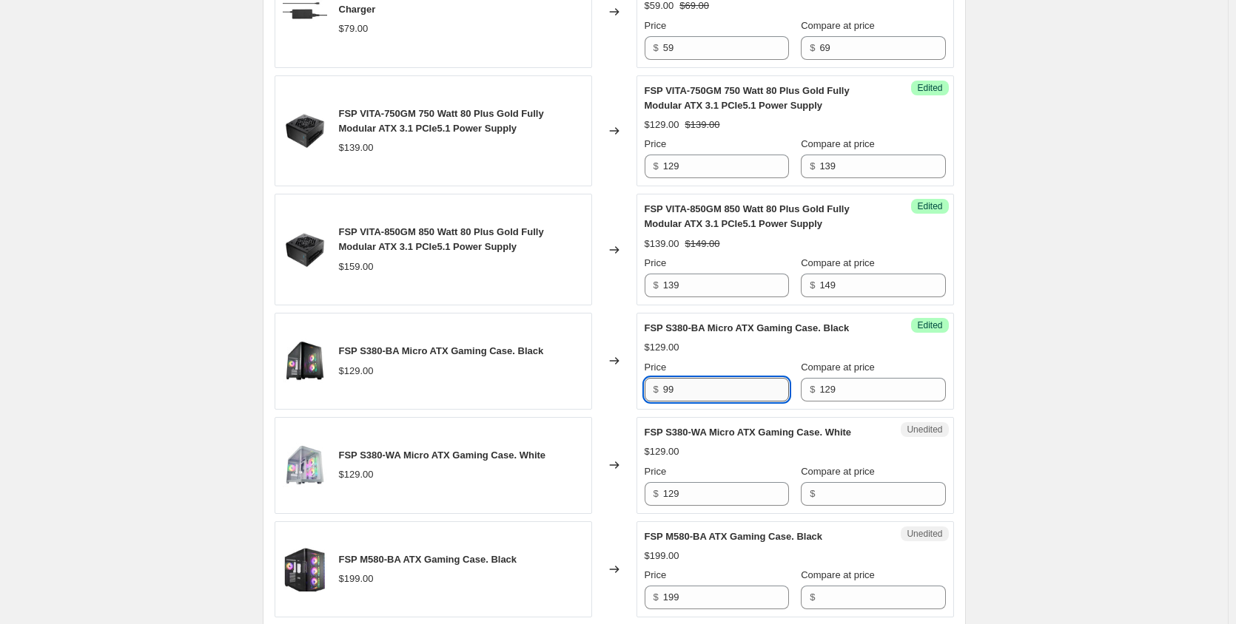
scroll to position [966, 0]
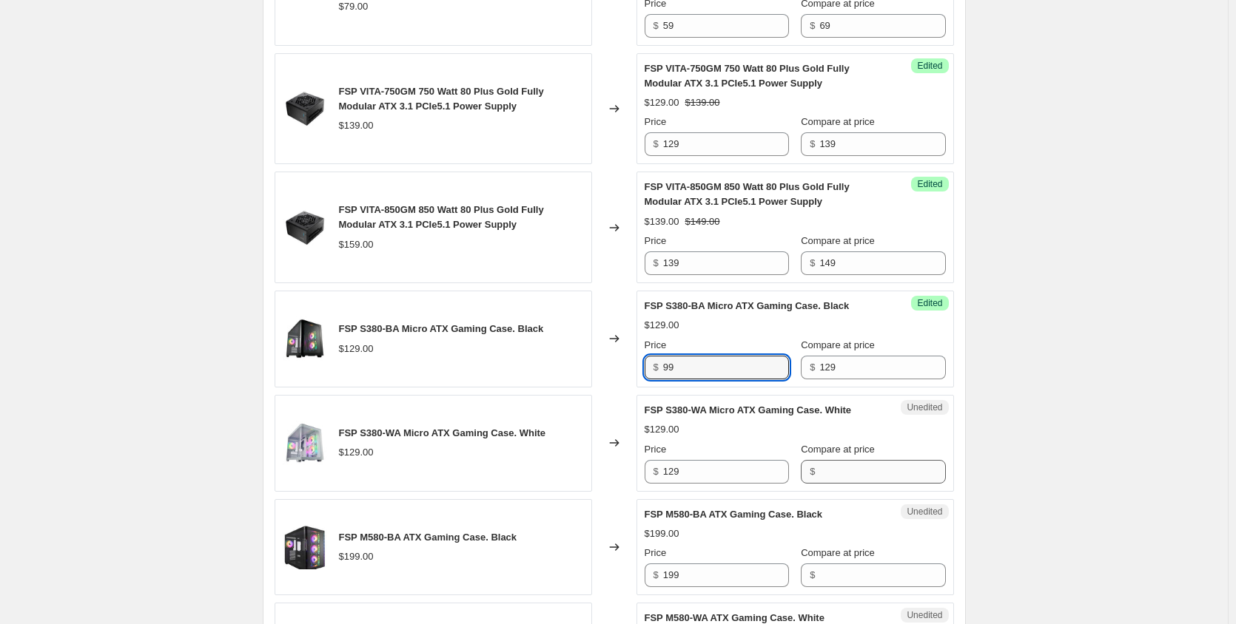
type input "99"
click at [861, 476] on input "Compare at price" at bounding box center [882, 472] width 126 height 24
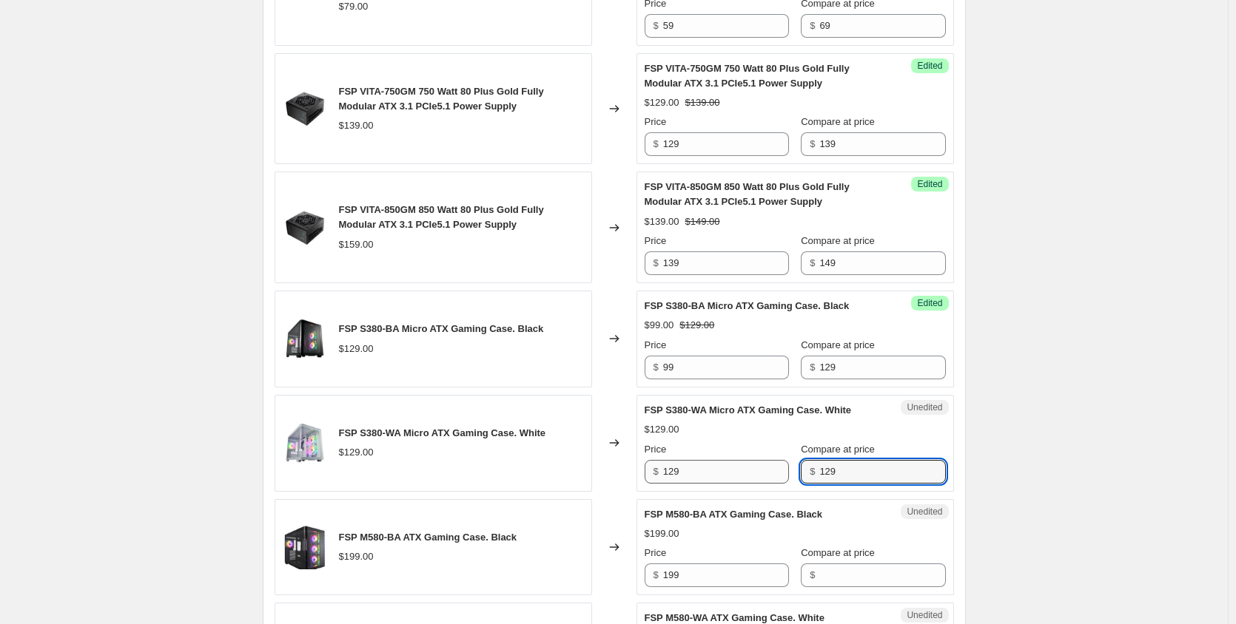
type input "129"
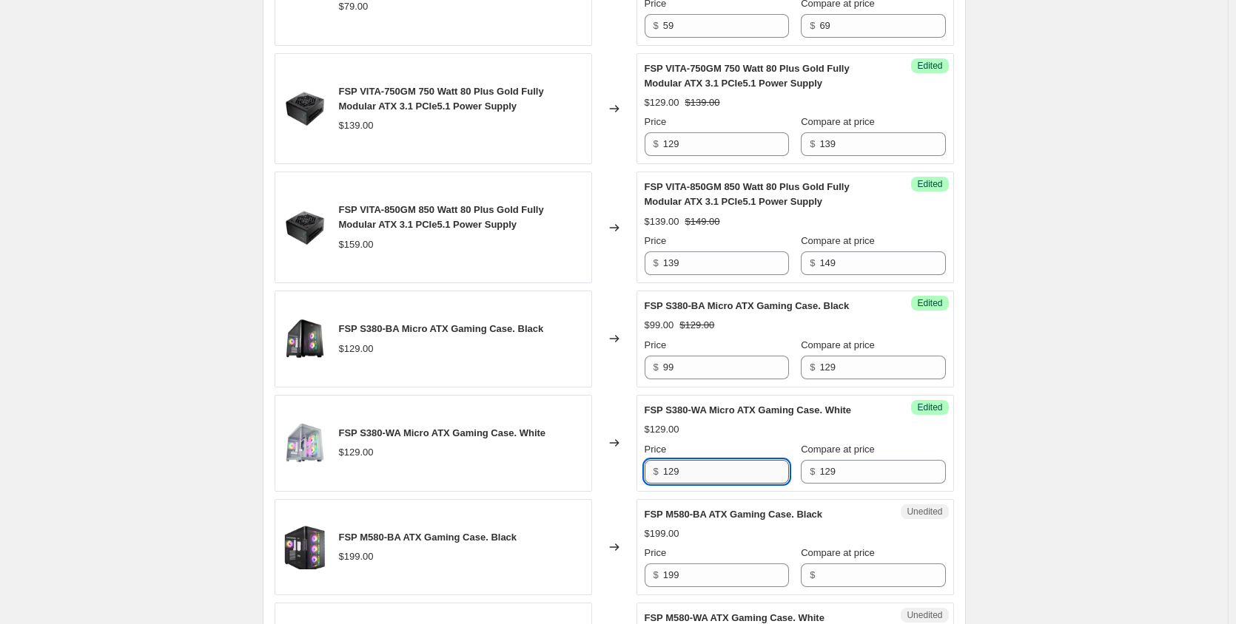
click at [720, 474] on input "129" at bounding box center [726, 472] width 126 height 24
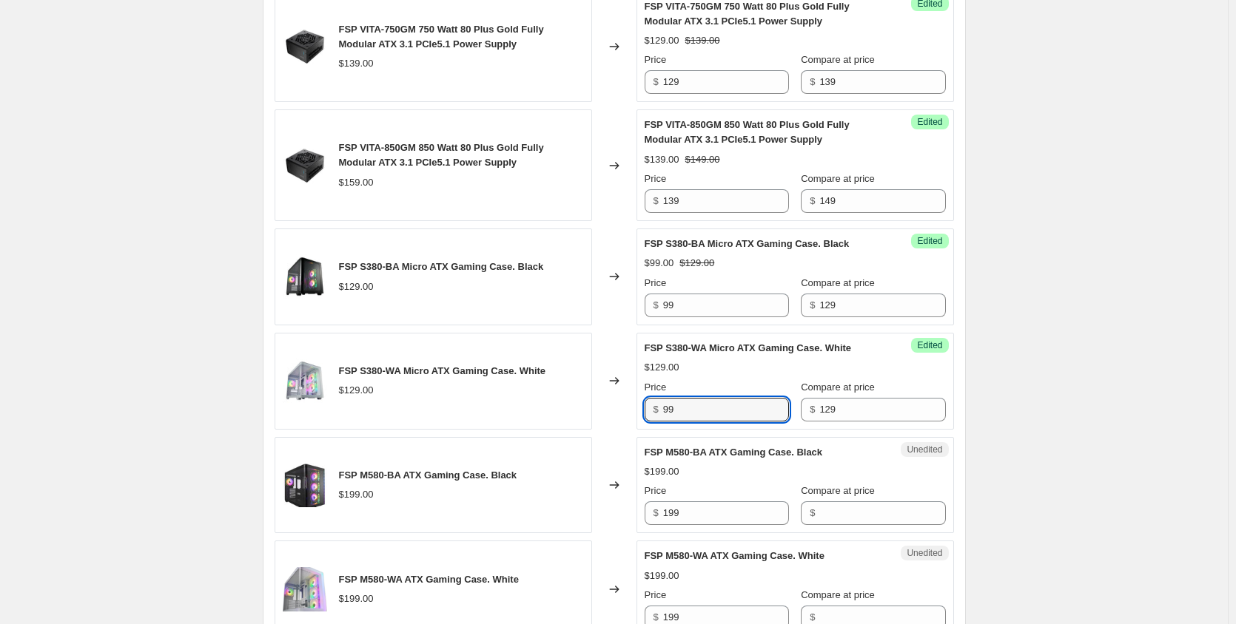
scroll to position [1114, 0]
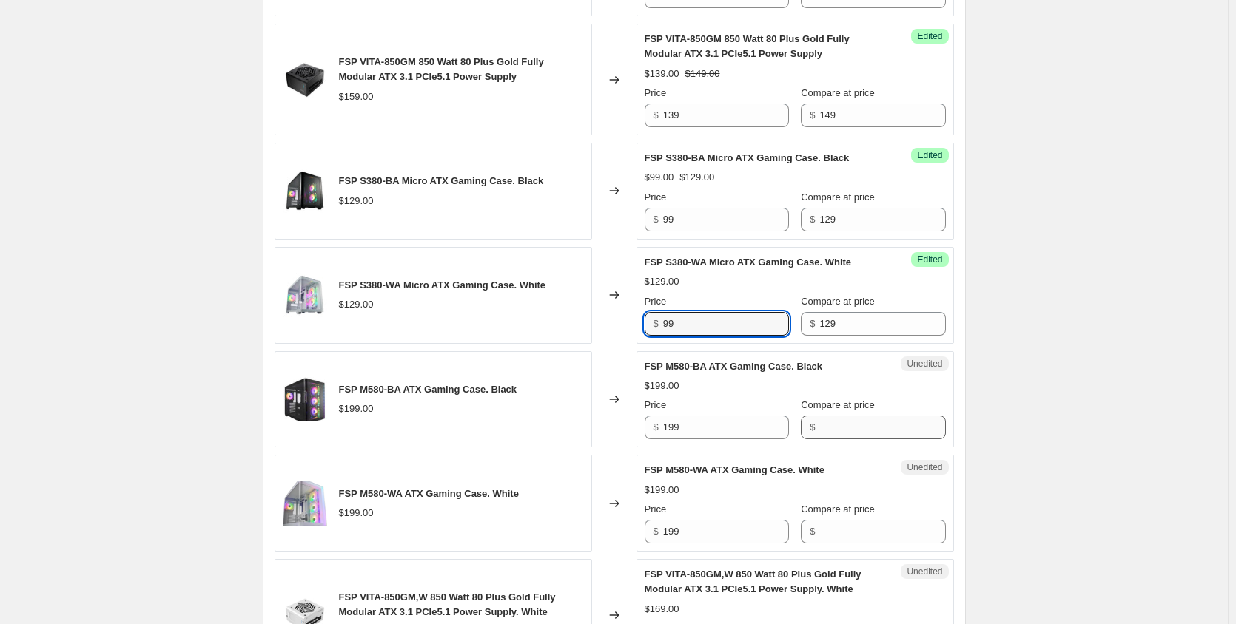
type input "99"
click at [819, 431] on input "Compare at price" at bounding box center [882, 428] width 126 height 24
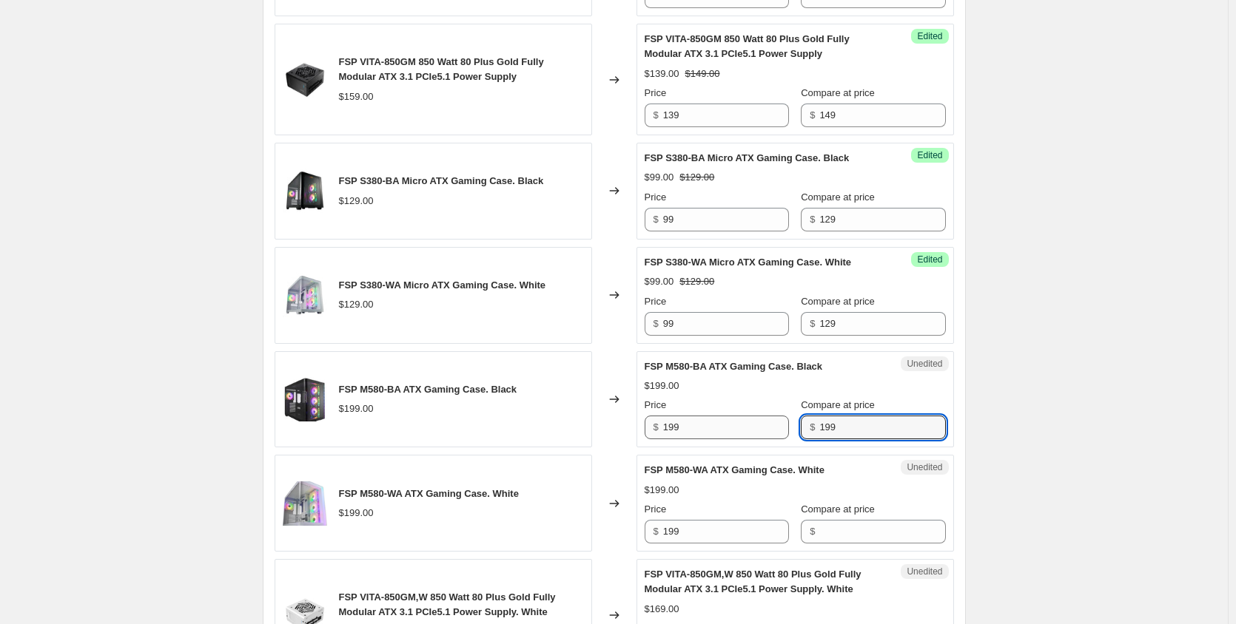
type input "199"
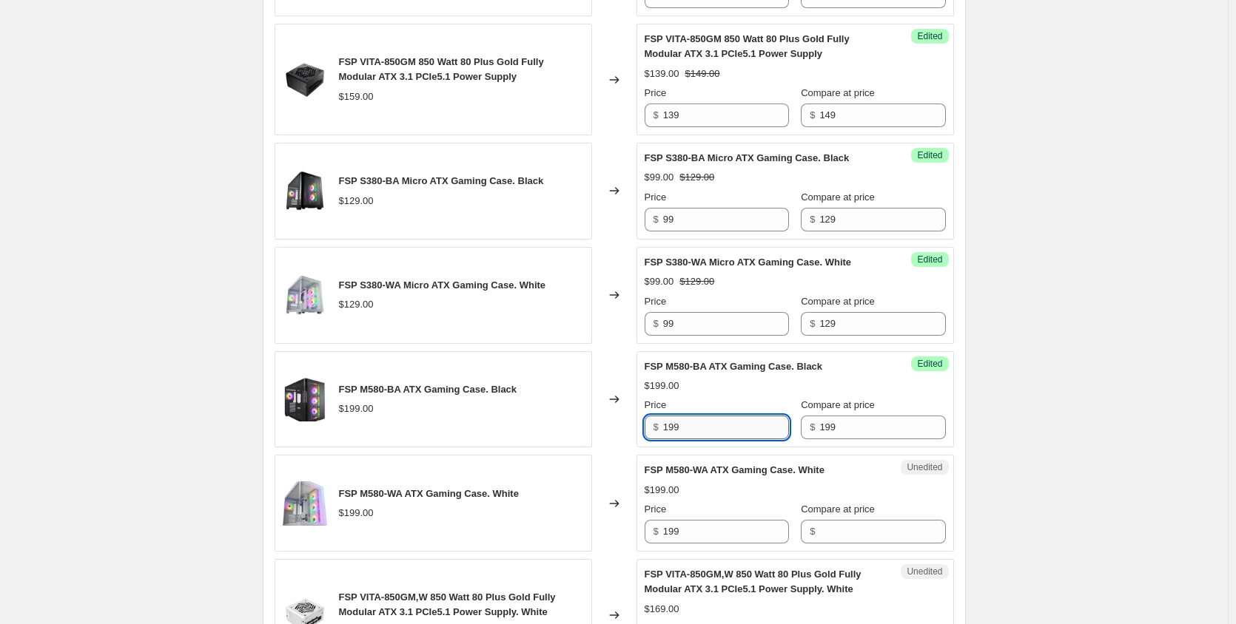
click at [701, 429] on input "199" at bounding box center [726, 428] width 126 height 24
type input "169"
click at [816, 518] on div "Compare at price $" at bounding box center [873, 522] width 144 height 41
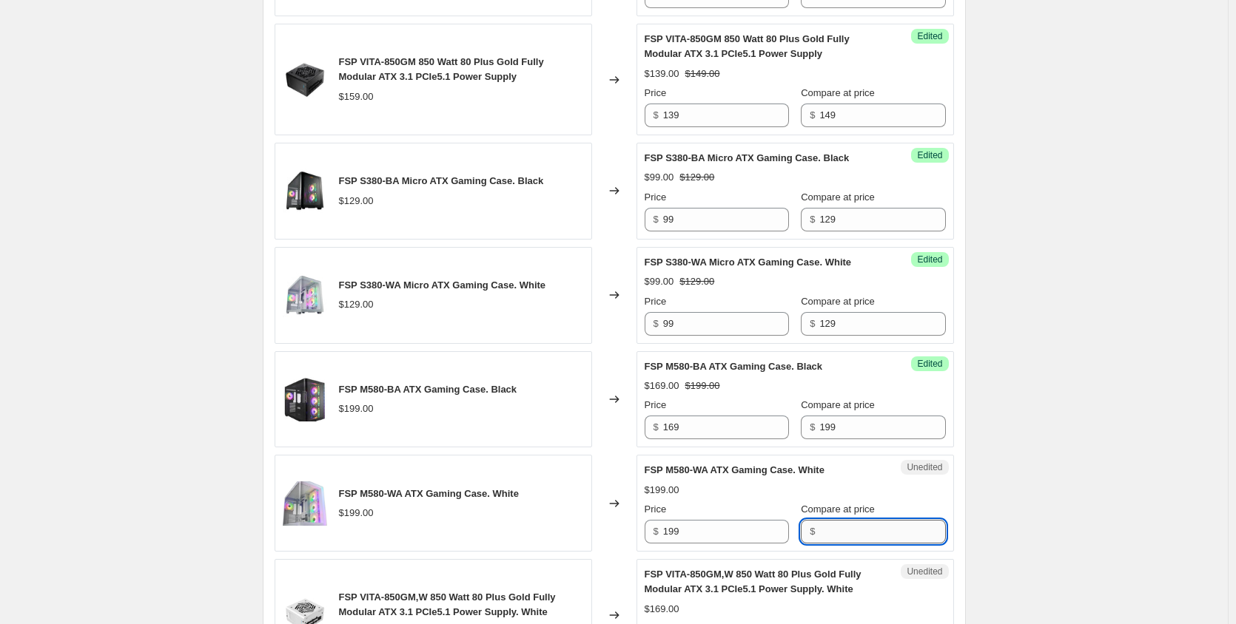
click at [819, 531] on input "Compare at price" at bounding box center [882, 532] width 126 height 24
type input "199"
click at [721, 537] on input "199" at bounding box center [726, 532] width 126 height 24
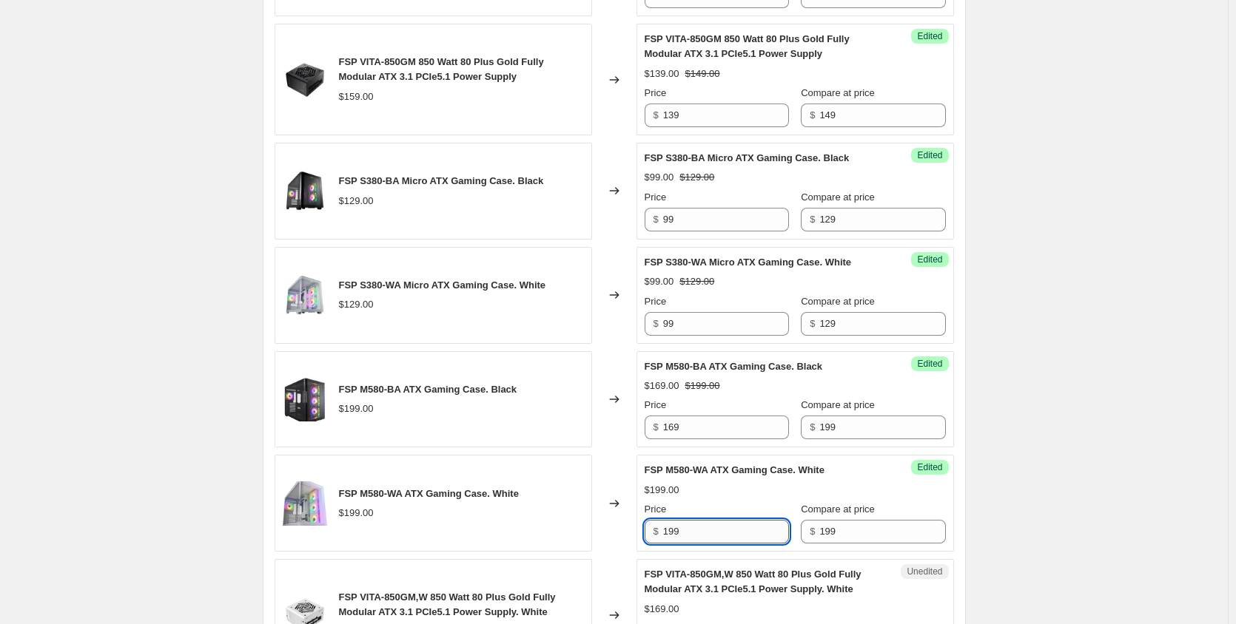
click at [721, 537] on input "199" at bounding box center [726, 532] width 126 height 24
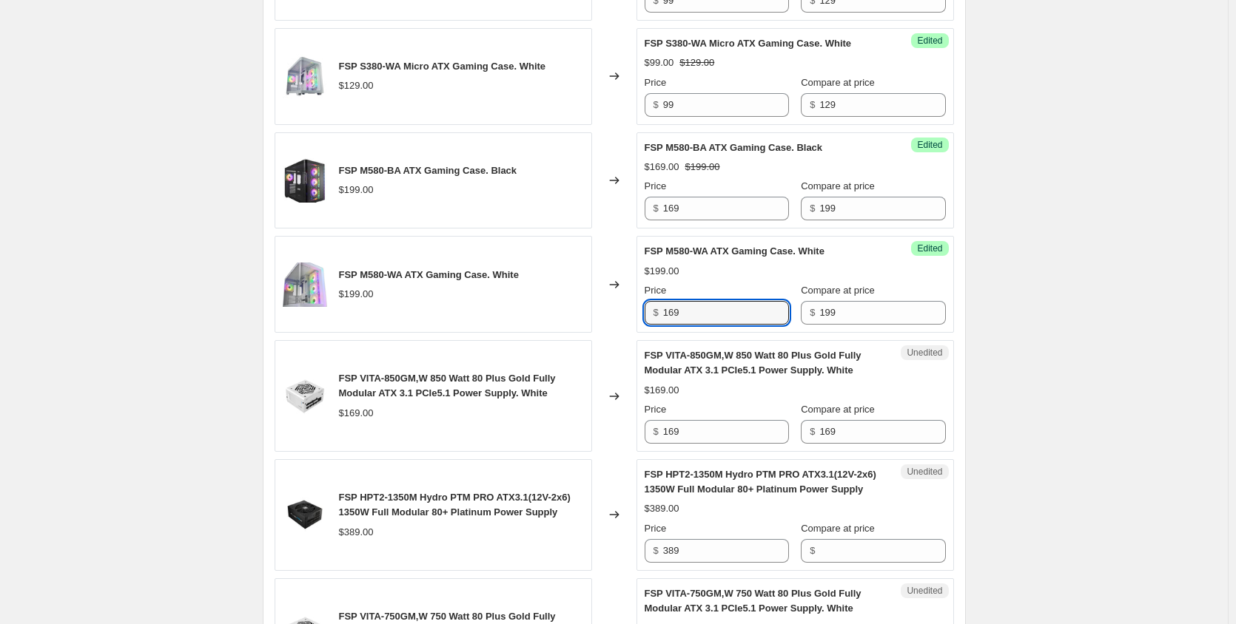
scroll to position [1336, 0]
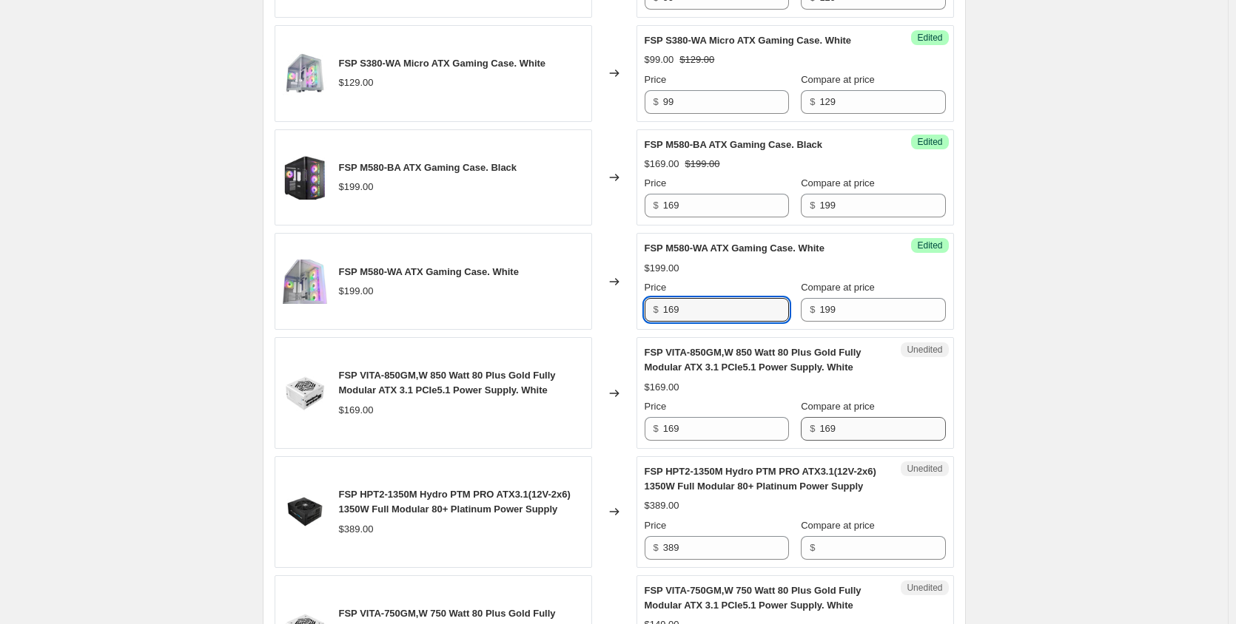
type input "169"
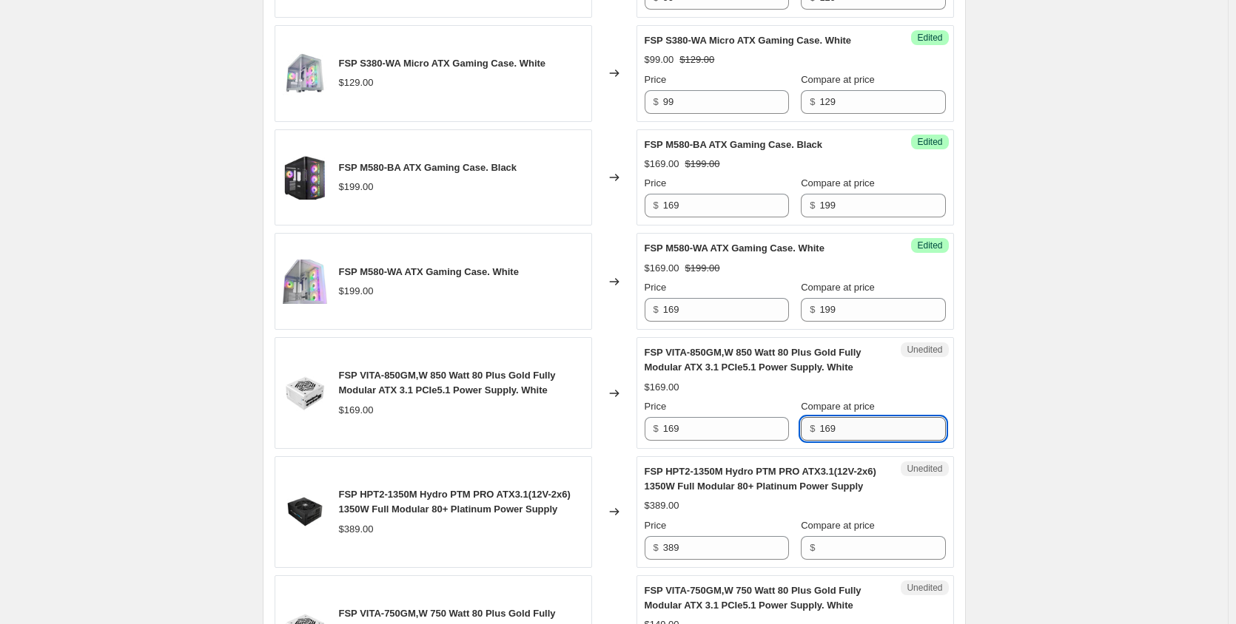
click at [841, 428] on input "169" at bounding box center [882, 429] width 126 height 24
click at [841, 429] on input "169" at bounding box center [882, 429] width 126 height 24
type input "159"
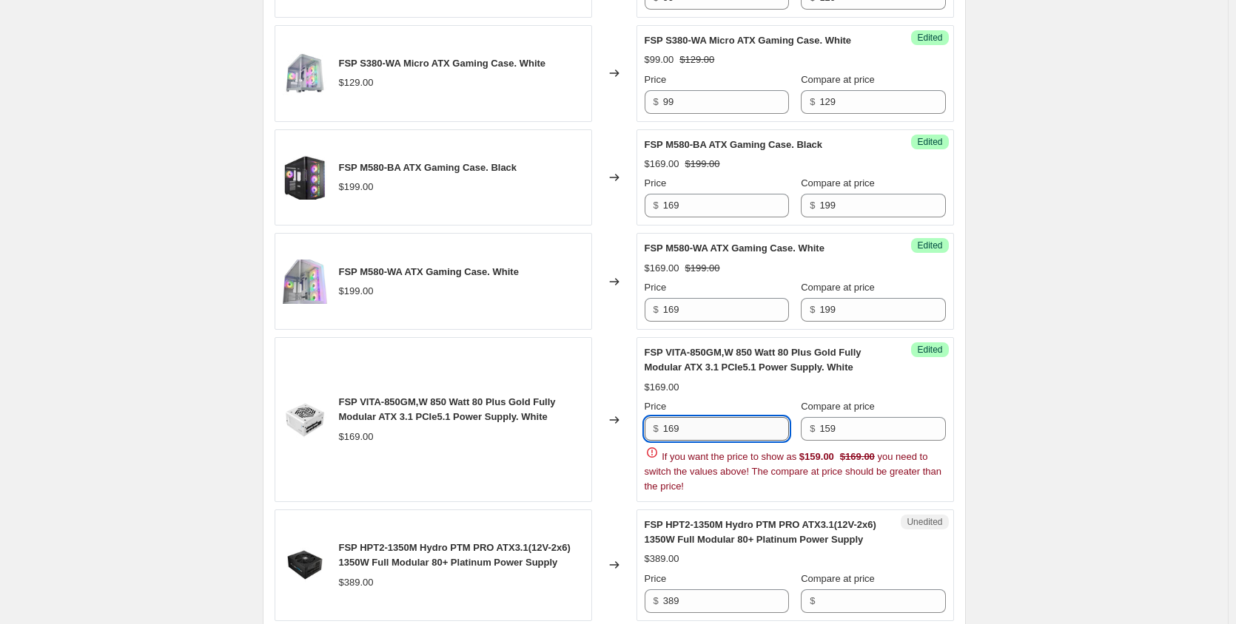
click at [676, 429] on input "169" at bounding box center [726, 429] width 126 height 24
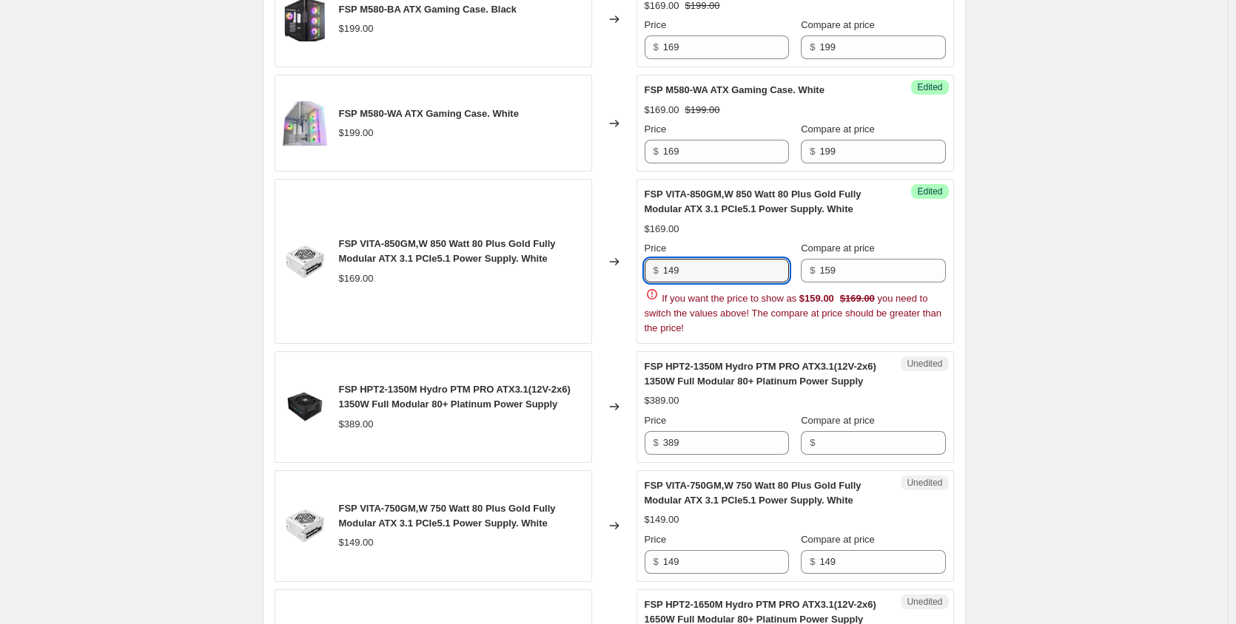
scroll to position [1558, 0]
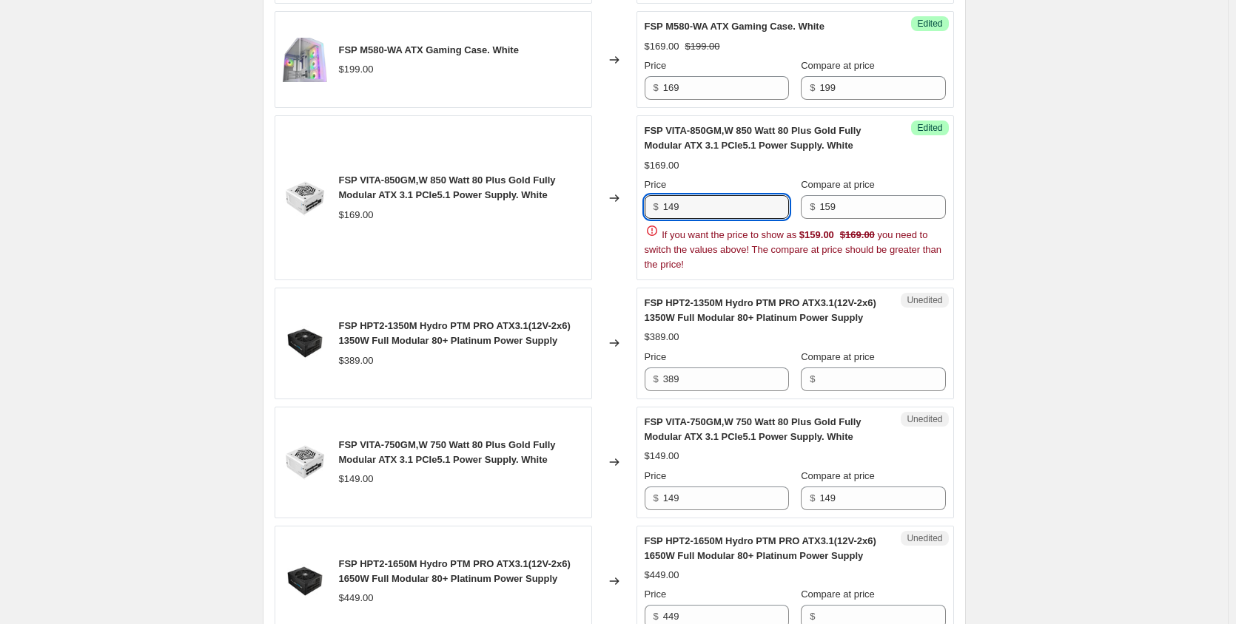
type input "149"
click at [1035, 321] on div "Create new price [MEDICAL_DATA]. This page is ready Create new price [MEDICAL_D…" at bounding box center [614, 4] width 1228 height 3124
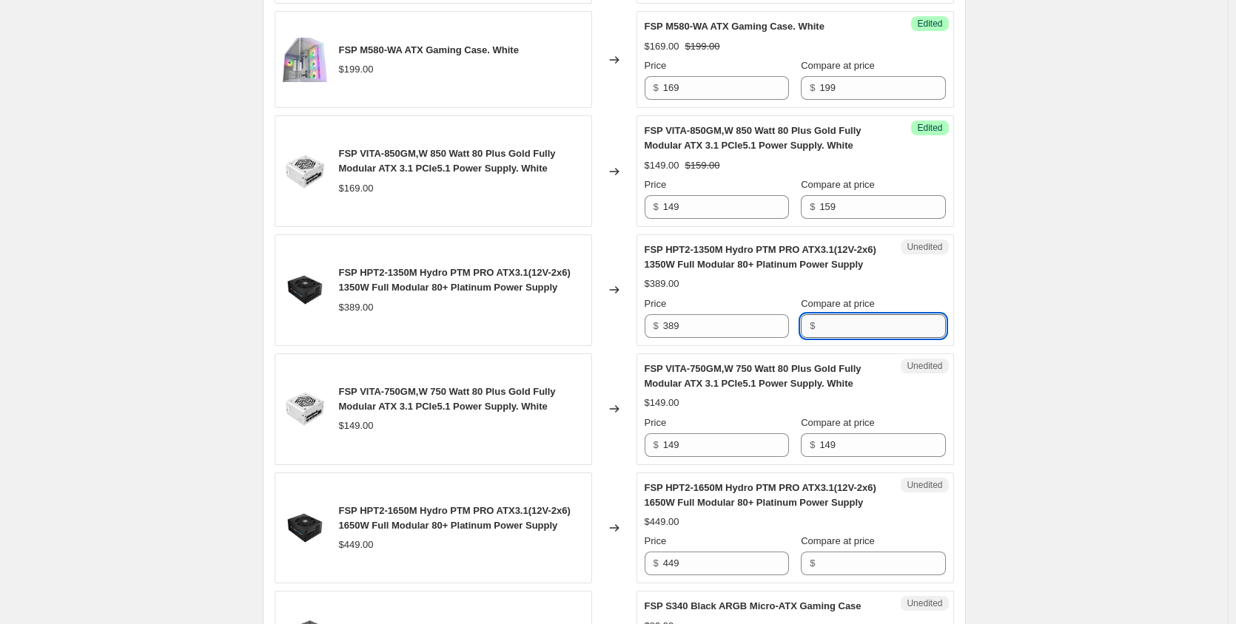
click at [858, 332] on input "Compare at price" at bounding box center [882, 326] width 126 height 24
type input "359"
click at [722, 332] on input "389" at bounding box center [726, 326] width 126 height 24
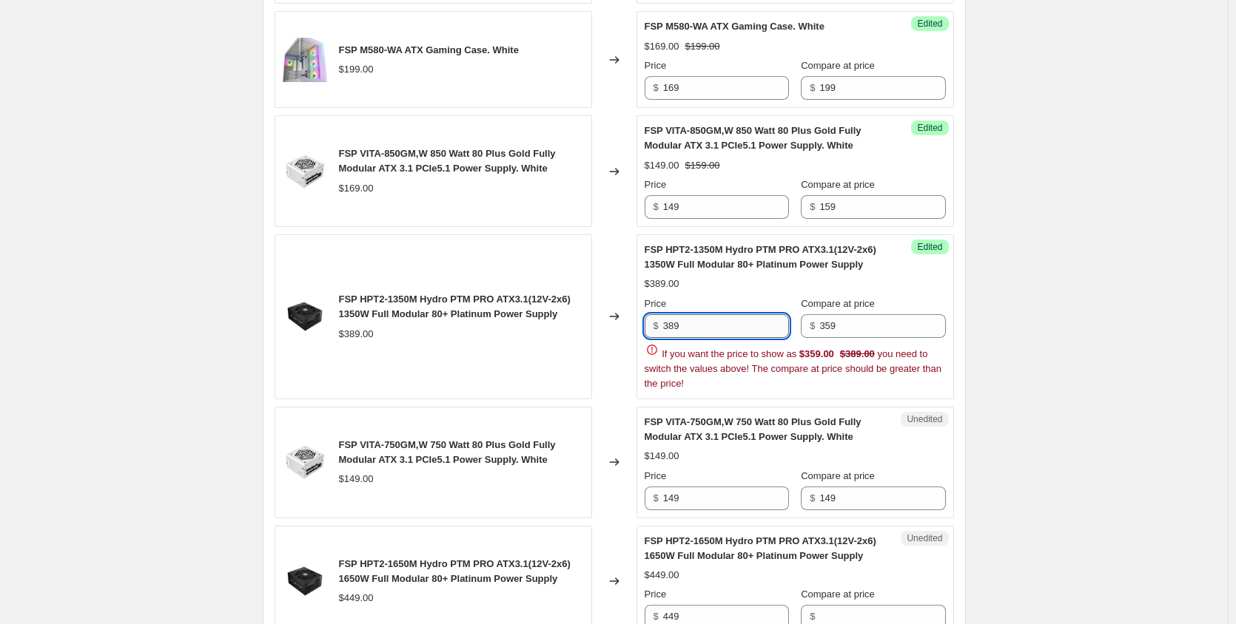
click at [722, 332] on input "389" at bounding box center [726, 326] width 126 height 24
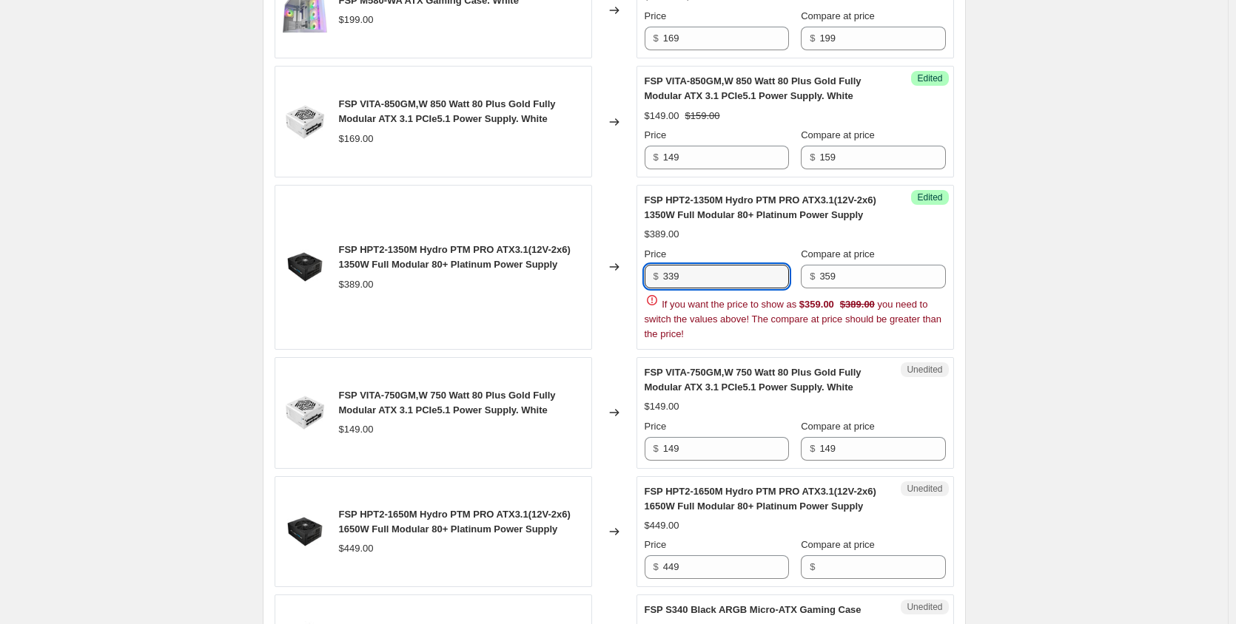
scroll to position [1632, 0]
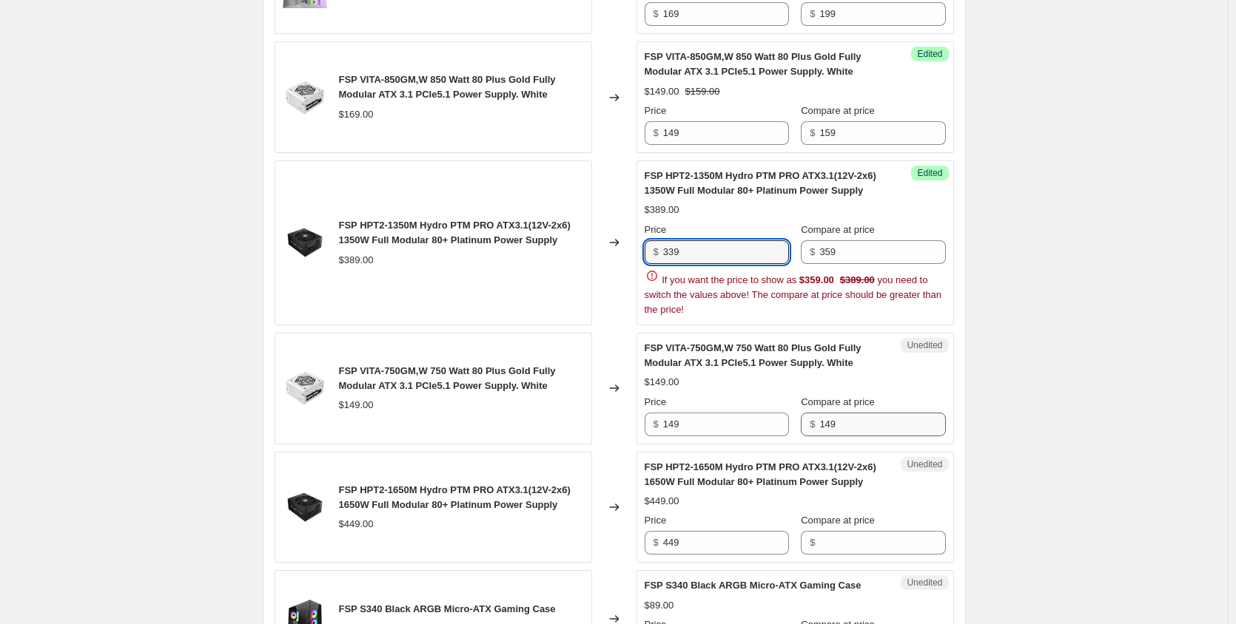
type input "339"
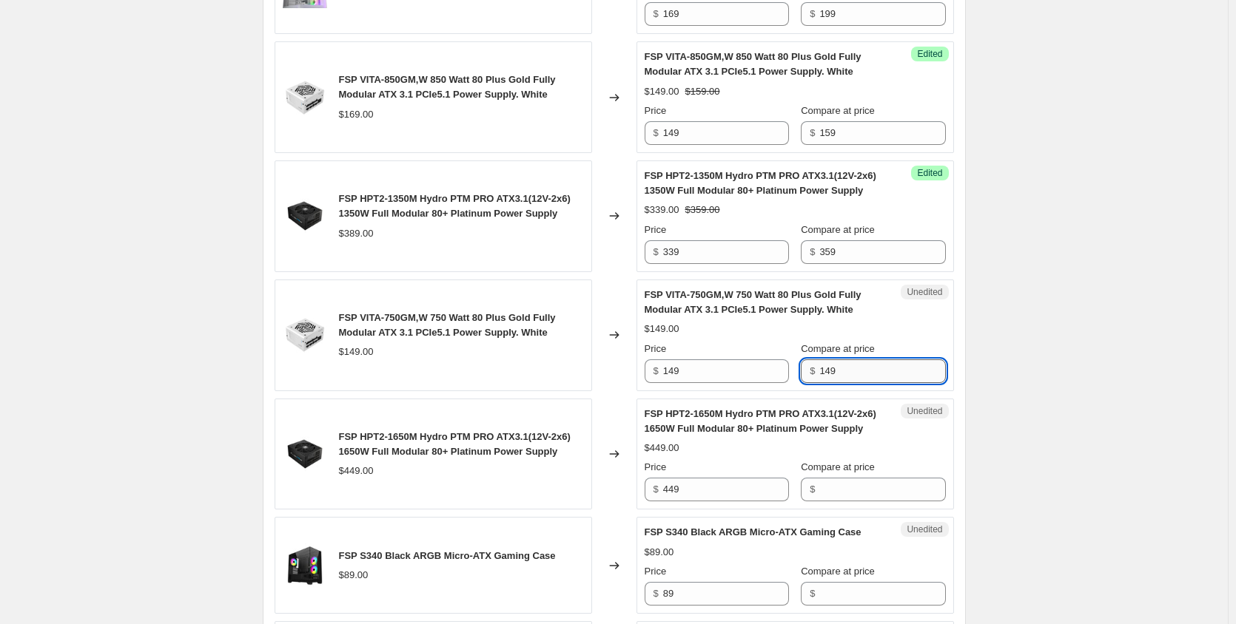
click at [849, 422] on div "FSP FSP065-RBBN3 NB PRO 65W Universal Laptop Charger with 9 Exchangeable Tips $…" at bounding box center [614, 38] width 679 height 2254
click at [718, 378] on input "149" at bounding box center [726, 372] width 126 height 24
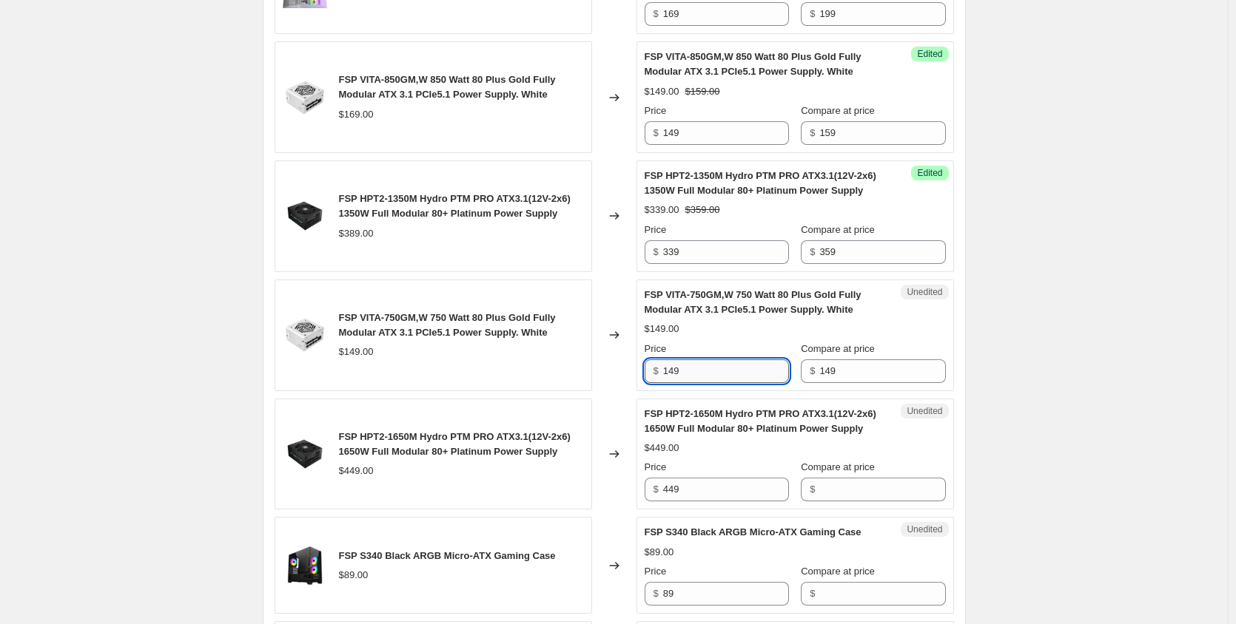
click at [718, 378] on input "149" at bounding box center [726, 372] width 126 height 24
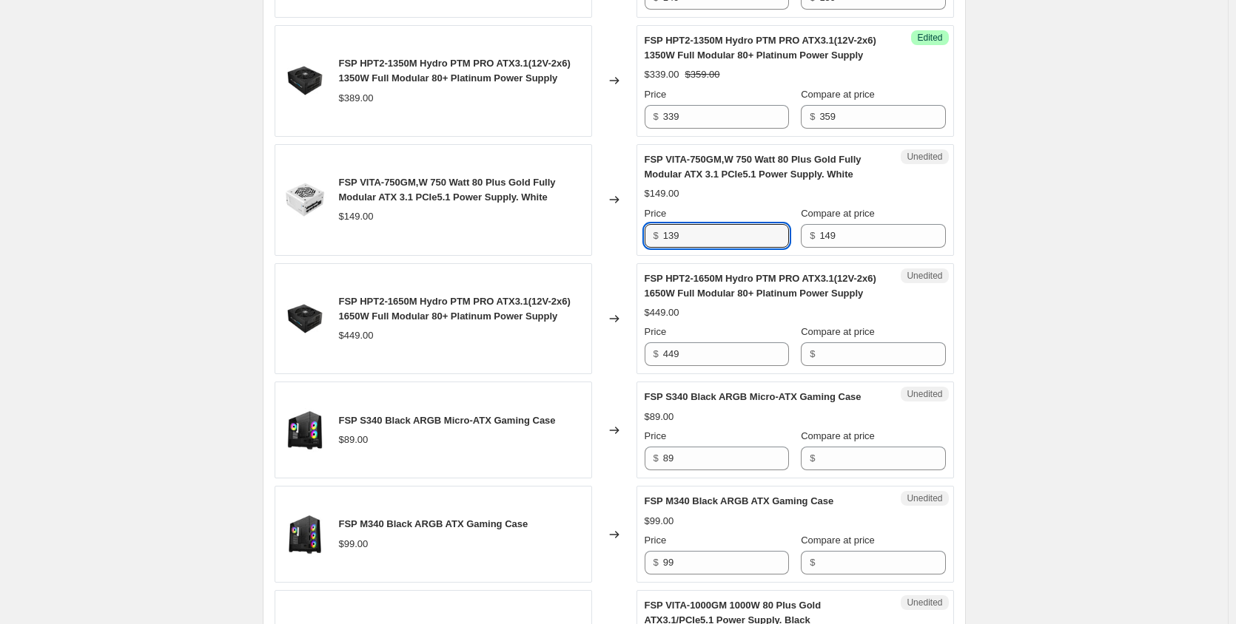
scroll to position [1780, 0]
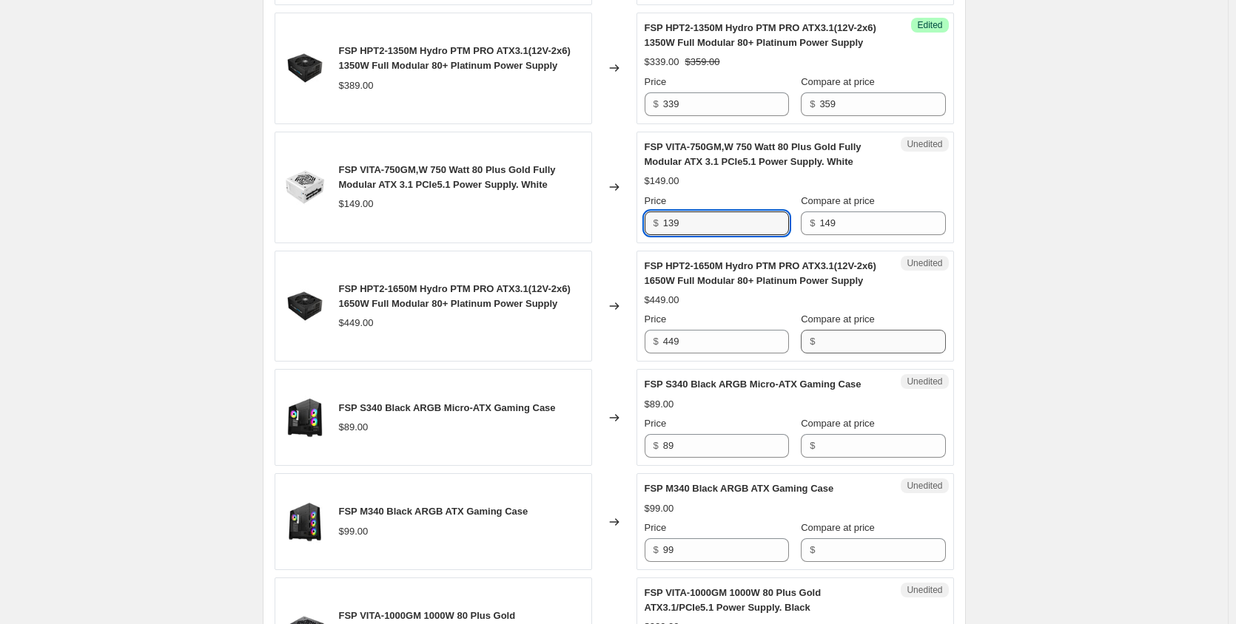
type input "139"
click at [866, 339] on input "Compare at price" at bounding box center [882, 342] width 126 height 24
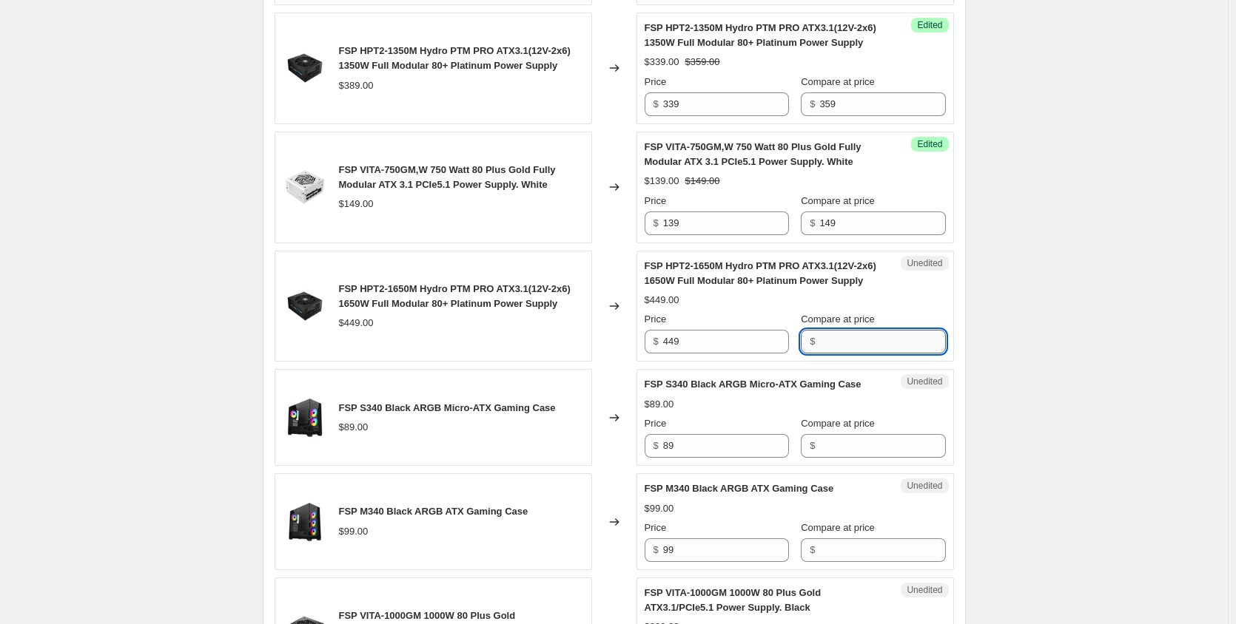
click at [867, 337] on input "Compare at price" at bounding box center [882, 342] width 126 height 24
type input "449"
click at [719, 335] on input "449" at bounding box center [726, 342] width 126 height 24
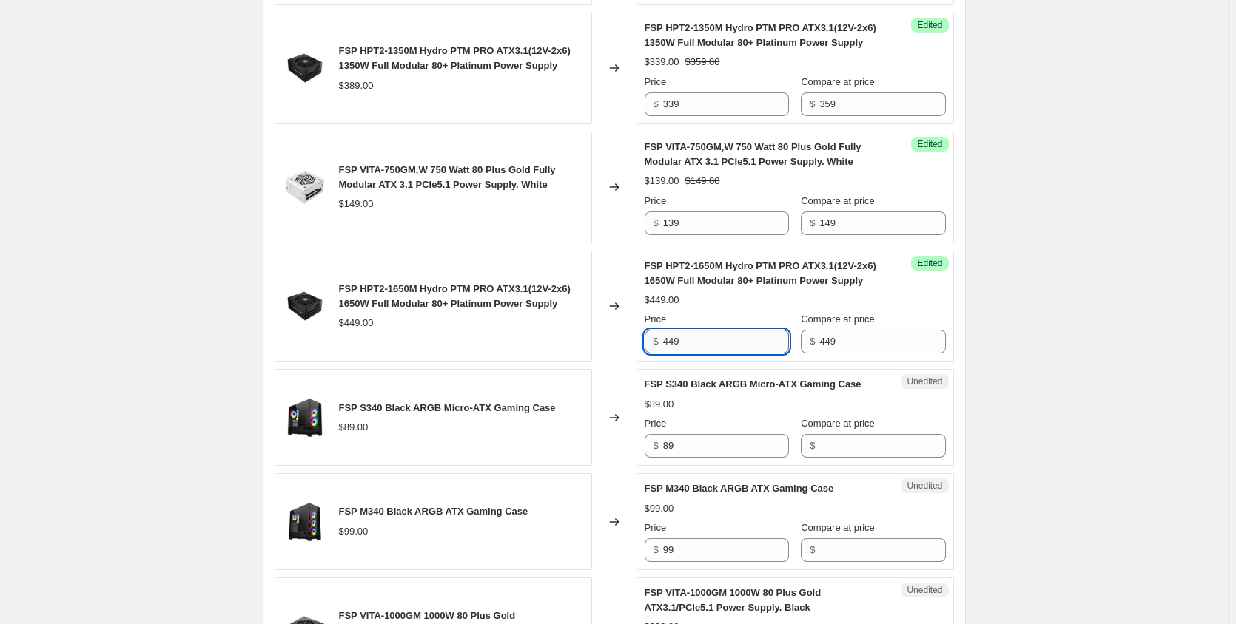
click at [719, 335] on input "449" at bounding box center [726, 342] width 126 height 24
type input "429"
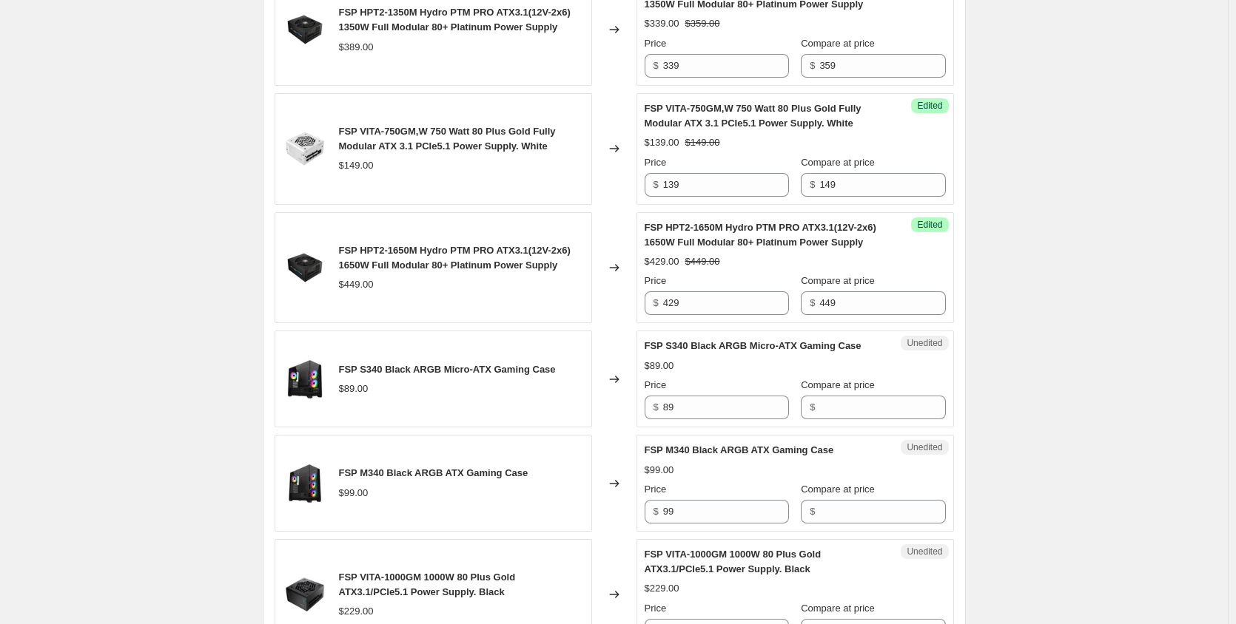
scroll to position [1854, 0]
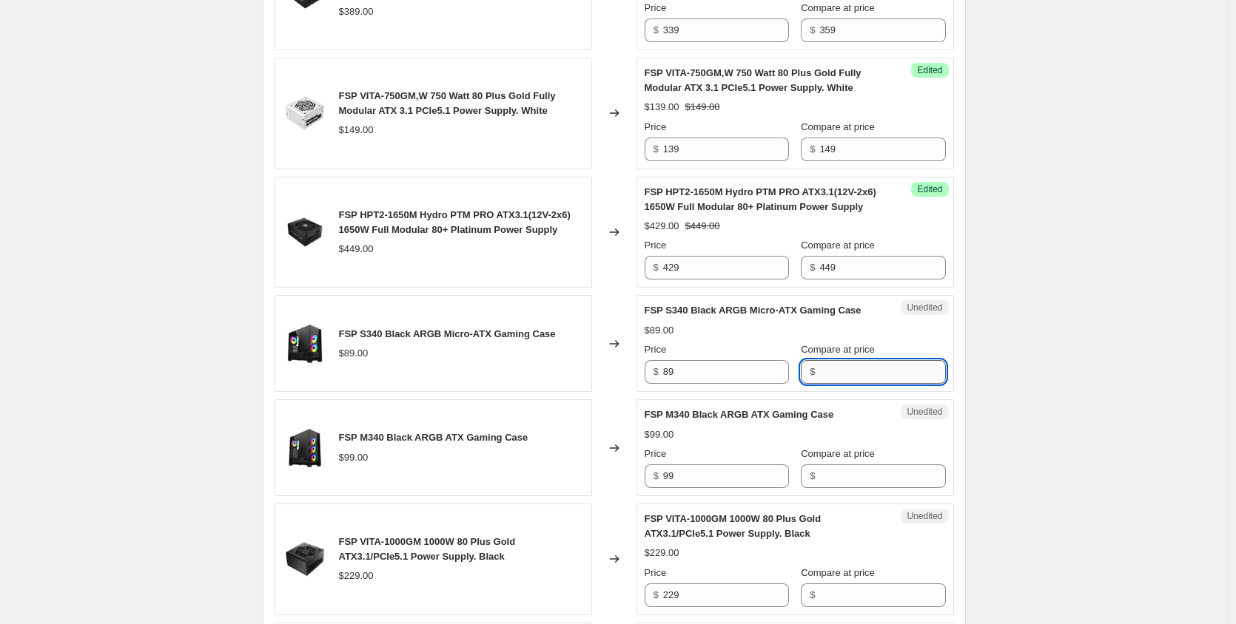
click at [838, 370] on input "Compare at price" at bounding box center [882, 372] width 126 height 24
type input "89"
click at [692, 370] on input "89" at bounding box center [726, 372] width 126 height 24
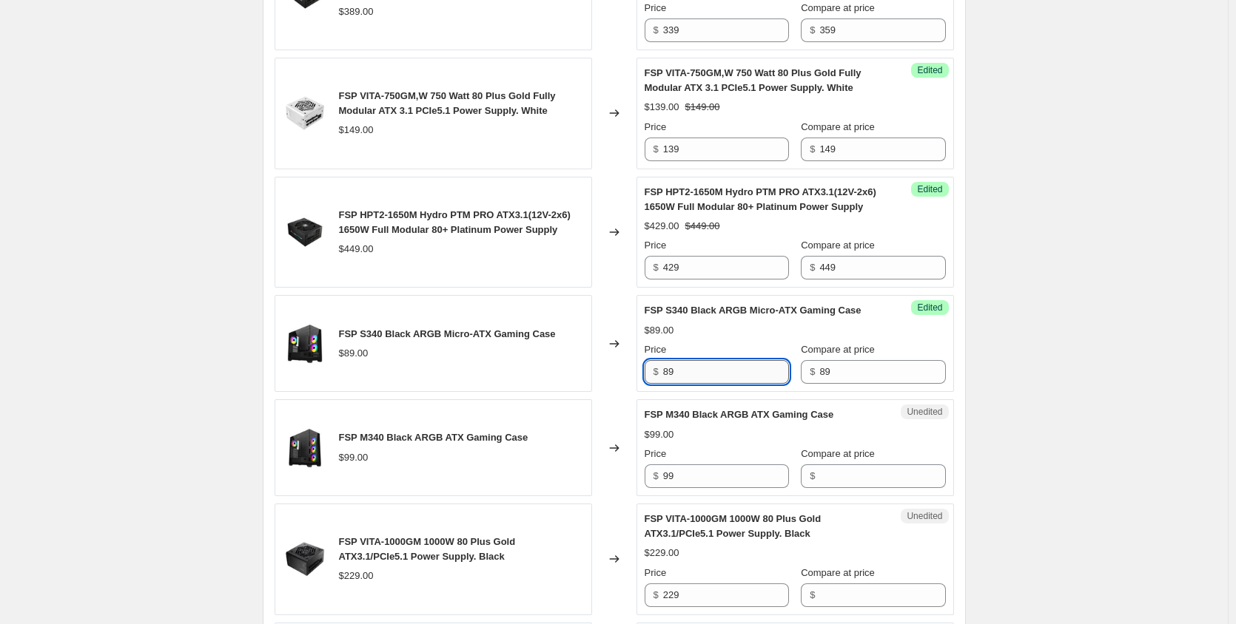
click at [692, 370] on input "89" at bounding box center [726, 372] width 126 height 24
type input "79"
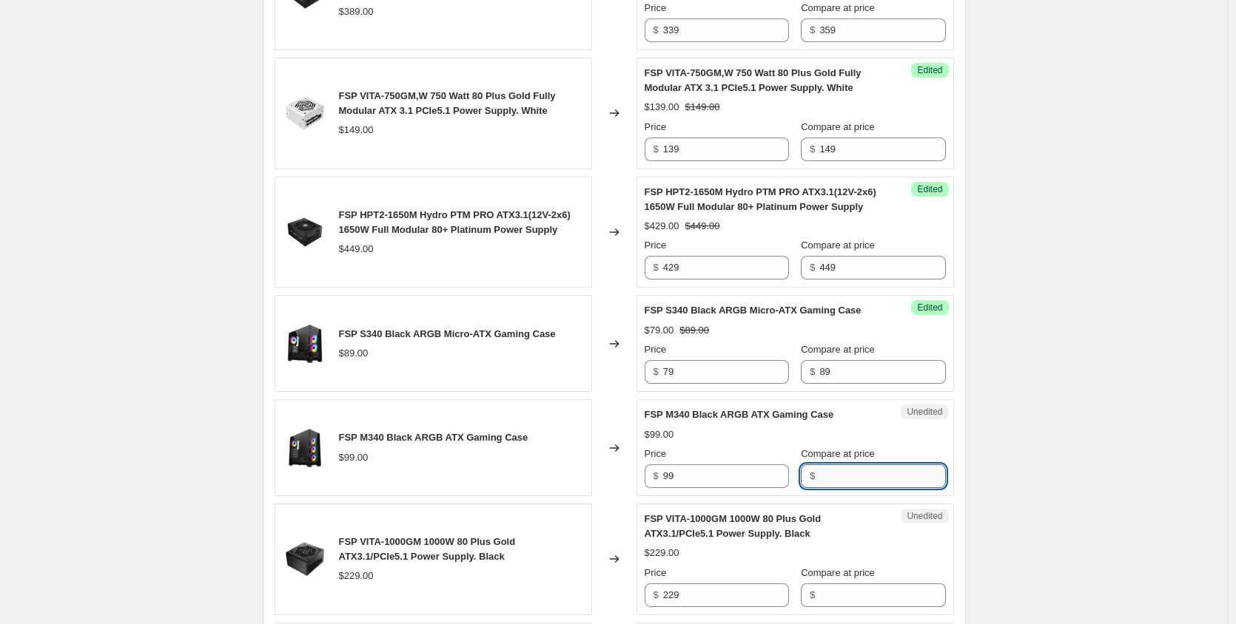
click at [820, 468] on input "Compare at price" at bounding box center [882, 477] width 126 height 24
type input "99"
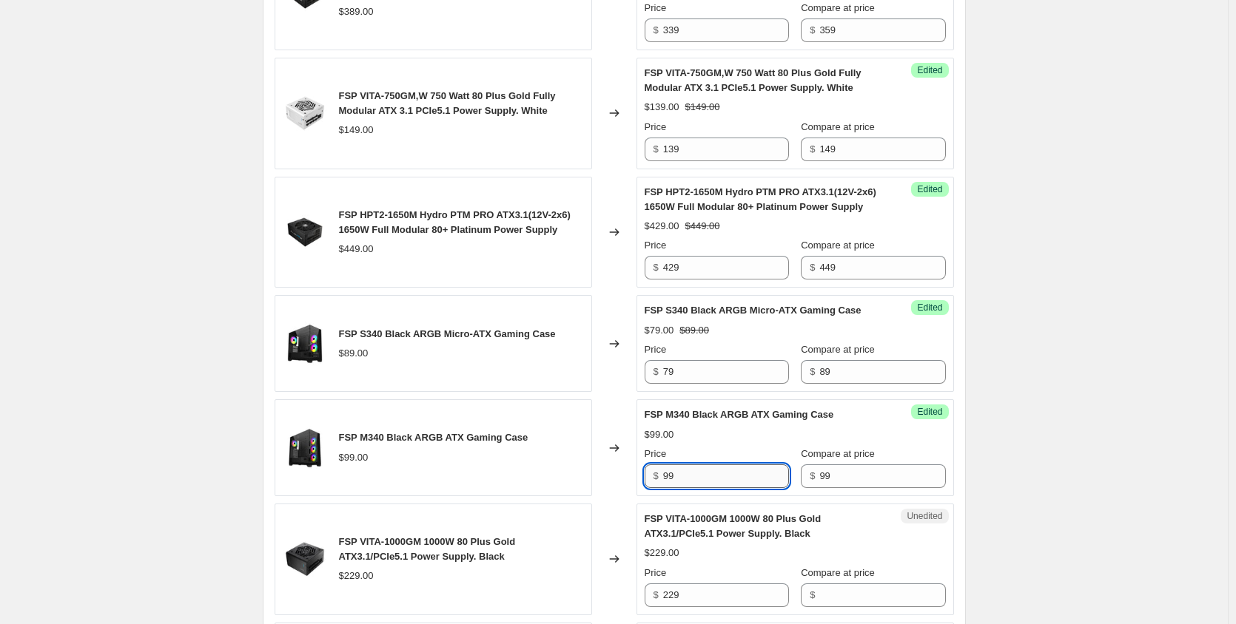
click at [717, 471] on input "99" at bounding box center [726, 477] width 126 height 24
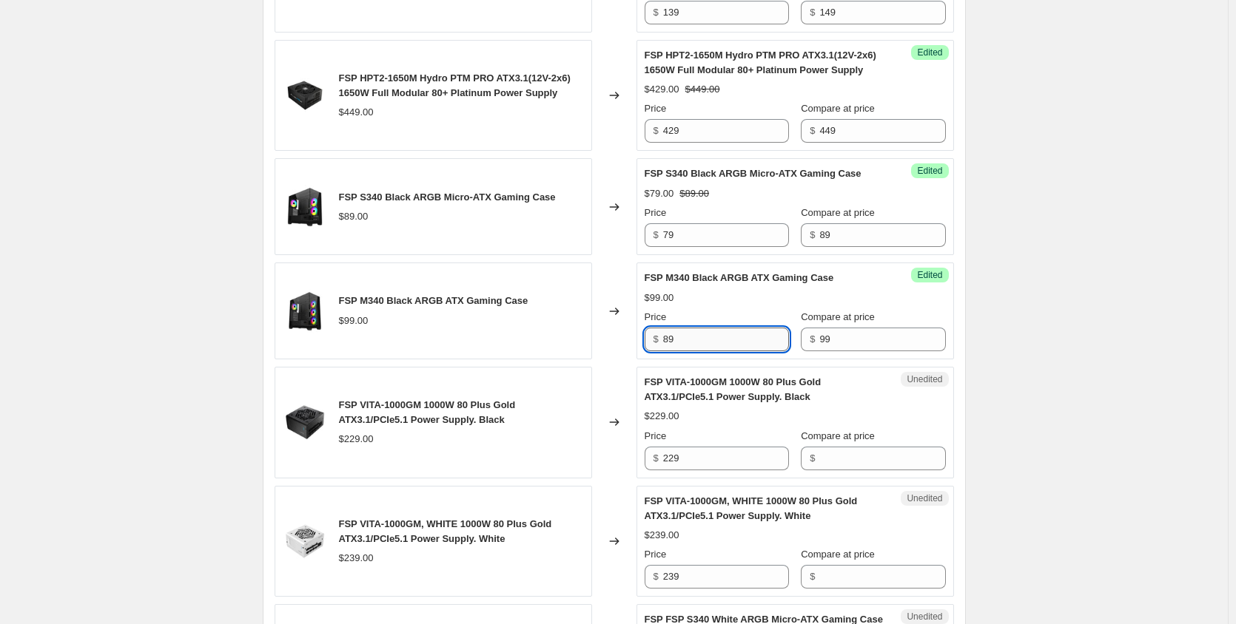
scroll to position [2002, 0]
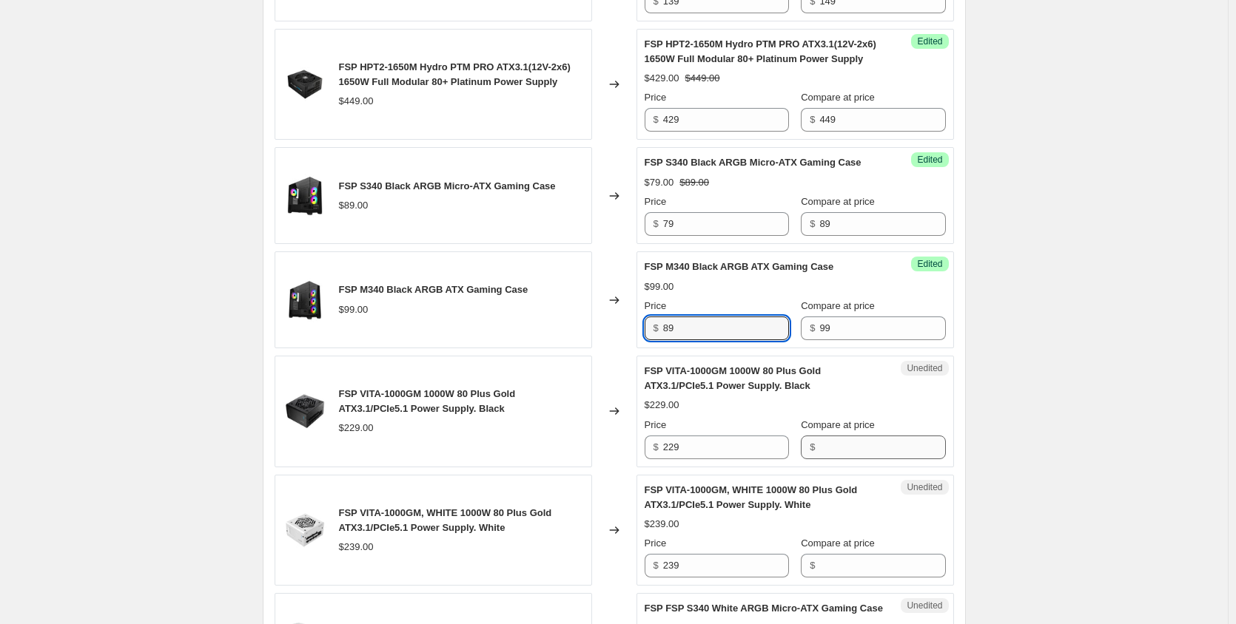
type input "89"
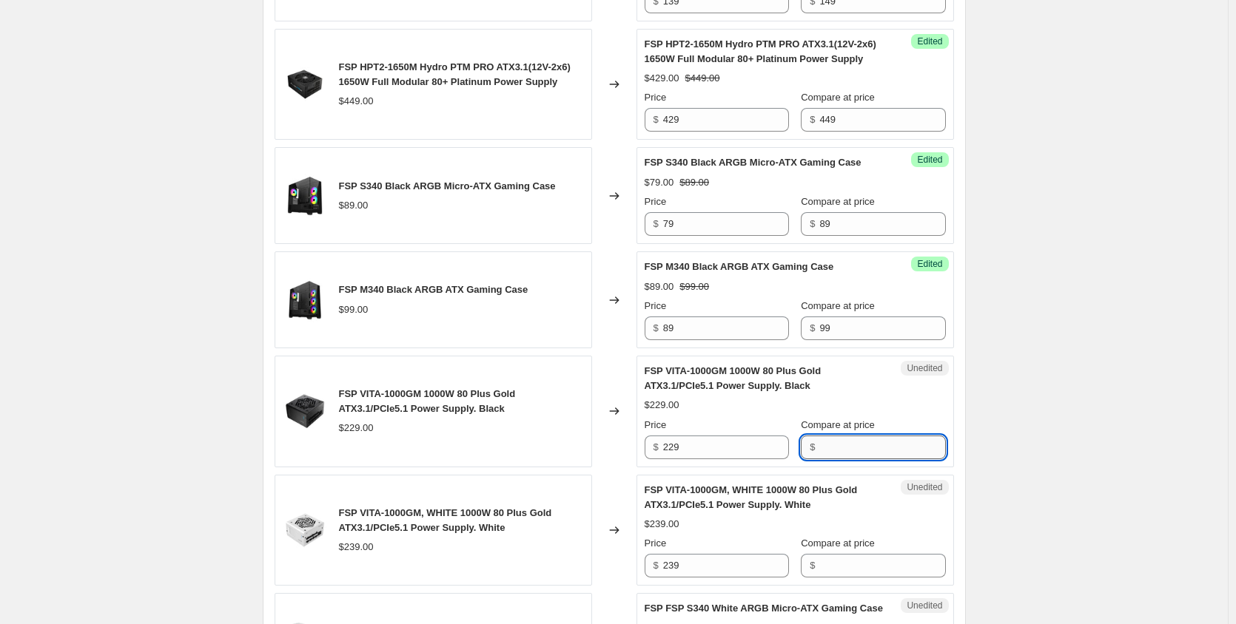
click at [860, 454] on input "Compare at price" at bounding box center [882, 448] width 126 height 24
type input "249"
click at [745, 451] on input "229" at bounding box center [726, 448] width 126 height 24
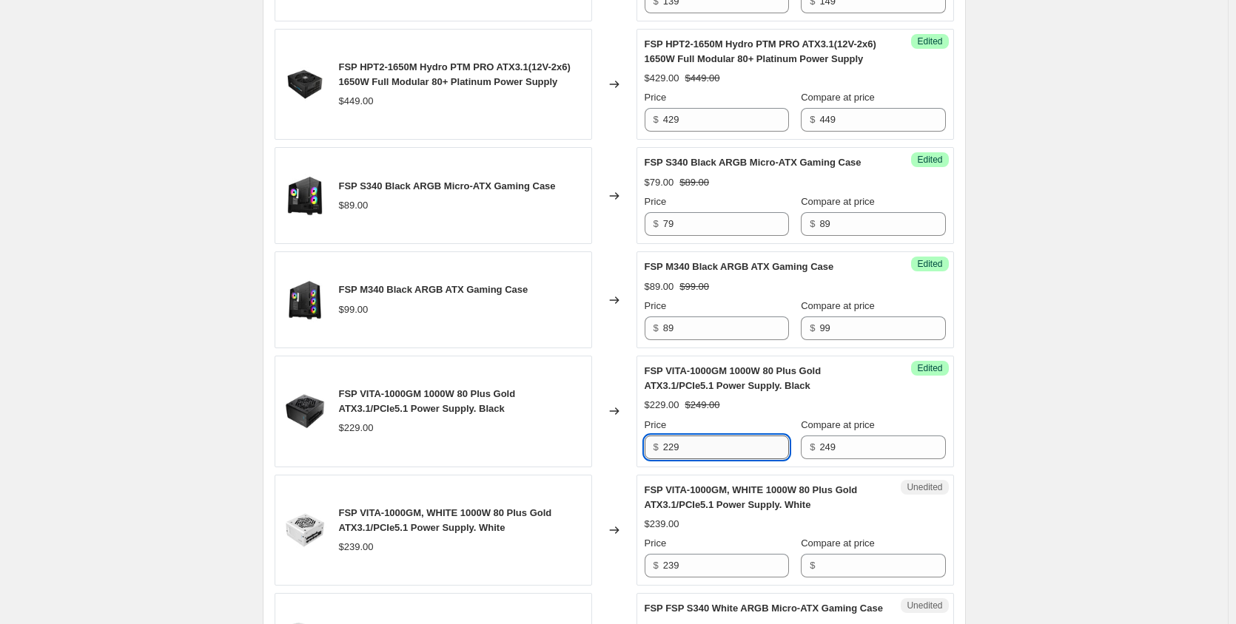
click at [745, 451] on input "229" at bounding box center [726, 448] width 126 height 24
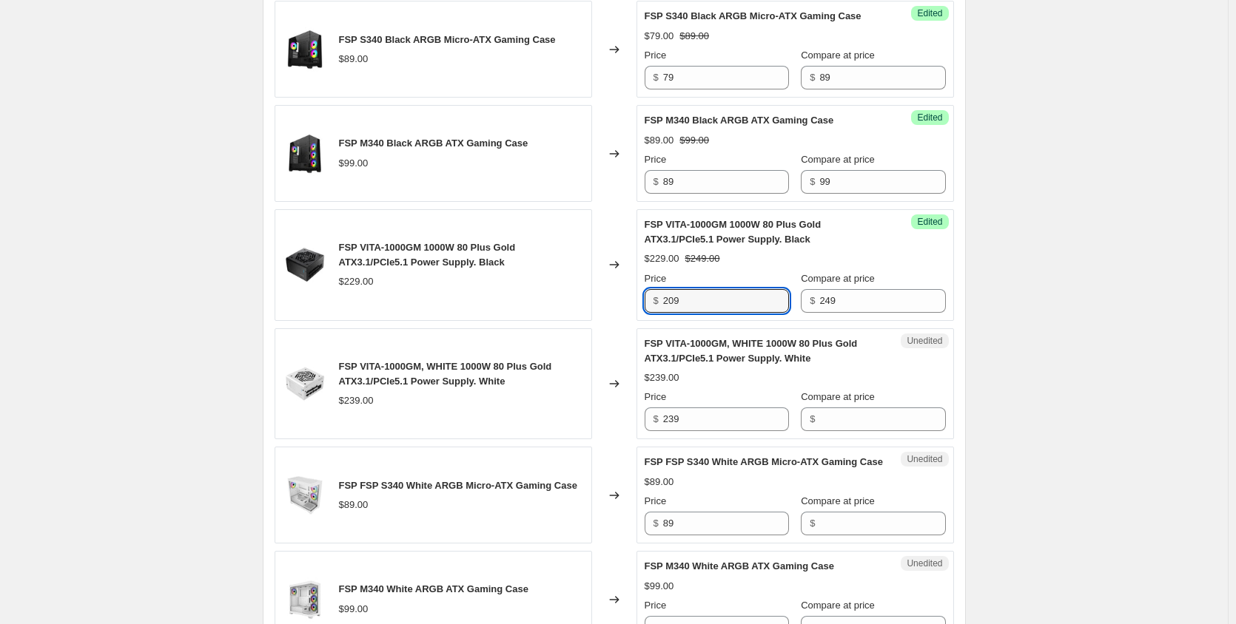
scroll to position [2150, 0]
type input "209"
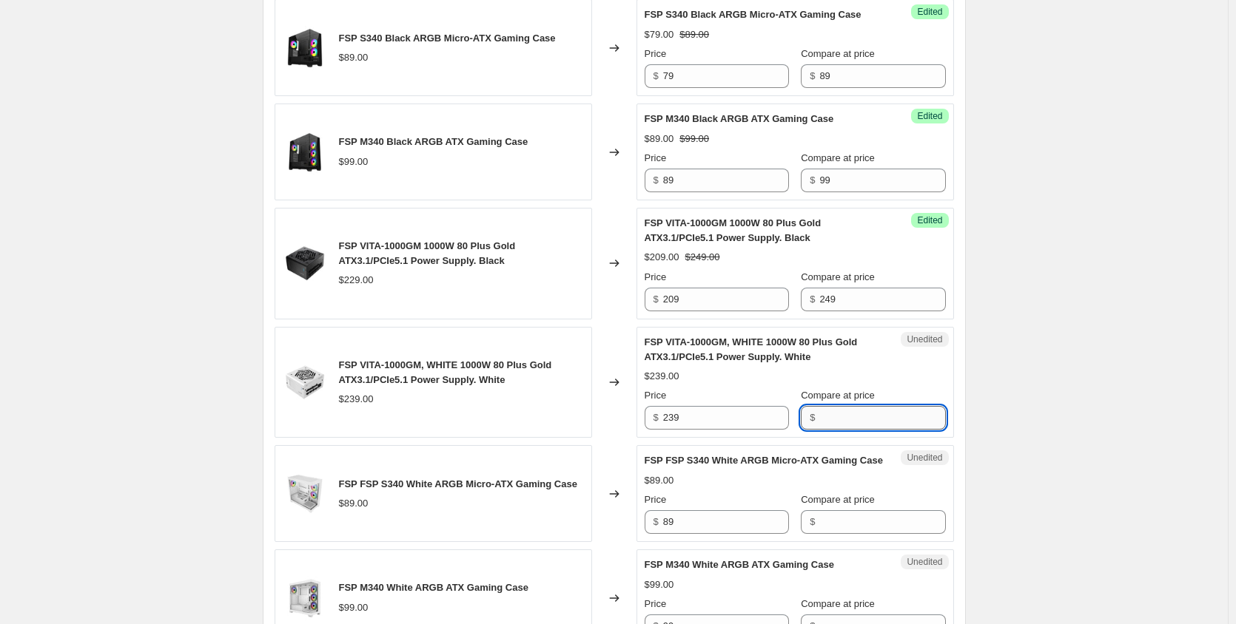
click at [841, 424] on input "Compare at price" at bounding box center [882, 418] width 126 height 24
type input "259"
click at [712, 420] on input "239" at bounding box center [726, 418] width 126 height 24
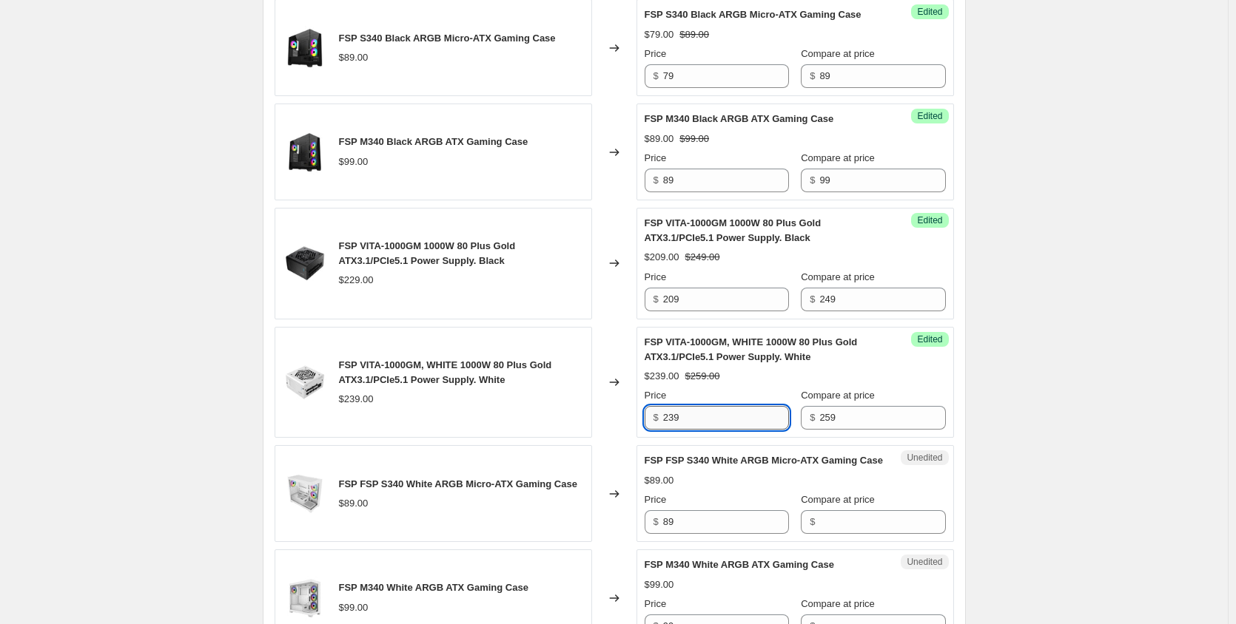
click at [712, 420] on input "239" at bounding box center [726, 418] width 126 height 24
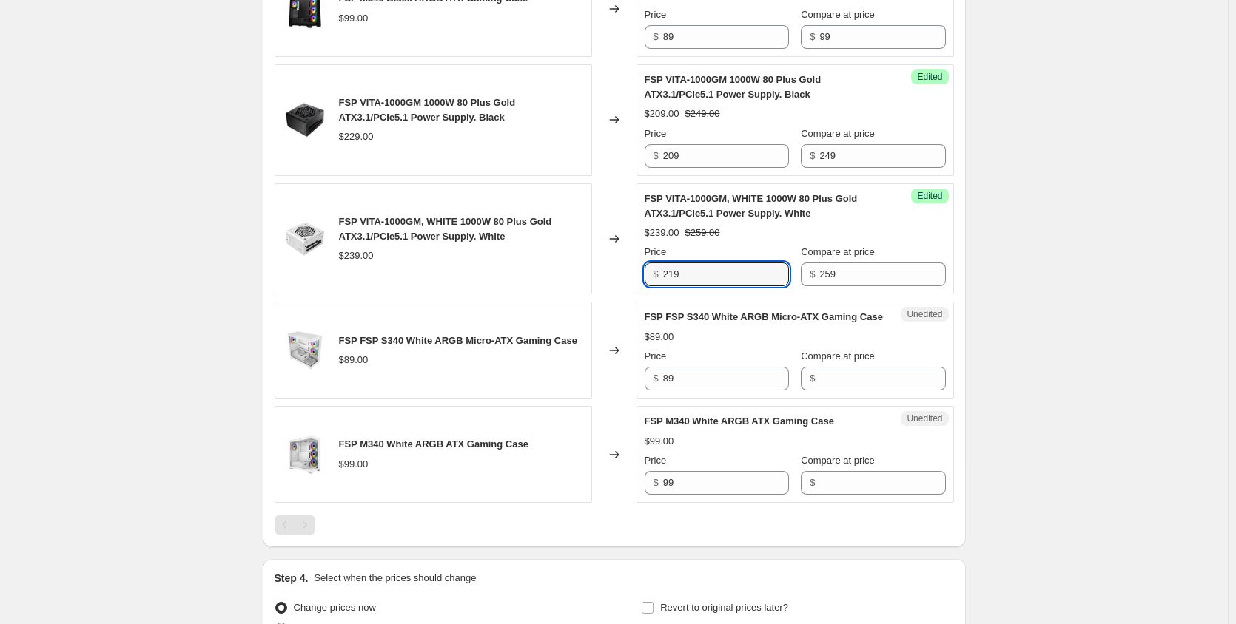
scroll to position [2298, 0]
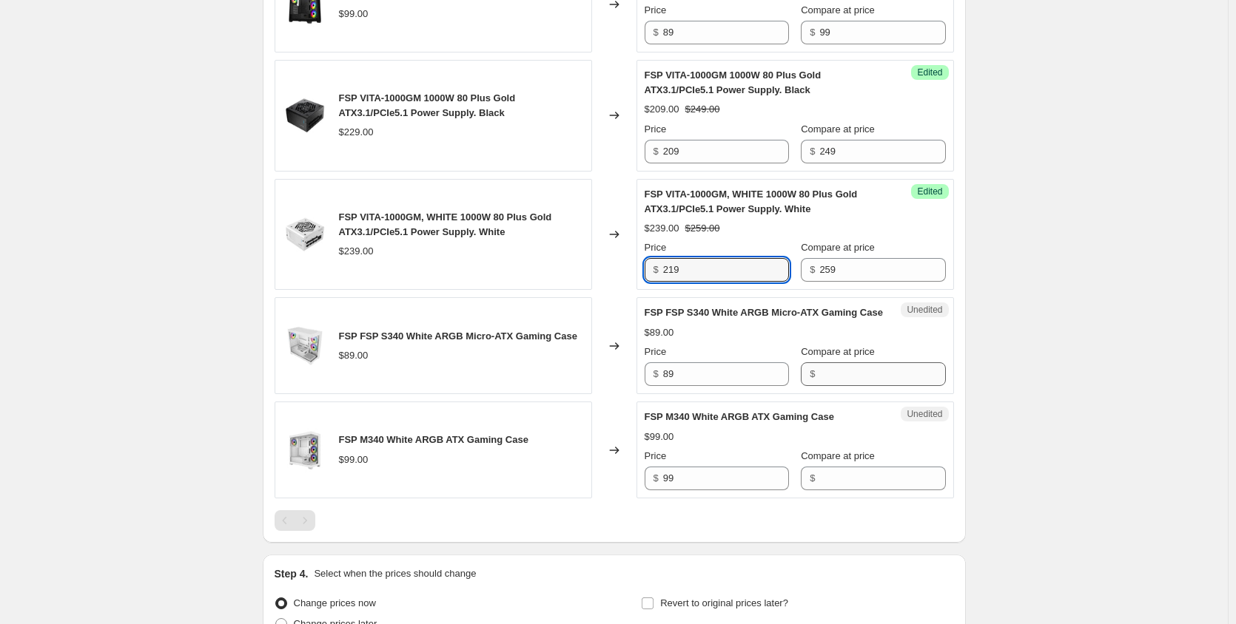
type input "219"
click at [831, 386] on input "Compare at price" at bounding box center [882, 375] width 126 height 24
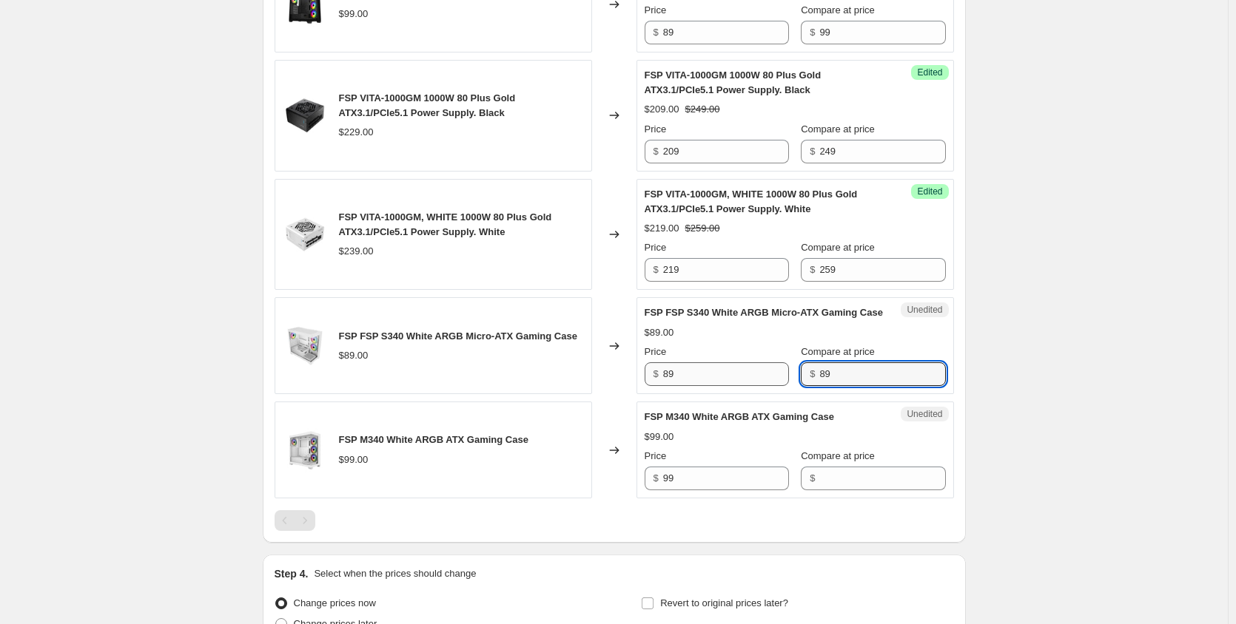
type input "89"
click at [723, 386] on input "89" at bounding box center [726, 375] width 126 height 24
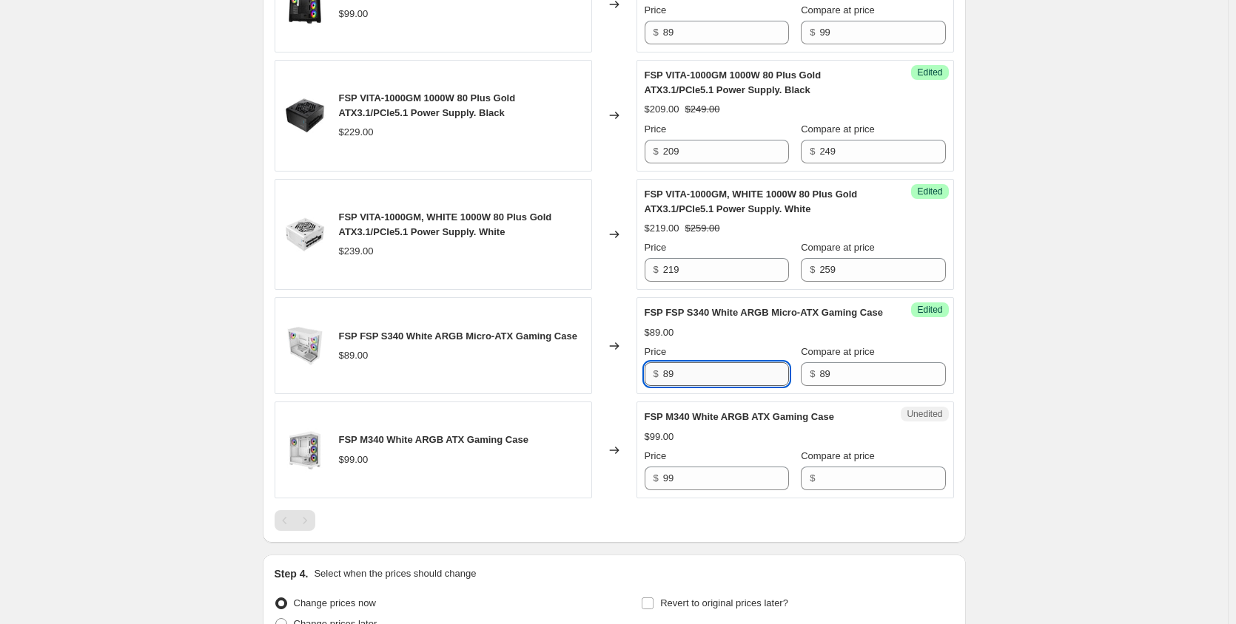
click at [723, 386] on input "89" at bounding box center [726, 375] width 126 height 24
type input "79"
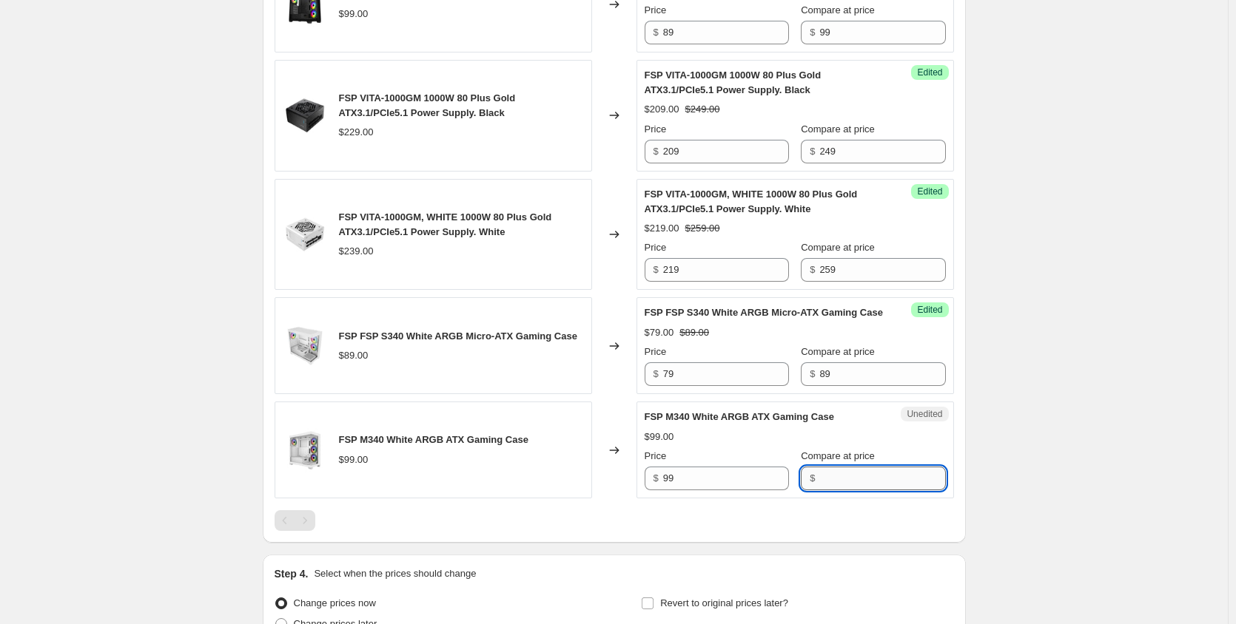
click at [840, 491] on input "Compare at price" at bounding box center [882, 479] width 126 height 24
type input "99"
click at [737, 491] on input "99" at bounding box center [726, 479] width 126 height 24
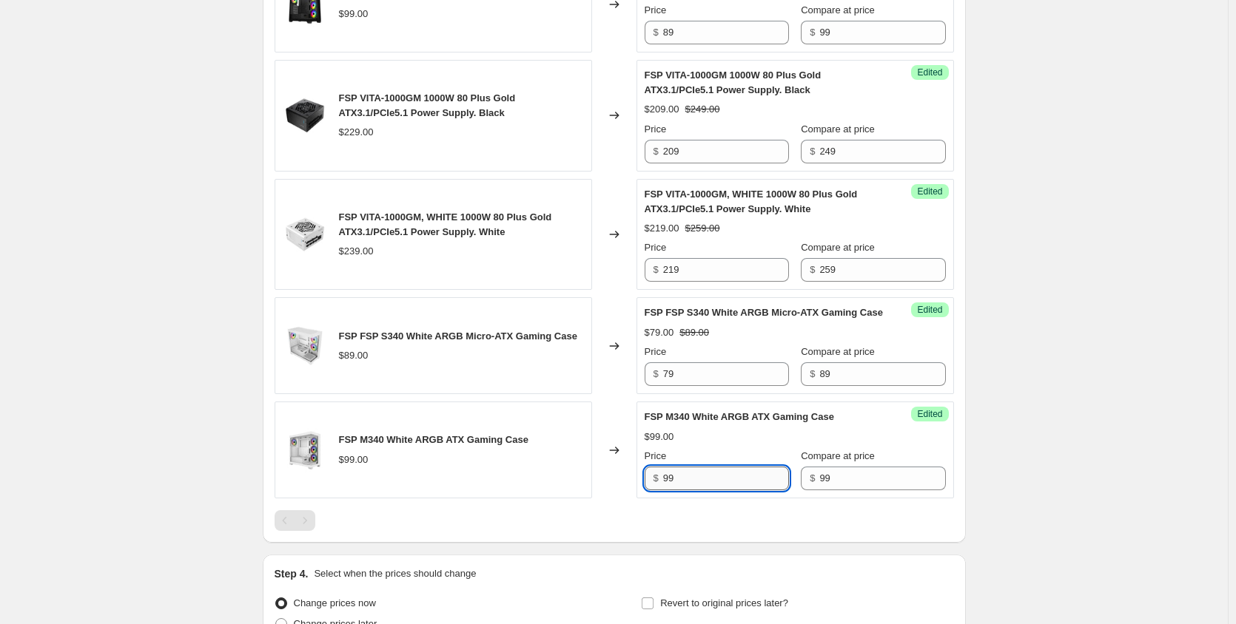
click at [737, 491] on input "99" at bounding box center [726, 479] width 126 height 24
type input "89"
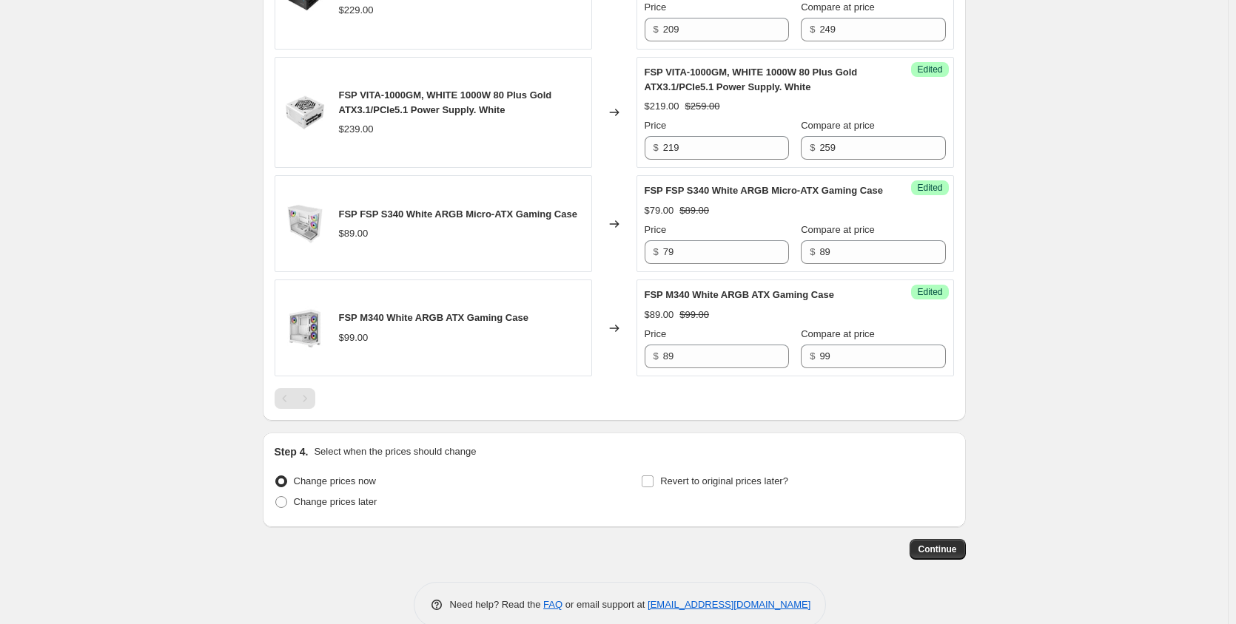
scroll to position [2446, 0]
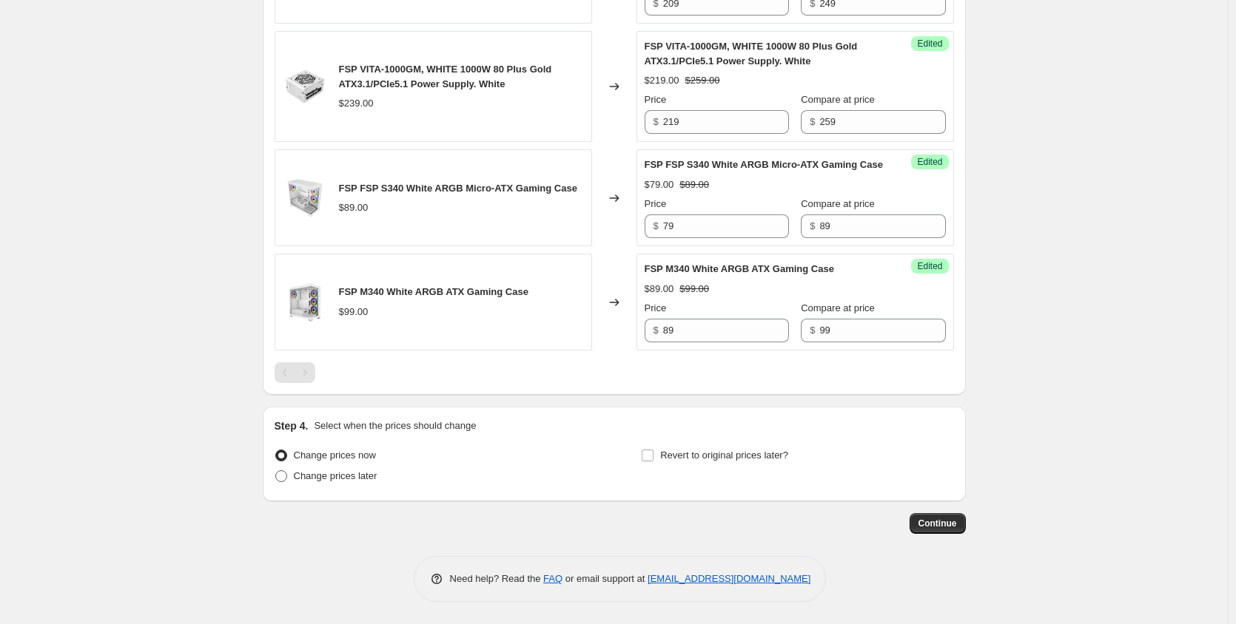
click at [359, 482] on span "Change prices later" at bounding box center [336, 476] width 84 height 11
click at [276, 471] on input "Change prices later" at bounding box center [275, 471] width 1 height 1
radio input "true"
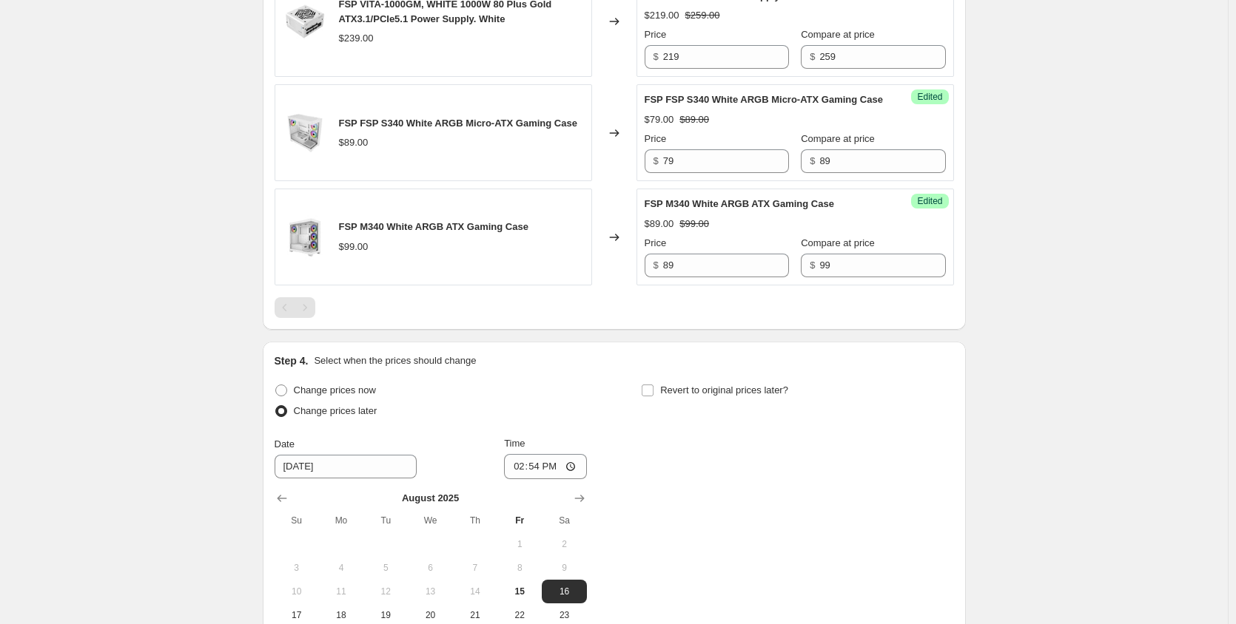
scroll to position [2594, 0]
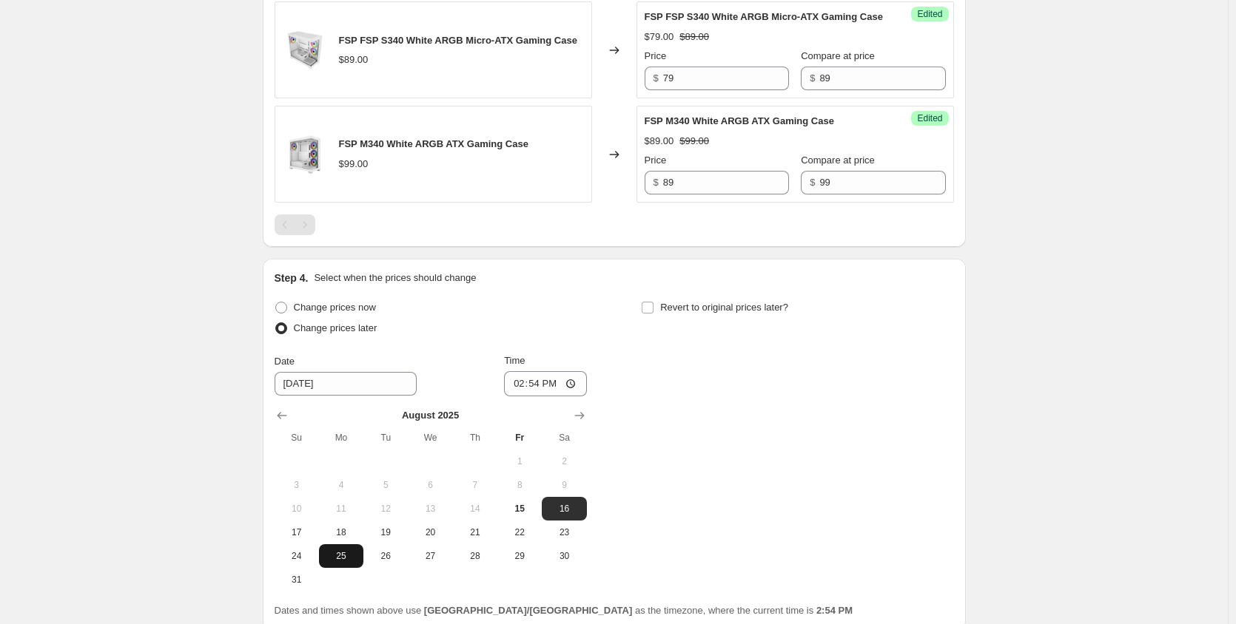
click at [351, 562] on span "25" at bounding box center [341, 556] width 33 height 12
type input "[DATE]"
click at [522, 397] on input "14:54" at bounding box center [545, 383] width 83 height 25
type input "01:00"
click at [652, 314] on input "Revert to original prices later?" at bounding box center [648, 308] width 12 height 12
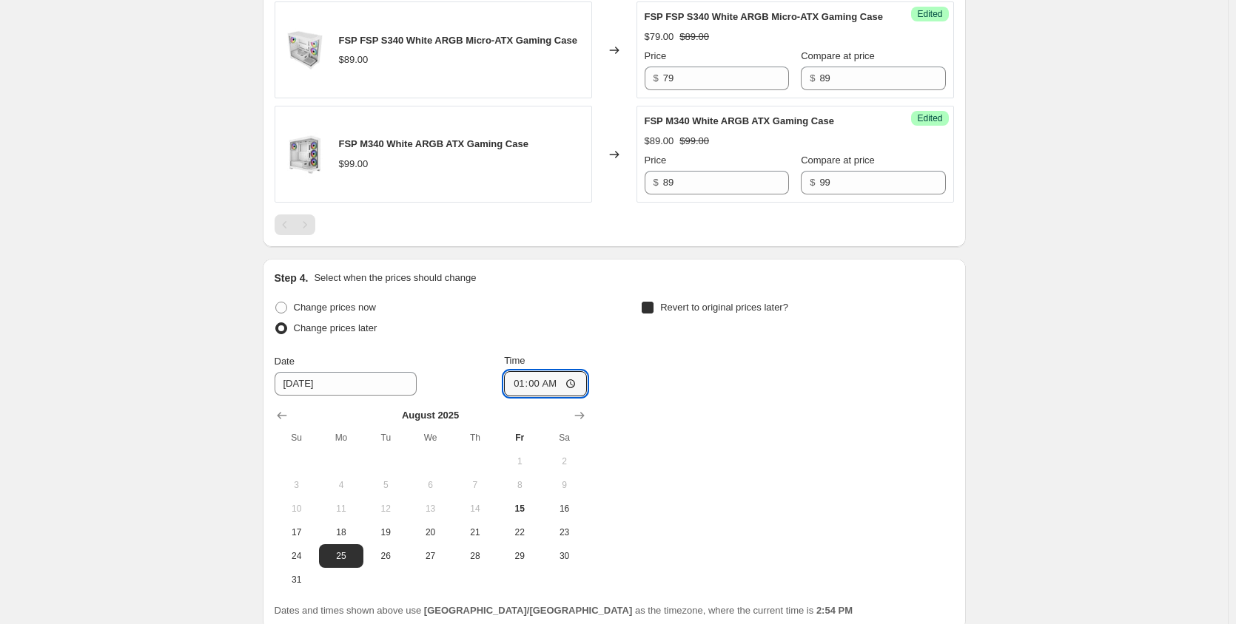
checkbox input "true"
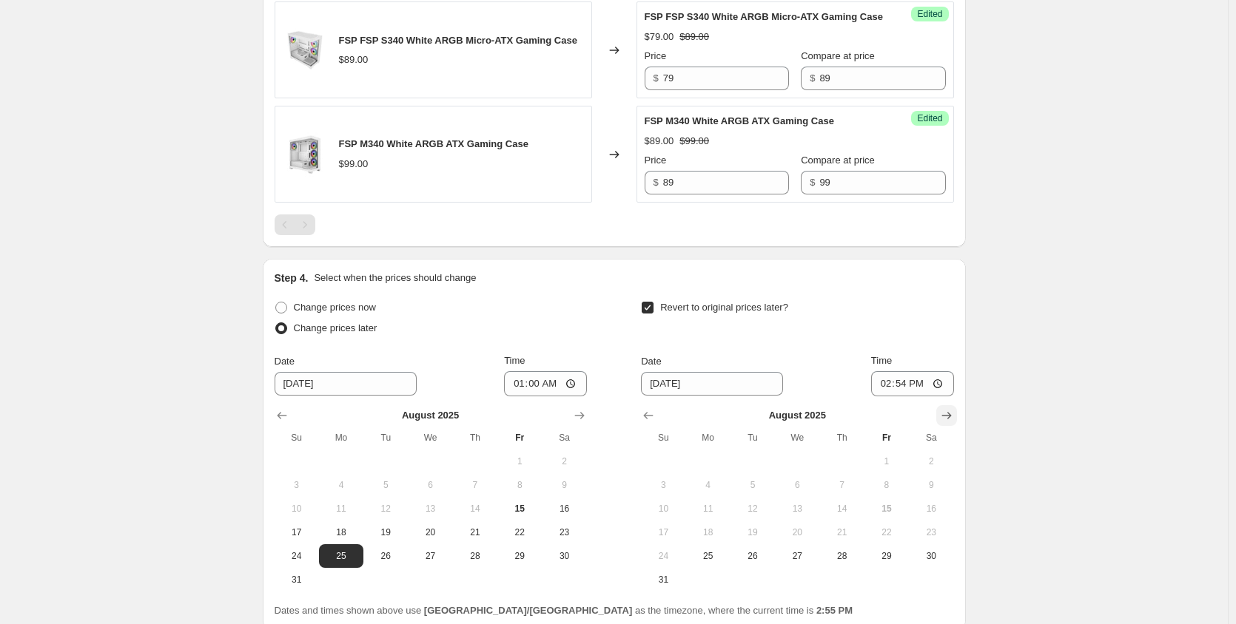
click at [949, 423] on icon "Show next month, September 2025" at bounding box center [946, 415] width 15 height 15
click at [758, 562] on span "30" at bounding box center [752, 556] width 33 height 12
type input "[DATE]"
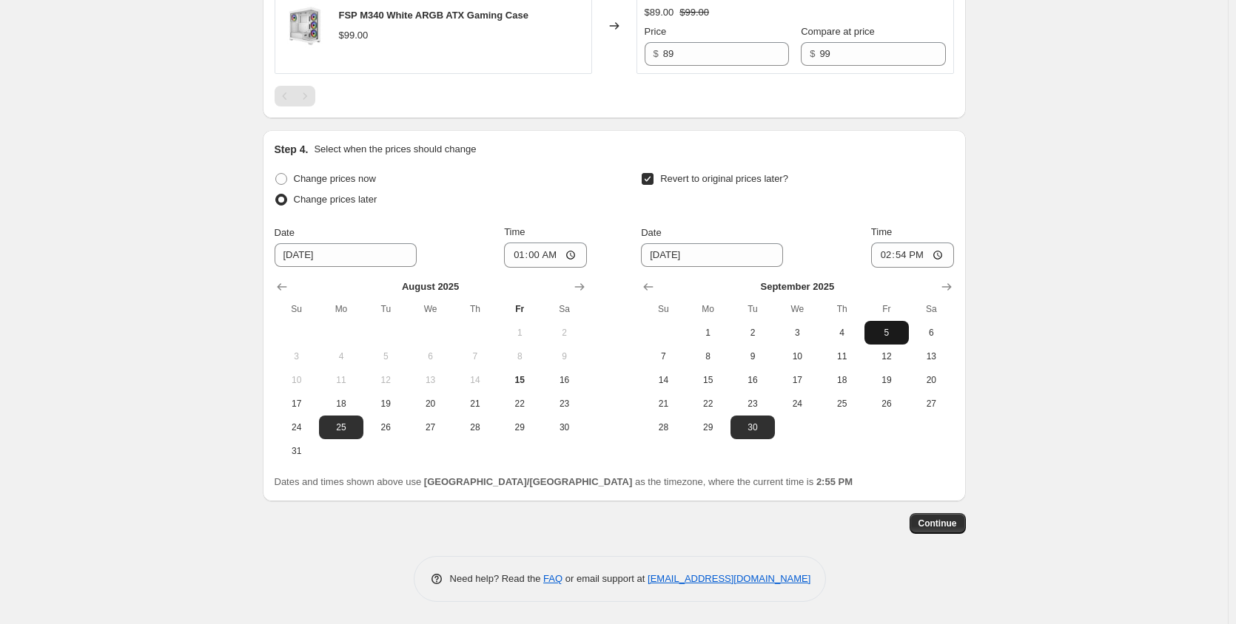
scroll to position [2738, 0]
click at [886, 255] on input "14:54" at bounding box center [912, 255] width 83 height 25
click at [886, 255] on input "14:03" at bounding box center [912, 255] width 83 height 25
type input "23:59"
click at [949, 523] on span "Continue" at bounding box center [937, 524] width 38 height 12
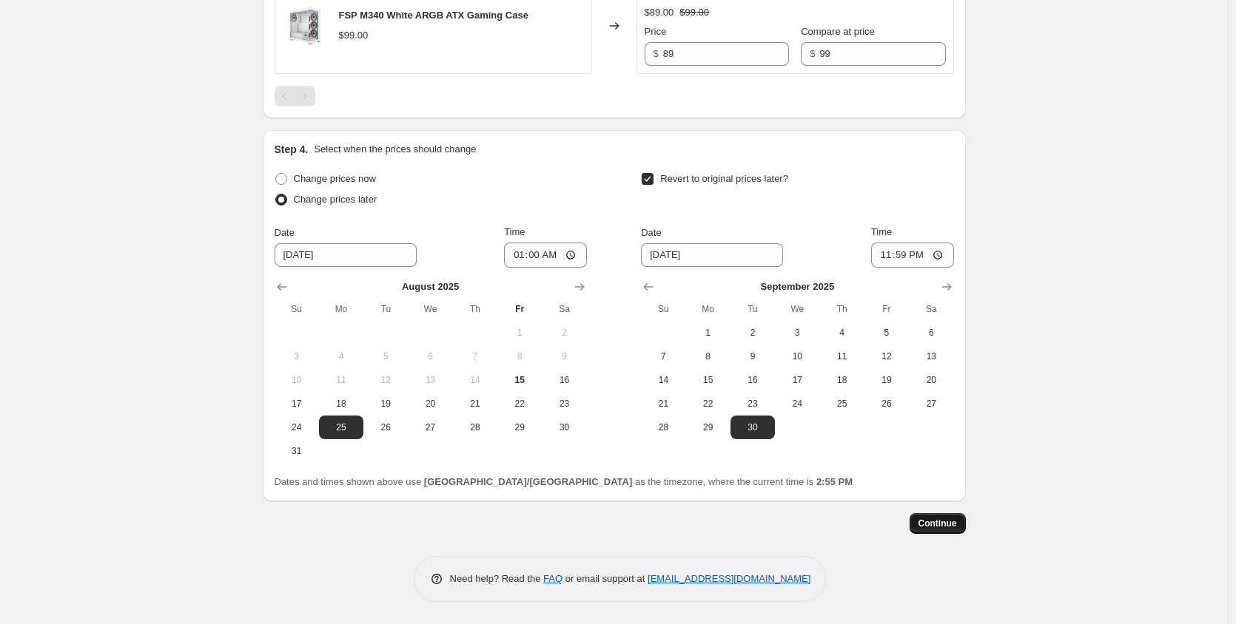
scroll to position [0, 0]
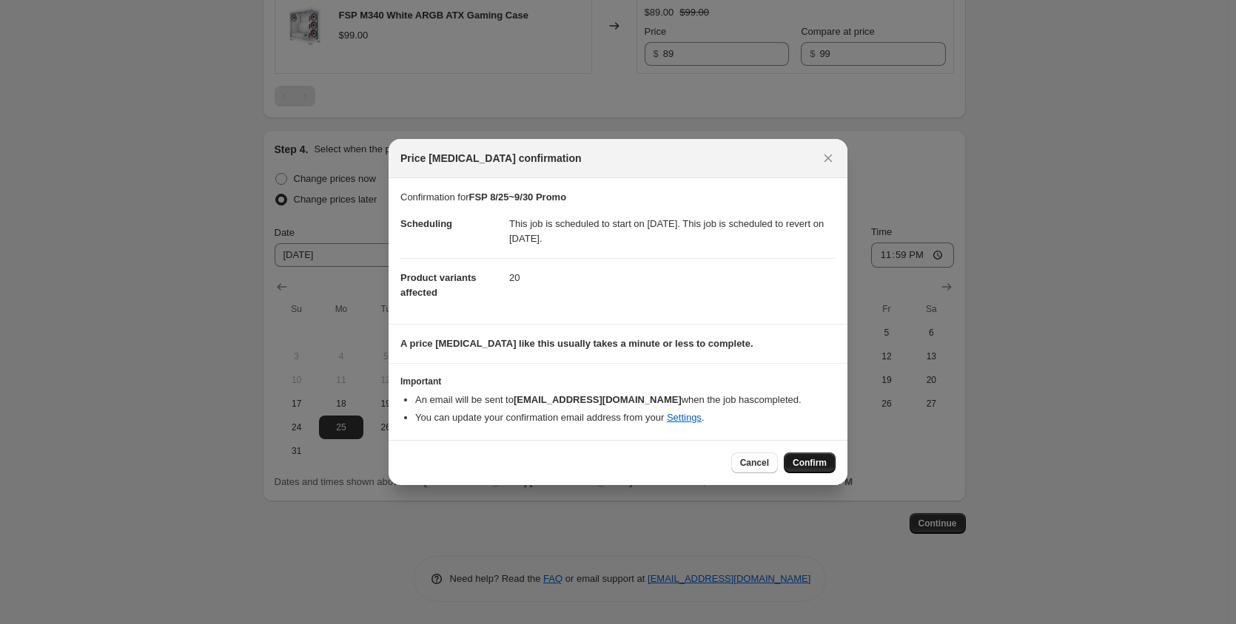
click at [812, 472] on button "Confirm" at bounding box center [810, 463] width 52 height 21
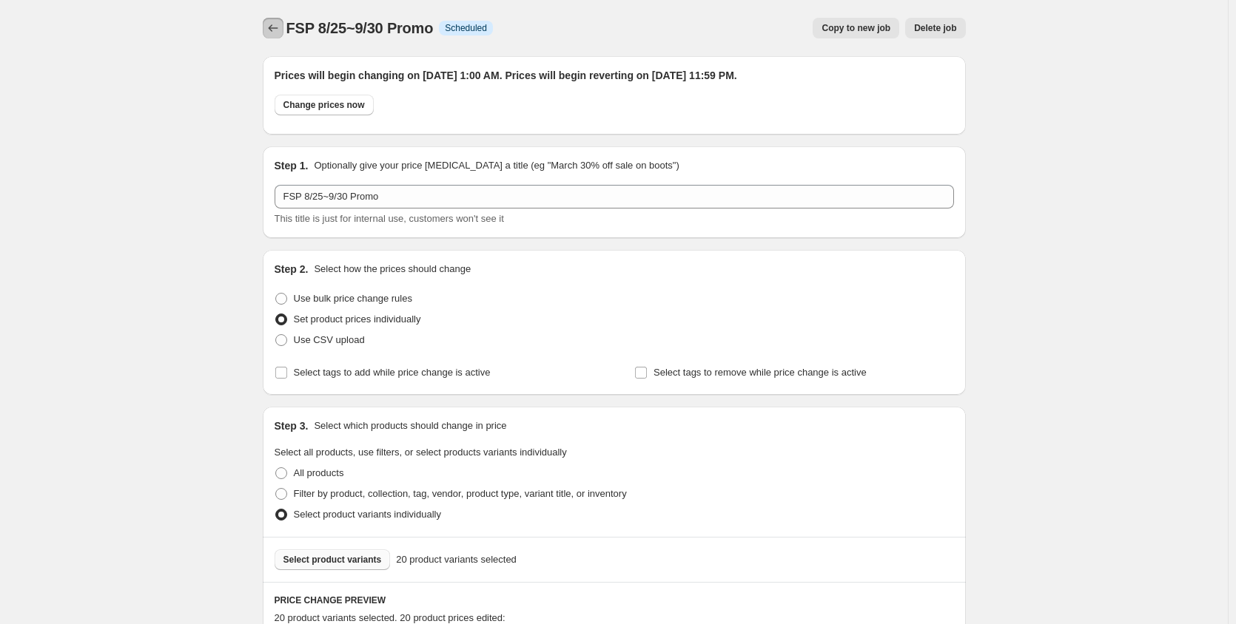
click at [277, 24] on icon "Price change jobs" at bounding box center [273, 28] width 15 height 15
